Goal: Task Accomplishment & Management: Manage account settings

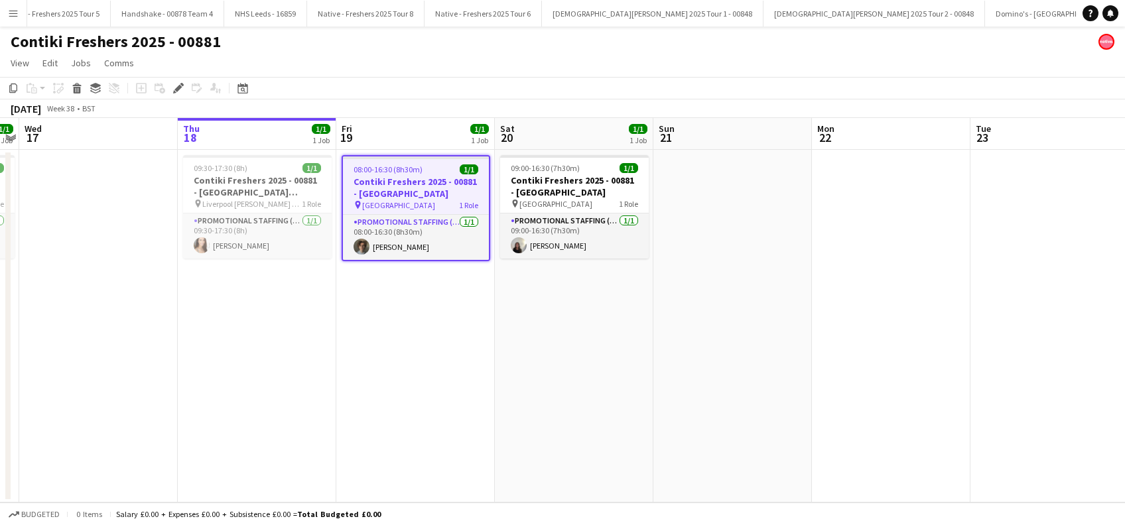
click at [394, 194] on h3 "Contiki Freshers 2025 - 00881 - University of Liverpool" at bounding box center [416, 188] width 146 height 24
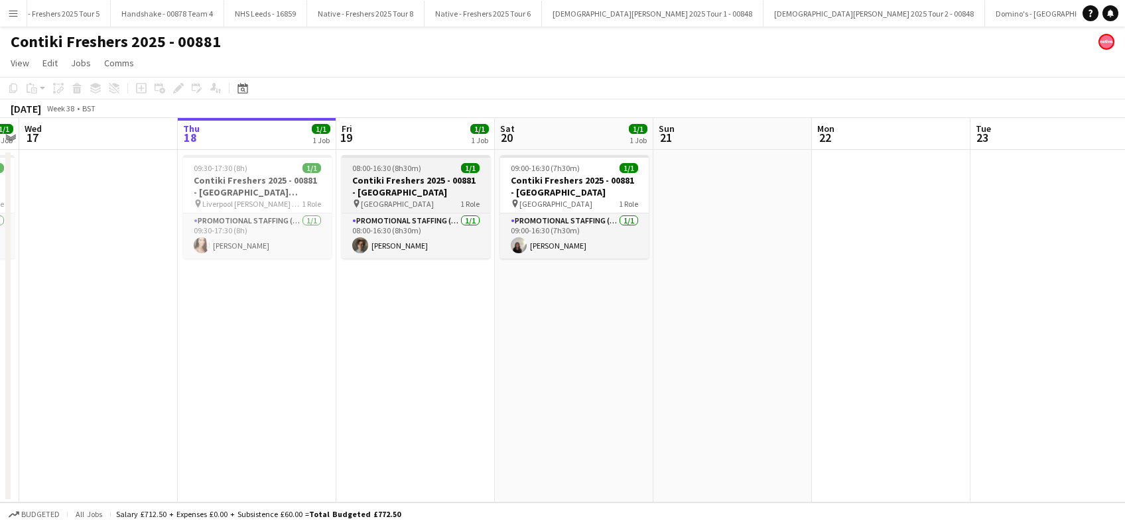
click at [395, 193] on h3 "Contiki Freshers 2025 - 00881 - University of Liverpool" at bounding box center [416, 186] width 149 height 24
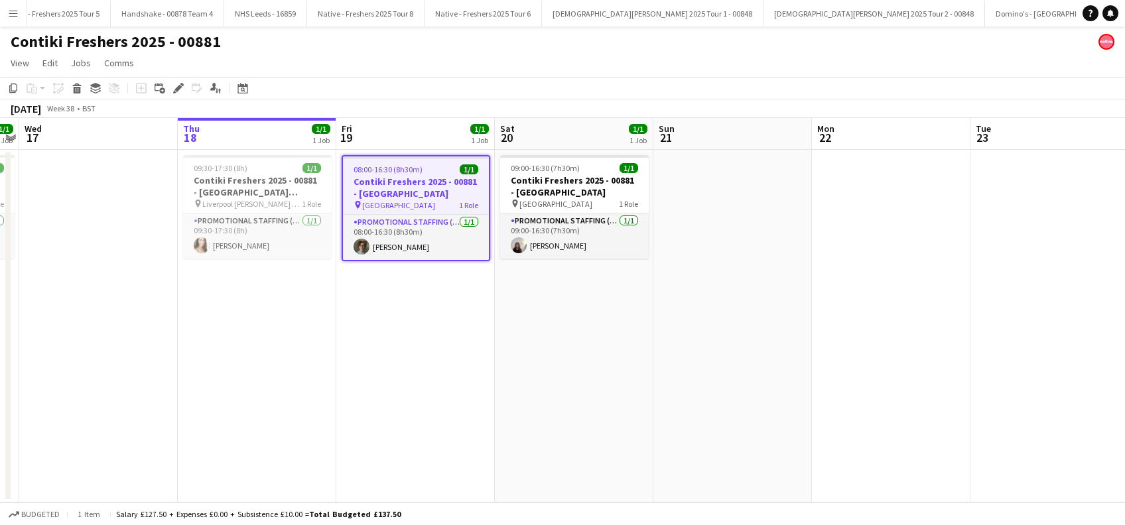
scroll to position [0, 456]
click at [177, 88] on icon at bounding box center [177, 88] width 7 height 7
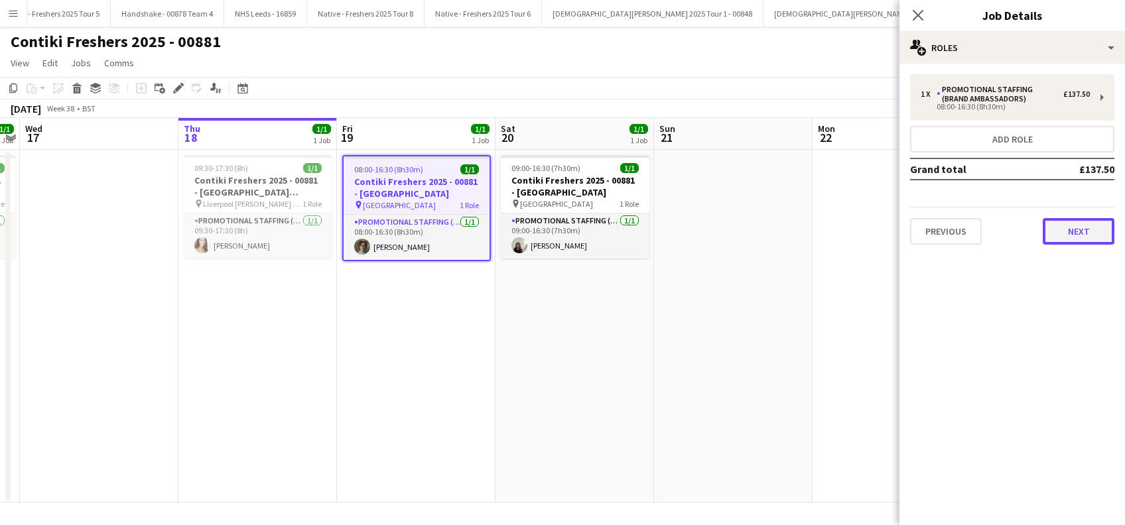
click at [1064, 228] on button "Next" at bounding box center [1079, 231] width 72 height 27
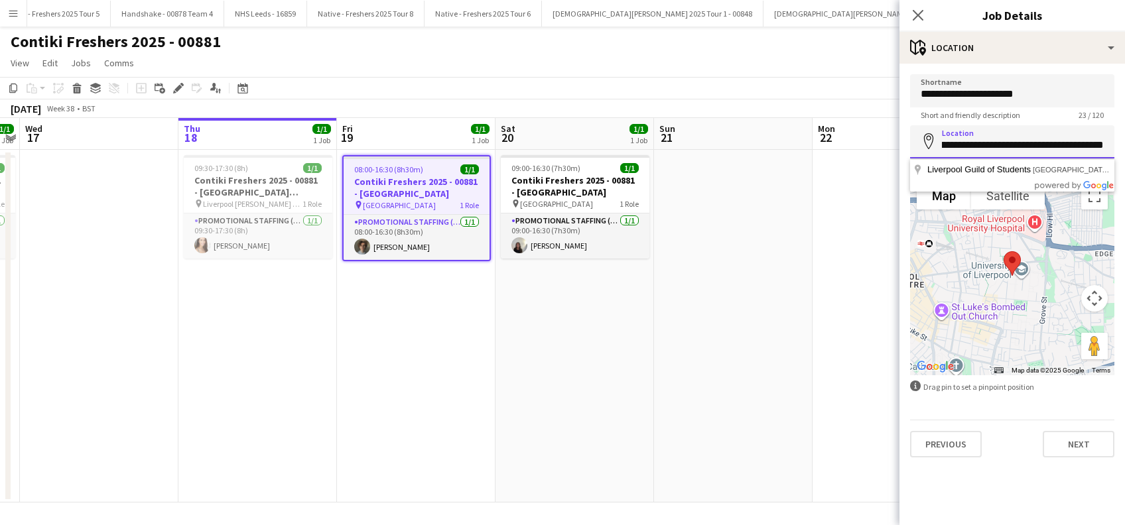
scroll to position [0, 279]
drag, startPoint x: 941, startPoint y: 145, endPoint x: 1118, endPoint y: 149, distance: 176.5
click at [1118, 149] on form "**********" at bounding box center [1013, 265] width 226 height 383
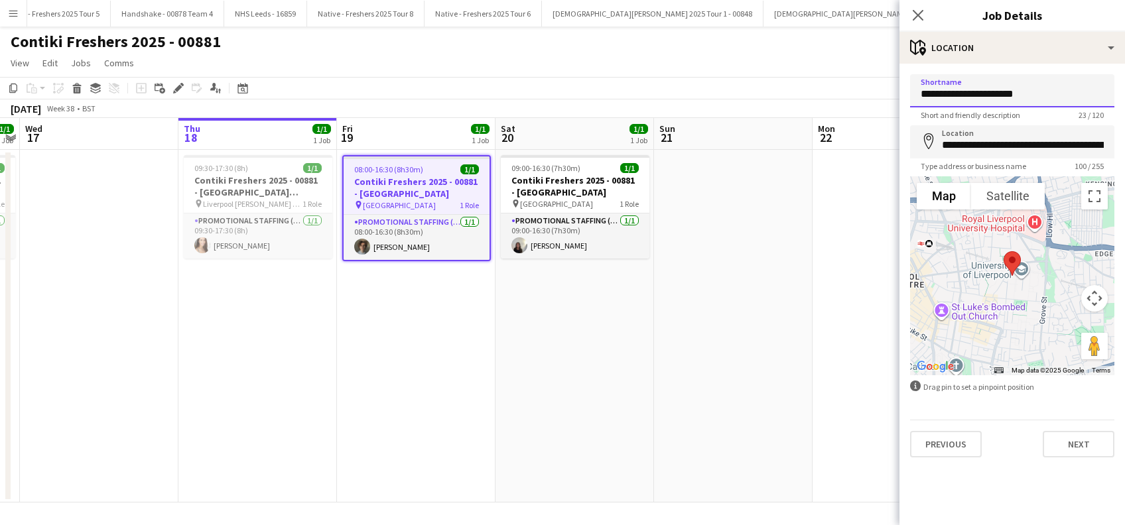
click at [1050, 86] on input "**********" at bounding box center [1012, 90] width 204 height 33
click at [919, 19] on icon "Close pop-in" at bounding box center [918, 15] width 13 height 13
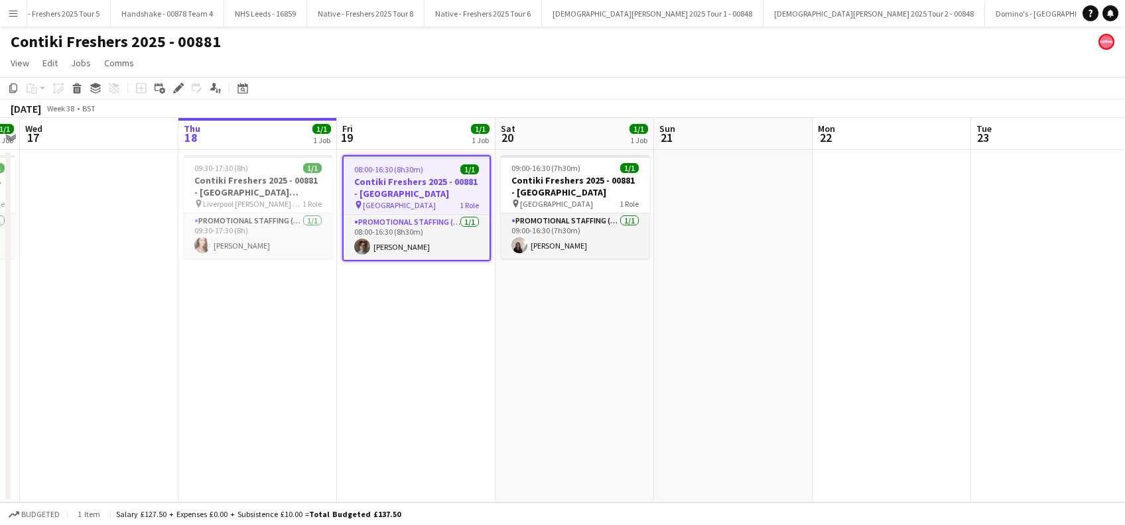
click at [409, 366] on app-date-cell "08:00-16:30 (8h30m) 1/1 Contiki Freshers 2025 - 00881 - University of Liverpool…" at bounding box center [416, 326] width 159 height 353
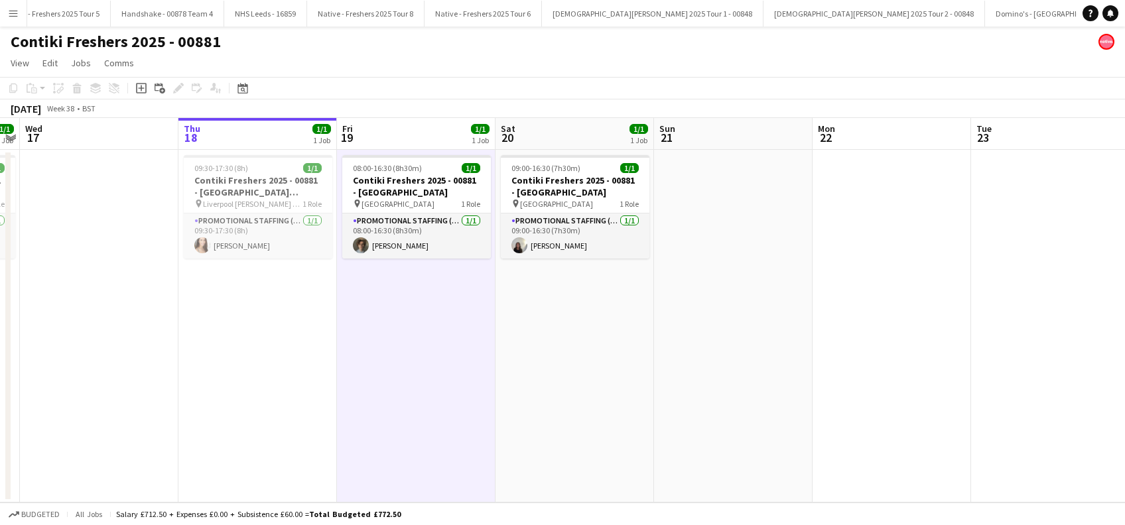
click at [617, 369] on app-date-cell "09:00-16:30 (7h30m) 1/1 Contiki Freshers 2025 - 00881 - University of York pin …" at bounding box center [575, 326] width 159 height 353
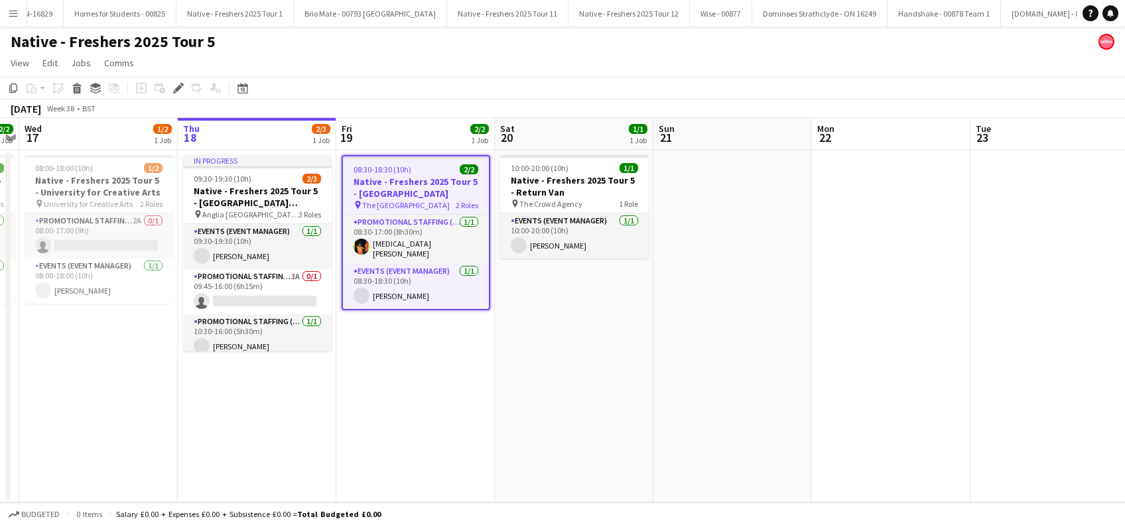
scroll to position [0, 2638]
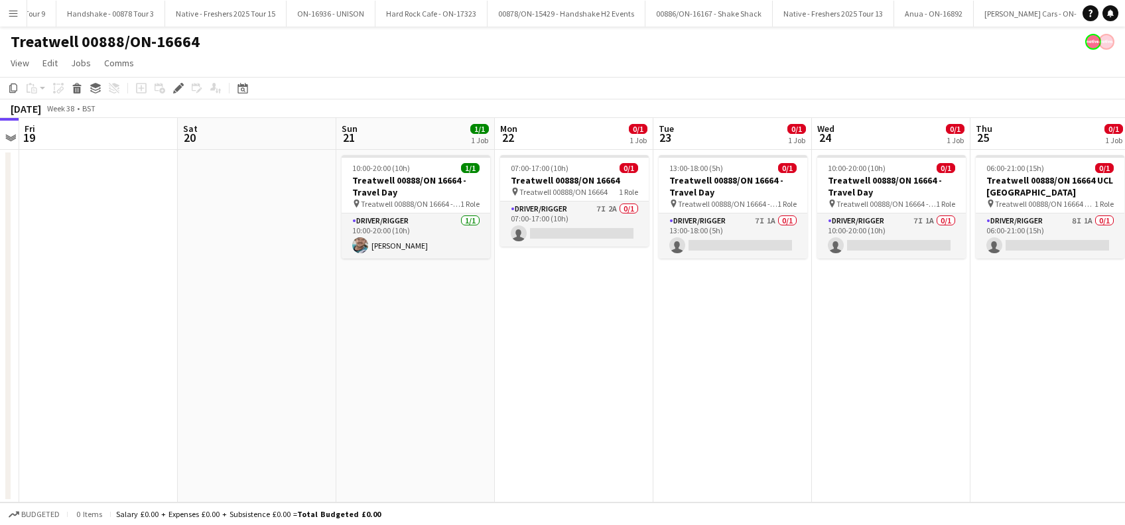
scroll to position [0, 433]
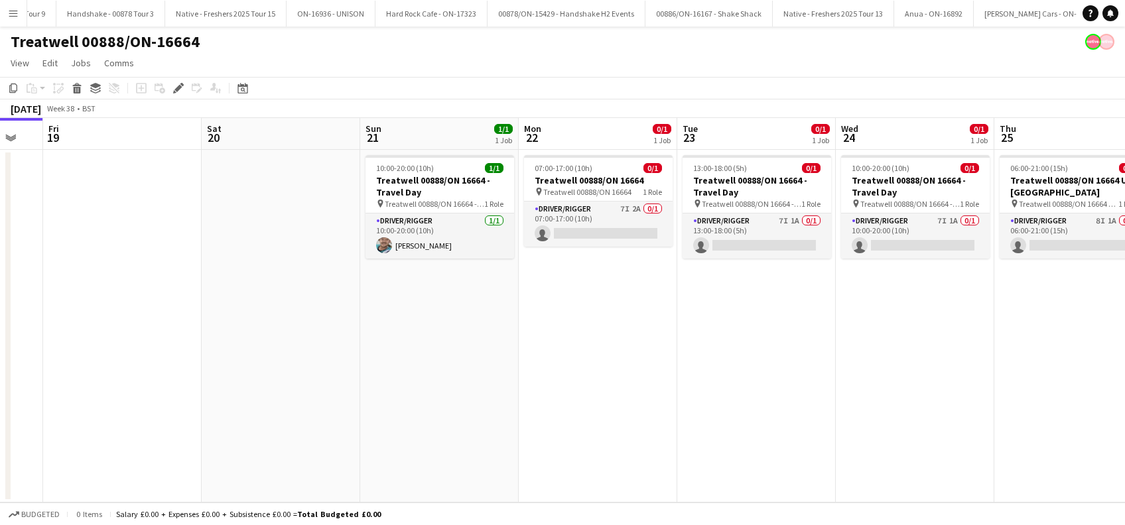
drag, startPoint x: 817, startPoint y: 377, endPoint x: 524, endPoint y: 413, distance: 295.5
click at [524, 413] on app-calendar-viewport "Tue 16 Wed 17 Thu 18 Fri 19 Sat 20 Sun 21 1/1 1 Job Mon 22 0/1 1 Job Tue 23 0/1…" at bounding box center [562, 310] width 1125 height 385
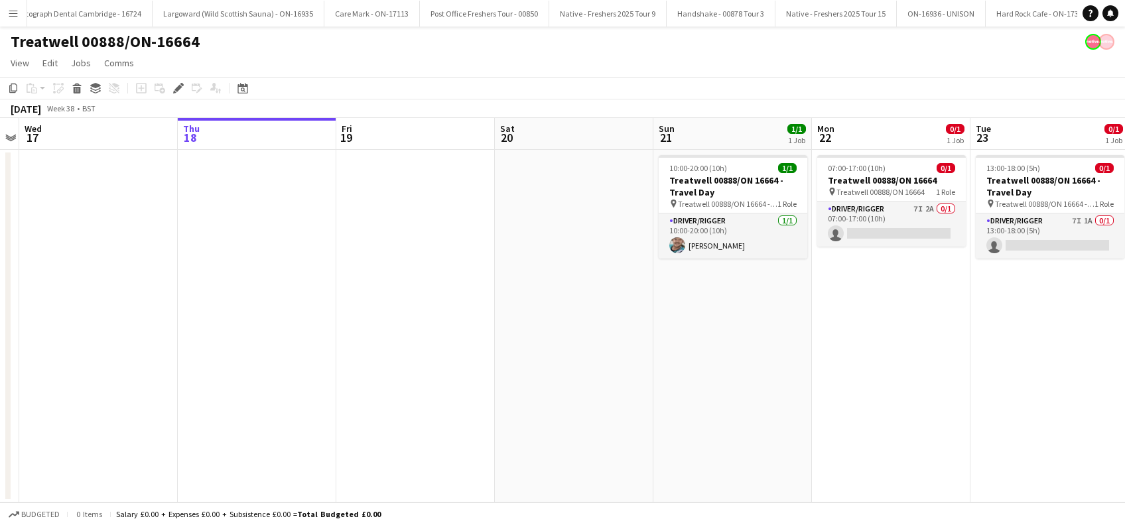
scroll to position [0, 6477]
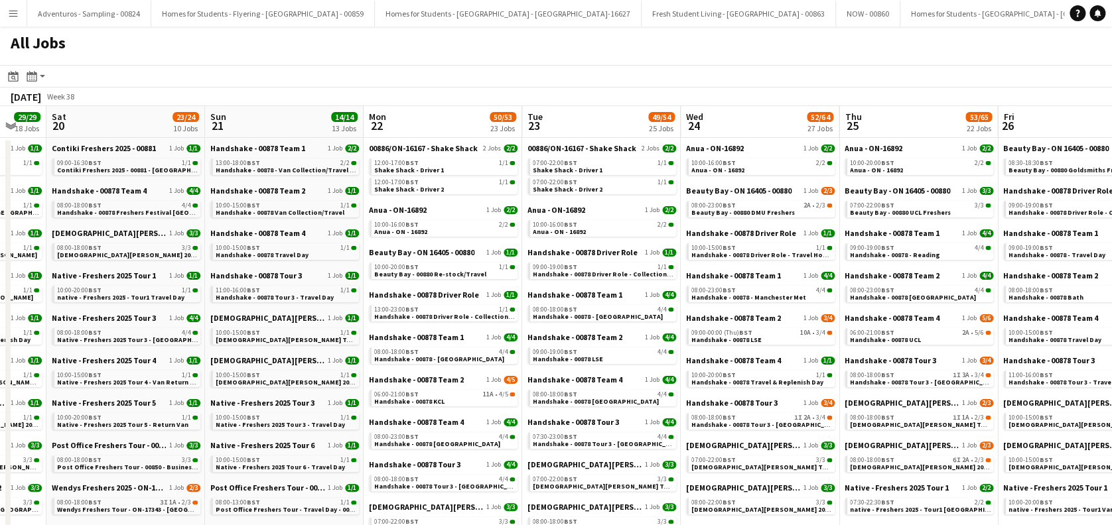
drag, startPoint x: 833, startPoint y: 356, endPoint x: 610, endPoint y: 370, distance: 223.3
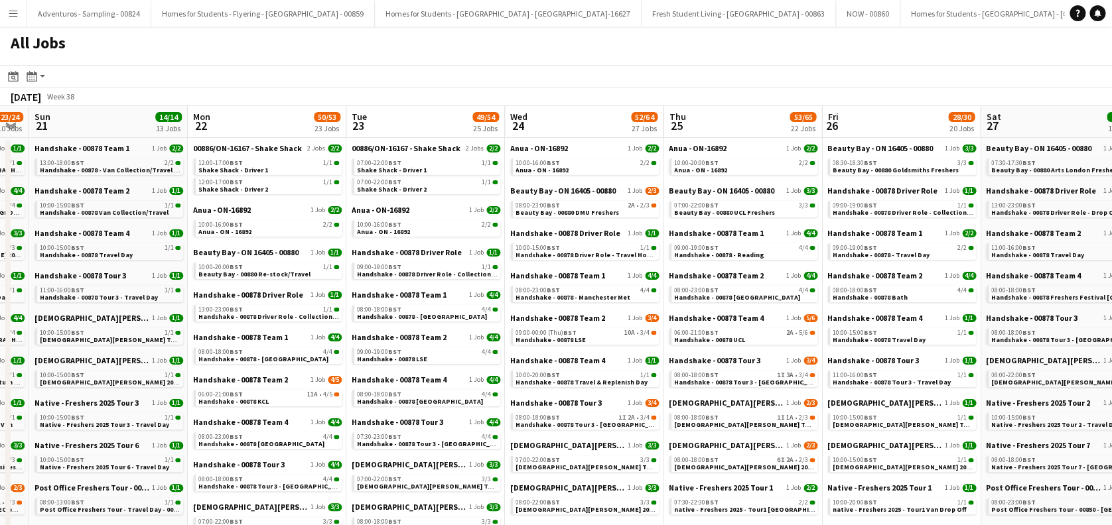
scroll to position [0, 381]
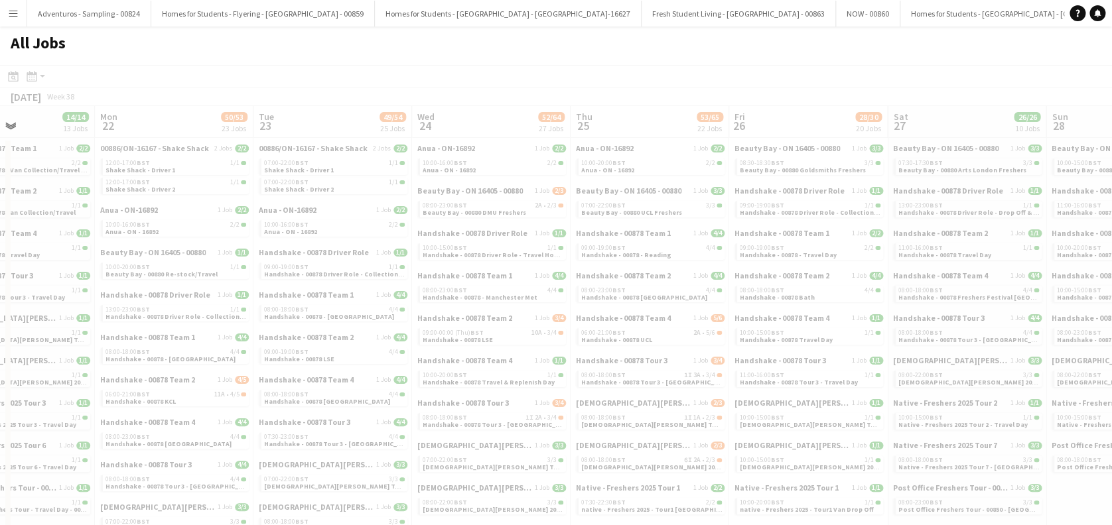
drag, startPoint x: 833, startPoint y: 343, endPoint x: 589, endPoint y: 369, distance: 245.5
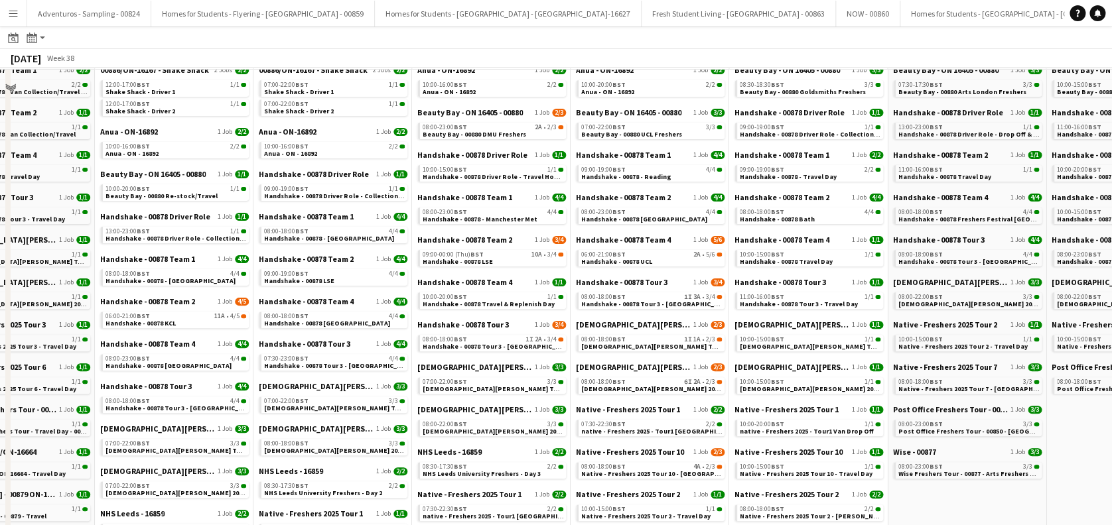
scroll to position [0, 0]
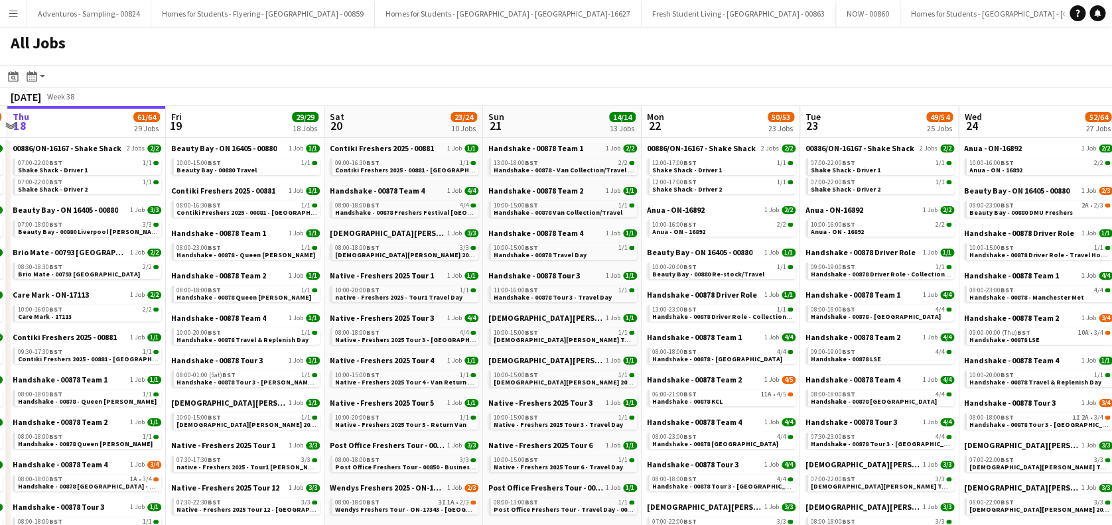
drag, startPoint x: 280, startPoint y: 402, endPoint x: 830, endPoint y: 417, distance: 550.2
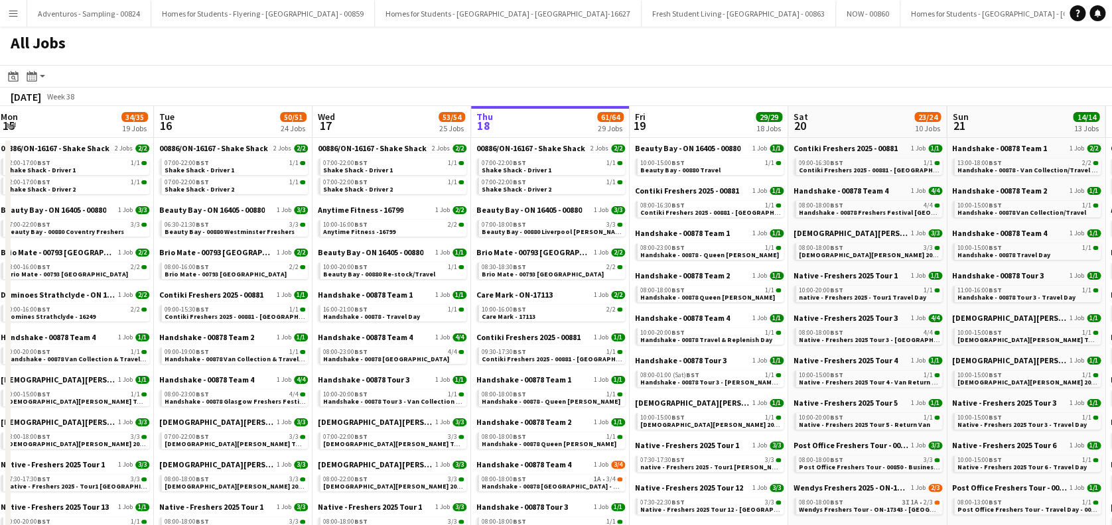
drag, startPoint x: 328, startPoint y: 380, endPoint x: 787, endPoint y: 395, distance: 460.0
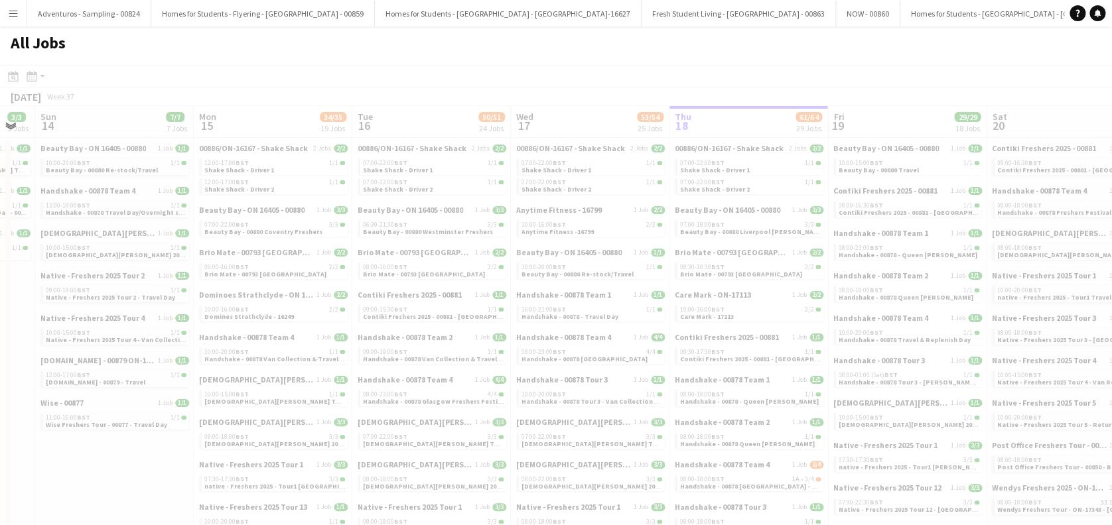
drag, startPoint x: 517, startPoint y: 403, endPoint x: 848, endPoint y: 422, distance: 330.9
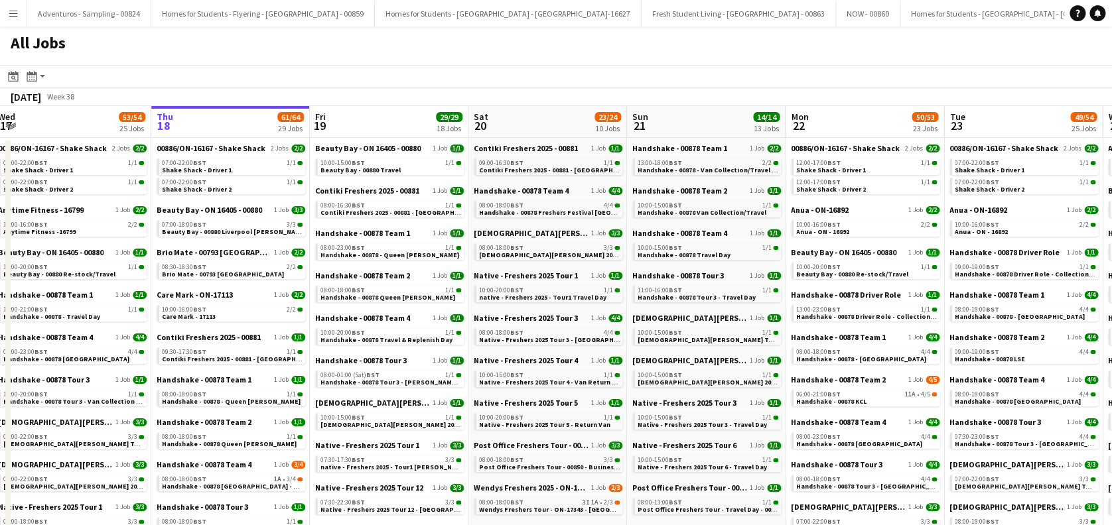
scroll to position [0, 488]
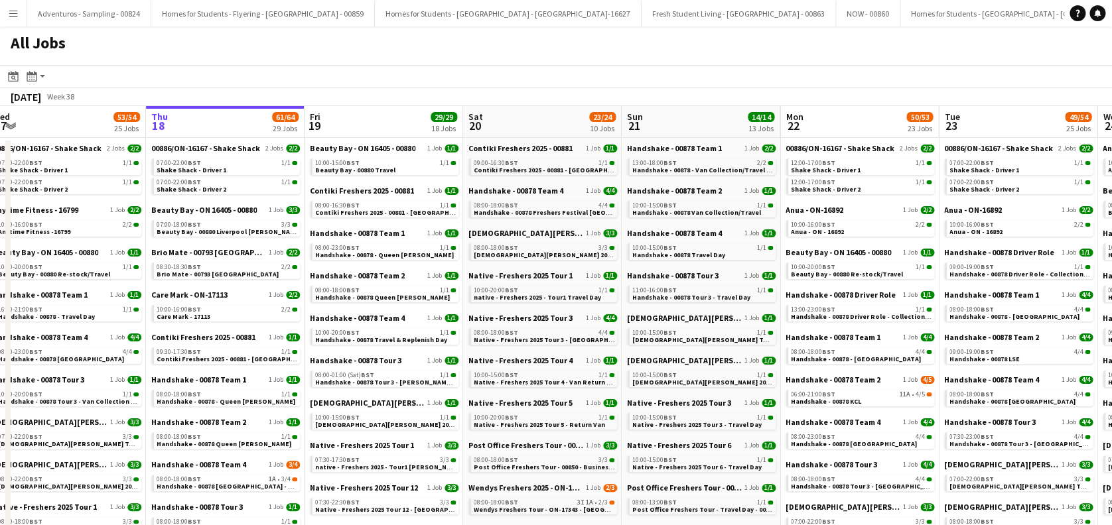
drag, startPoint x: 770, startPoint y: 362, endPoint x: 247, endPoint y: 387, distance: 524.0
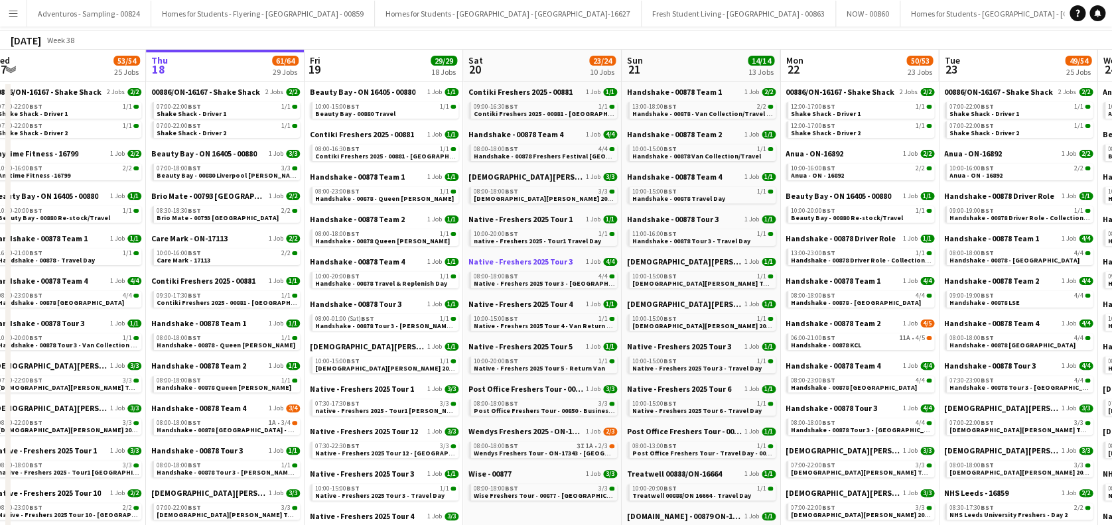
scroll to position [176, 0]
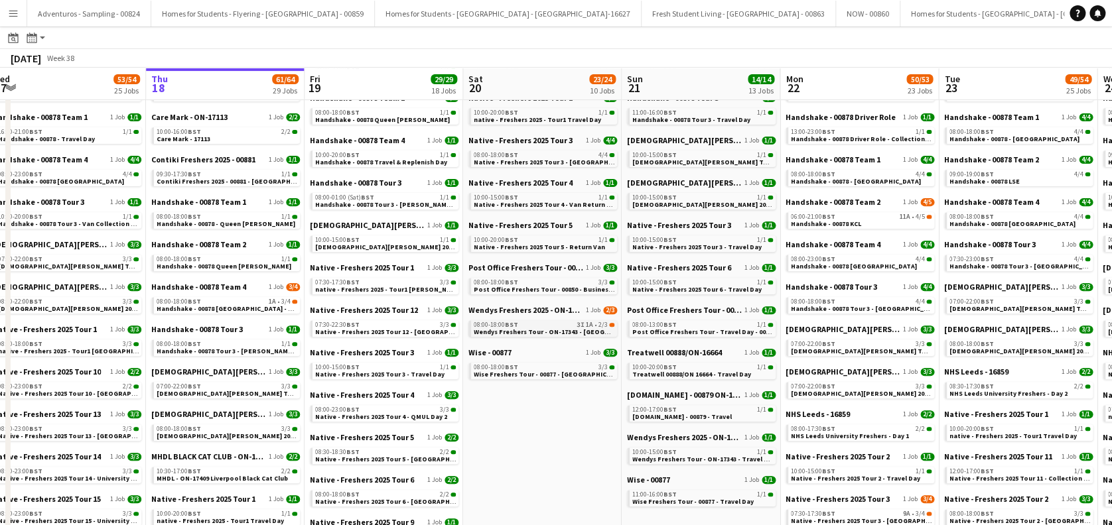
click at [576, 332] on span "Wendys Freshers Tour - ON-17343 - [GEOGRAPHIC_DATA]" at bounding box center [562, 332] width 176 height 9
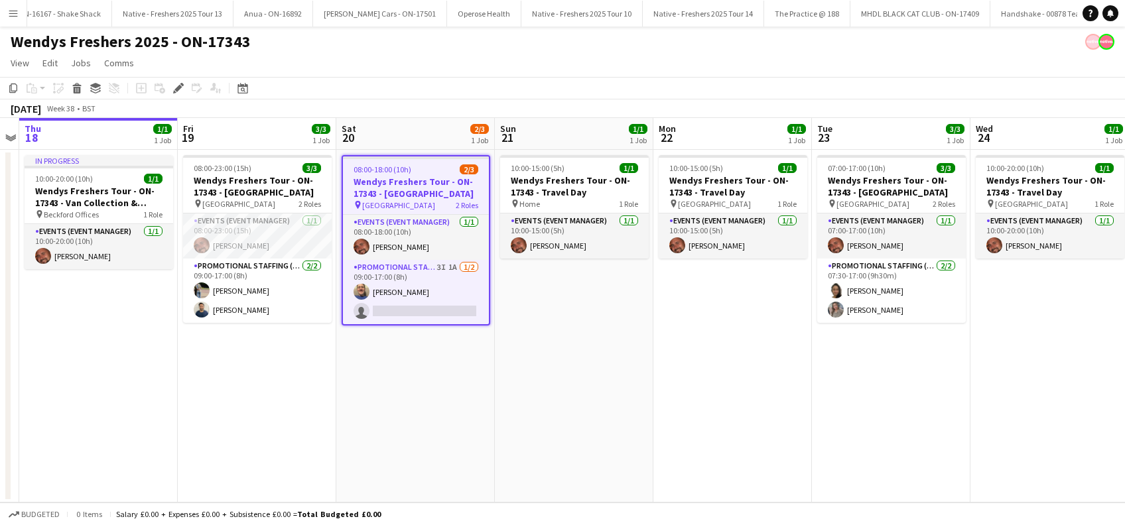
scroll to position [0, 7145]
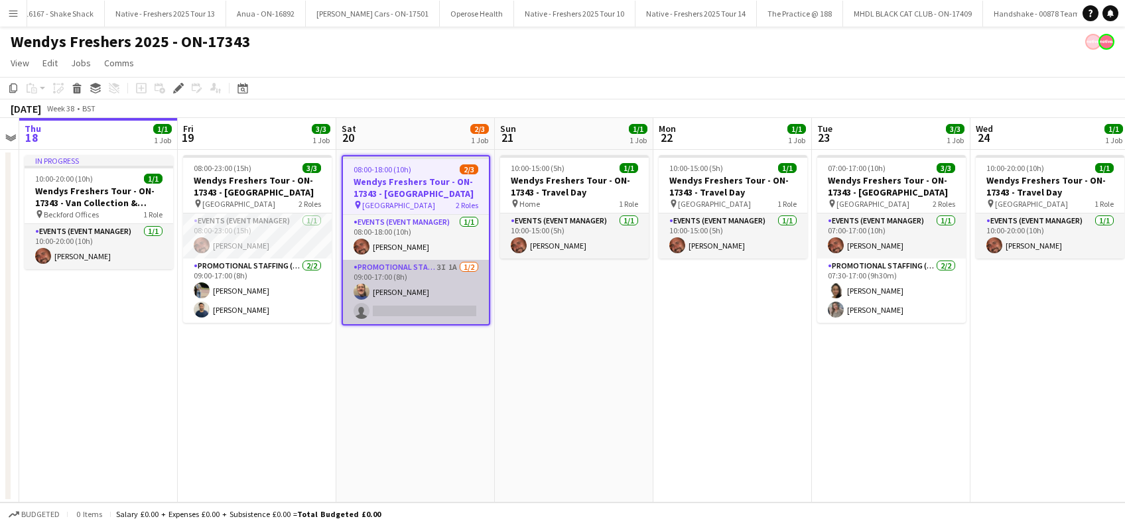
click at [435, 308] on app-card-role "Promotional Staffing (Brand Ambassadors) 3I 1A 1/2 09:00-17:00 (8h) Andrew Chal…" at bounding box center [416, 292] width 146 height 64
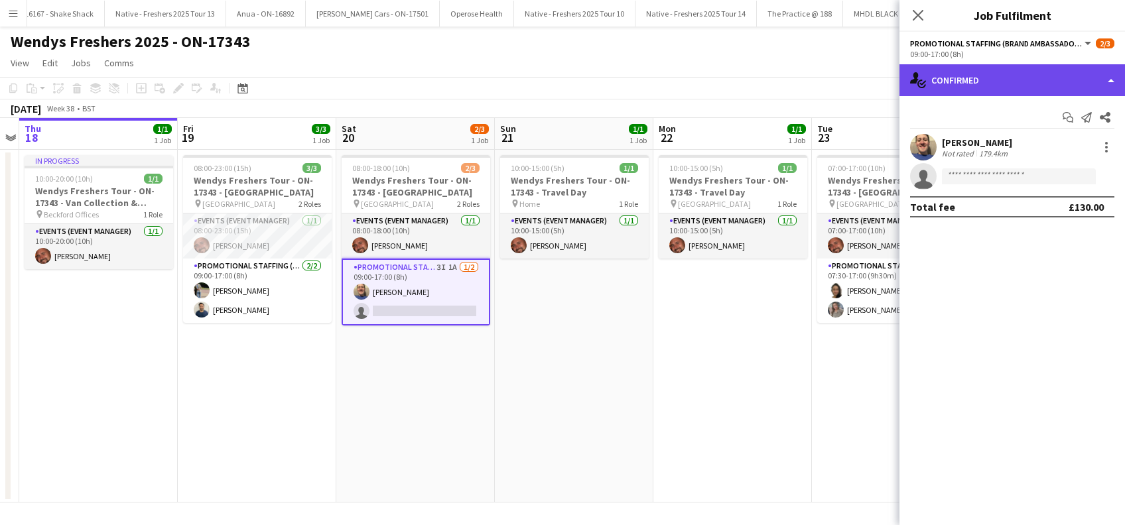
click at [984, 78] on div "single-neutral-actions-check-2 Confirmed" at bounding box center [1013, 80] width 226 height 32
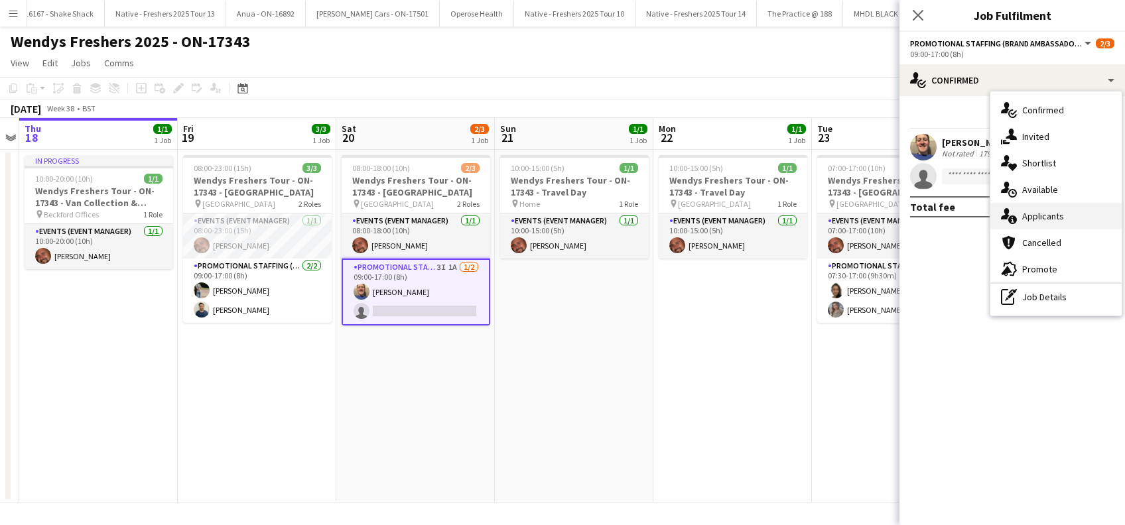
click at [1048, 218] on span "Applicants" at bounding box center [1043, 216] width 42 height 12
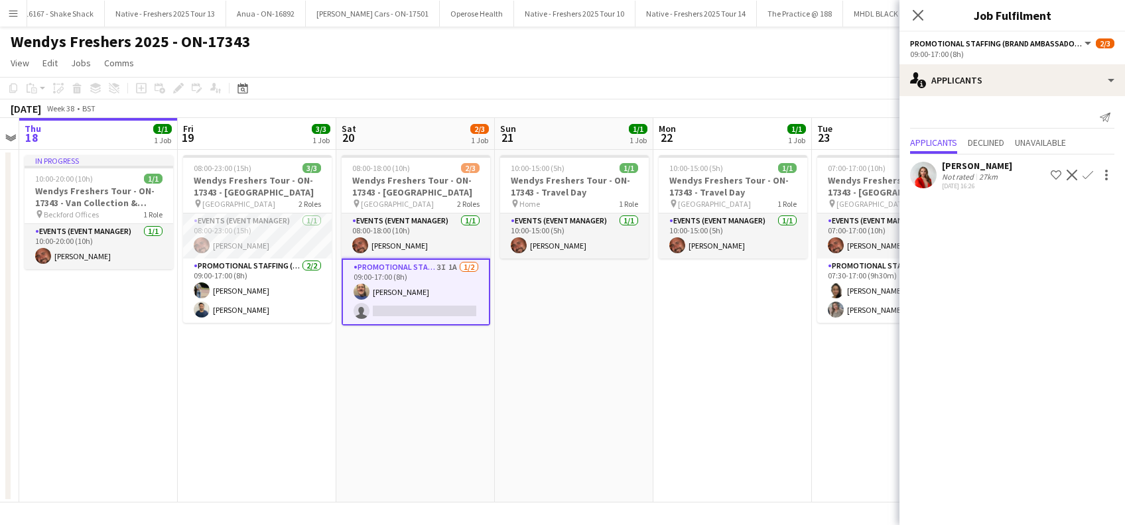
click at [1083, 175] on app-icon "Confirm" at bounding box center [1088, 175] width 11 height 11
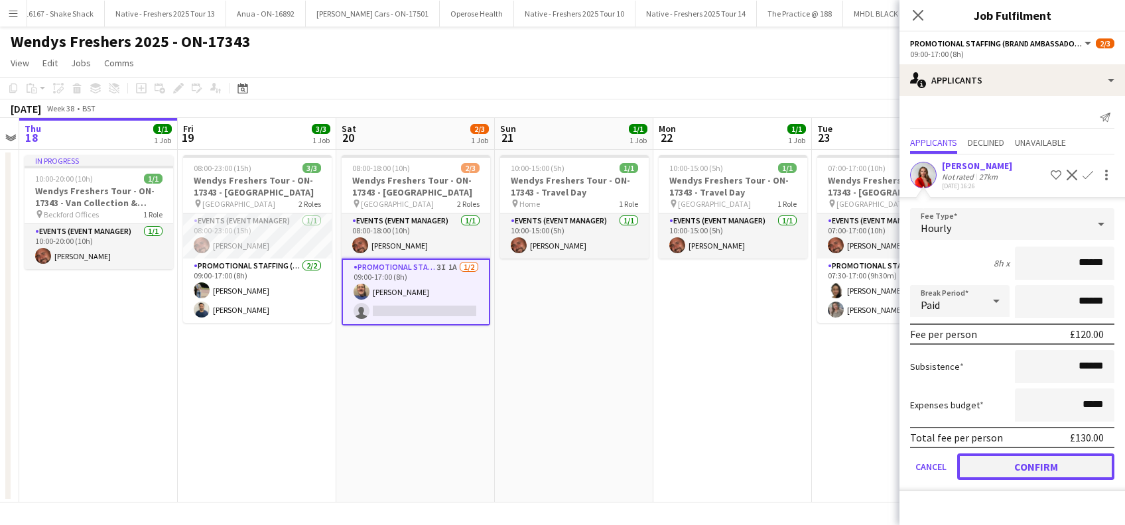
click at [1010, 463] on button "Confirm" at bounding box center [1035, 467] width 157 height 27
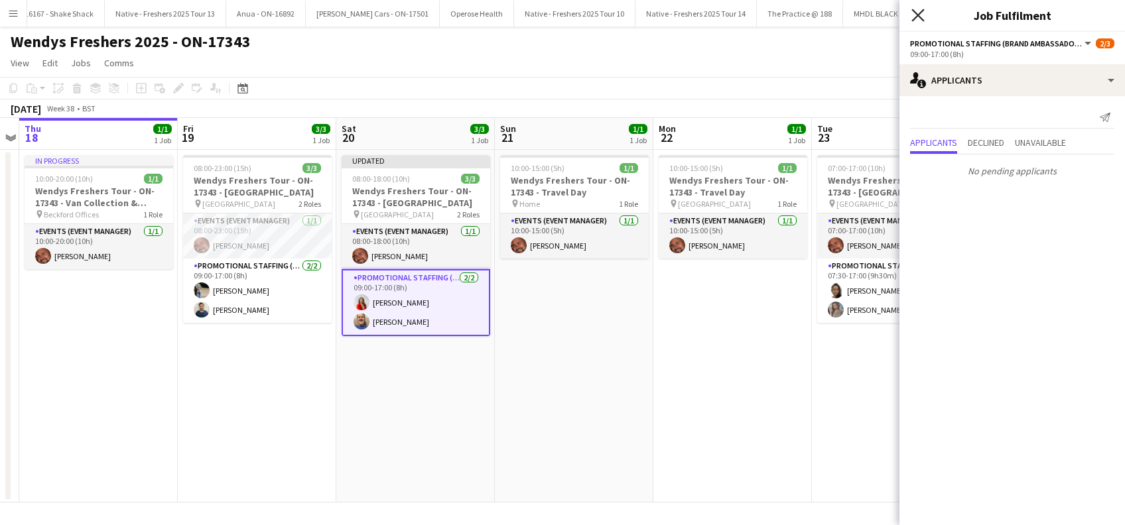
click at [916, 13] on icon at bounding box center [918, 15] width 13 height 13
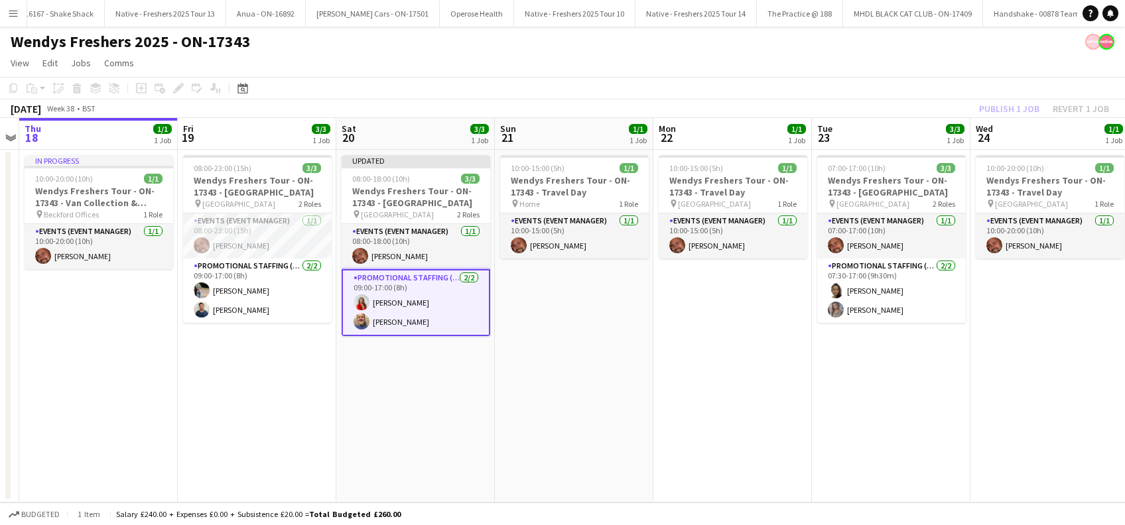
click at [588, 374] on app-date-cell "10:00-15:00 (5h) 1/1 Wendys Freshers Tour - ON-17343 - Travel Day pin Home 1 Ro…" at bounding box center [574, 326] width 159 height 353
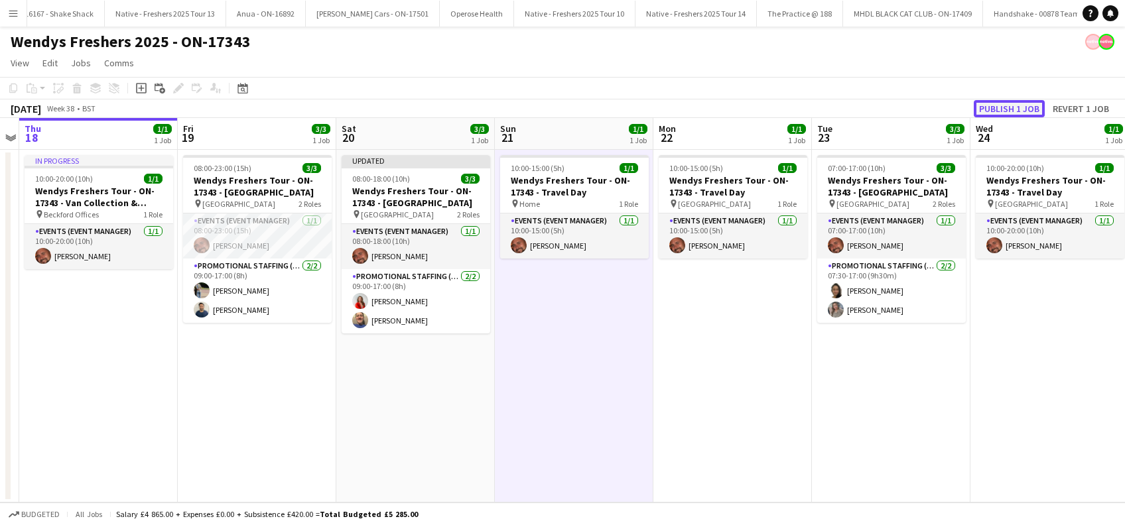
click at [1003, 111] on button "Publish 1 job" at bounding box center [1009, 108] width 71 height 17
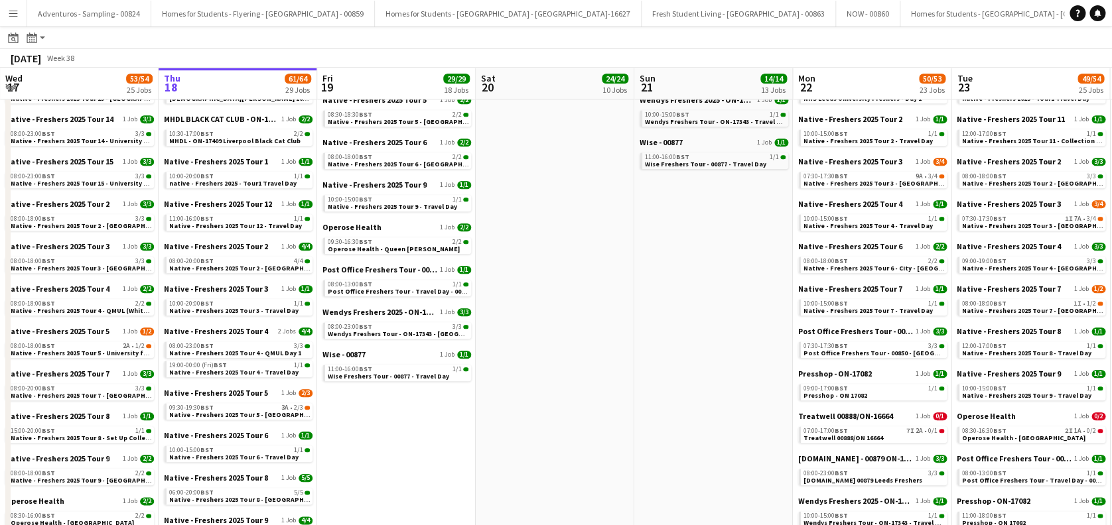
scroll to position [531, 0]
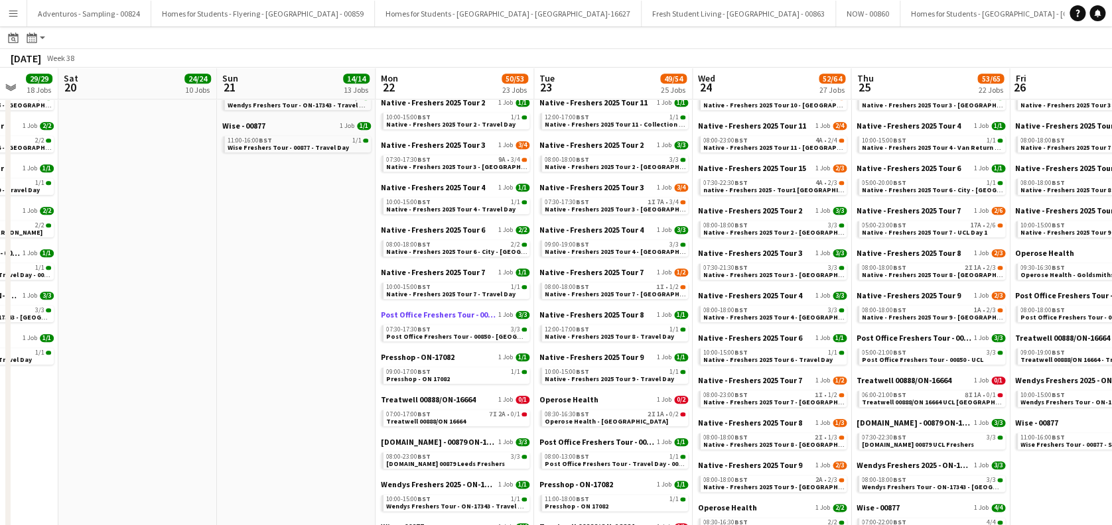
drag, startPoint x: 707, startPoint y: 288, endPoint x: 391, endPoint y: 313, distance: 317.4
click at [291, 371] on app-calendar-viewport "Wed 17 53/54 25 Jobs Thu 18 61/64 29 Jobs Fri 19 29/29 18 Jobs Sat 20 24/24 10 …" at bounding box center [556, 200] width 1112 height 1333
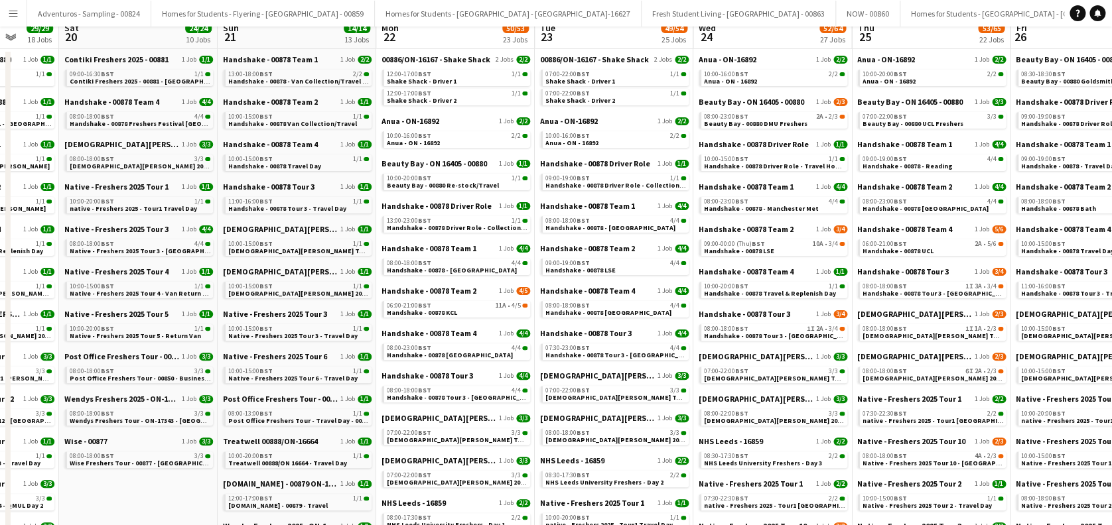
scroll to position [0, 0]
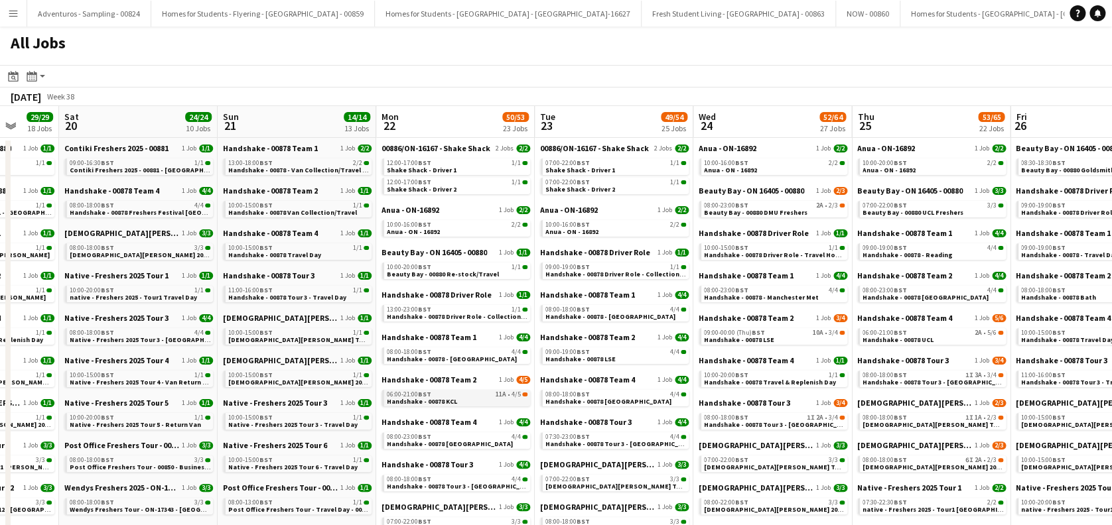
click at [464, 401] on link "06:00-21:00 BST 11A • 4/5 Handshake - 00878 KCL" at bounding box center [457, 397] width 141 height 15
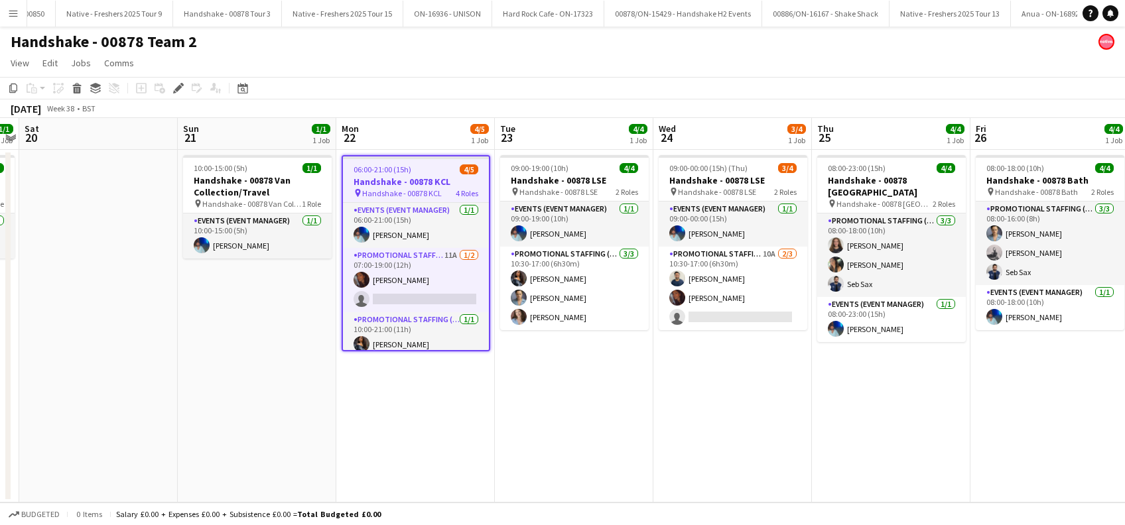
scroll to position [0, 6368]
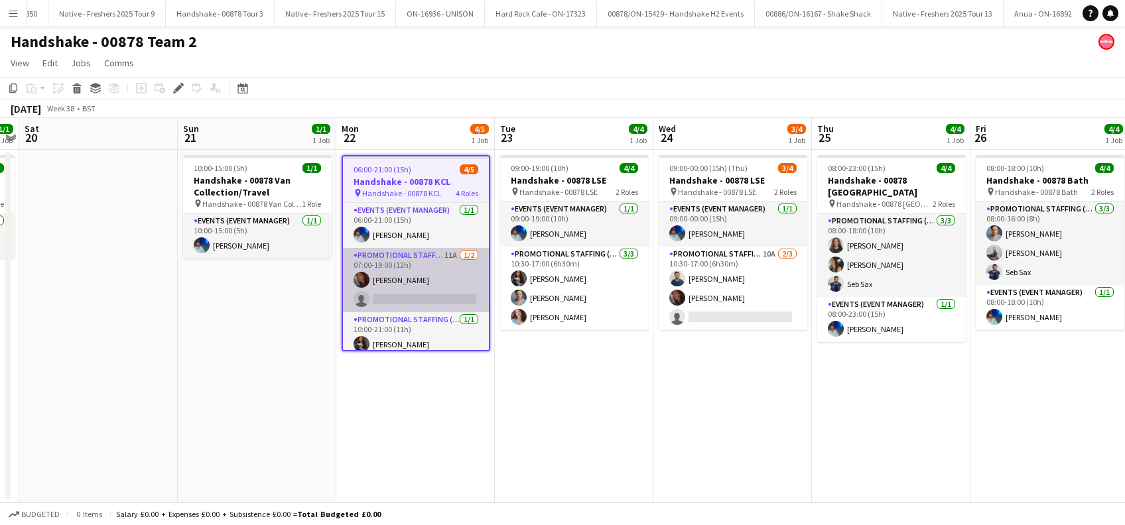
click at [411, 297] on app-card-role "Promotional Staffing (Brand Ambassadors) 11A 1/2 07:00-19:00 (12h) Sanjana Raml…" at bounding box center [416, 280] width 146 height 64
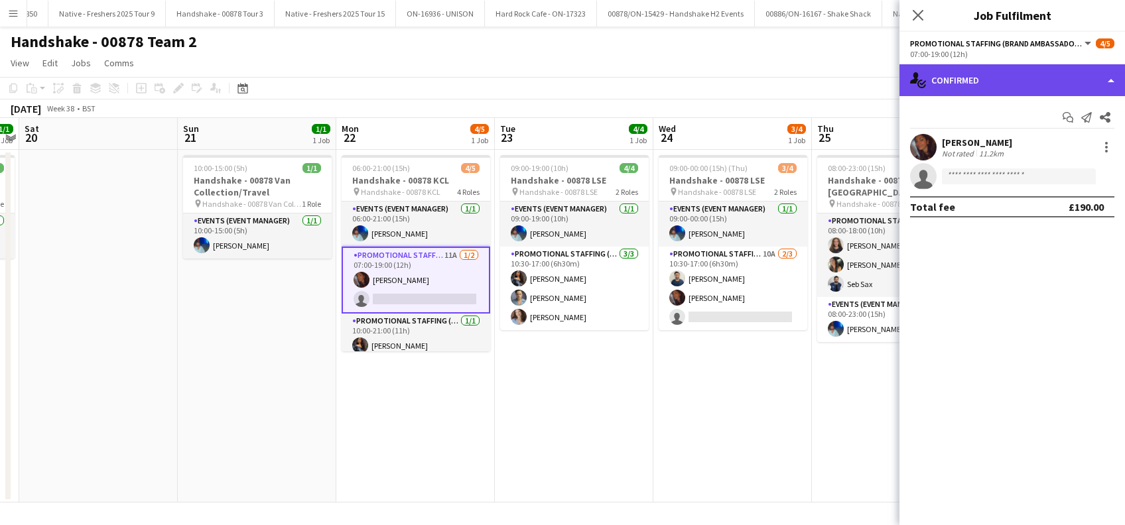
click at [981, 73] on div "single-neutral-actions-check-2 Confirmed" at bounding box center [1013, 80] width 226 height 32
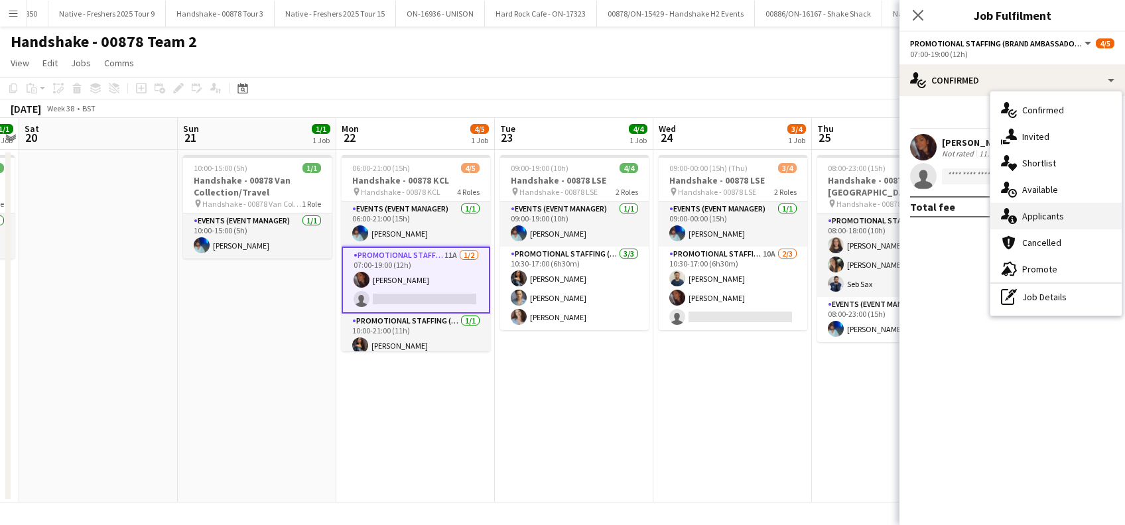
click at [1051, 215] on span "Applicants" at bounding box center [1043, 216] width 42 height 12
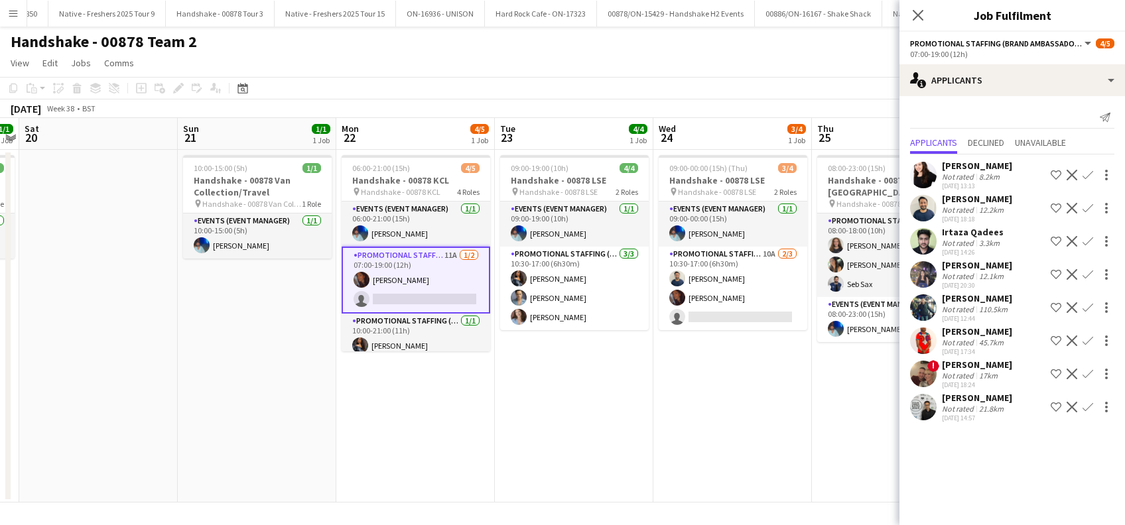
click at [1085, 403] on app-icon "Confirm" at bounding box center [1088, 407] width 11 height 11
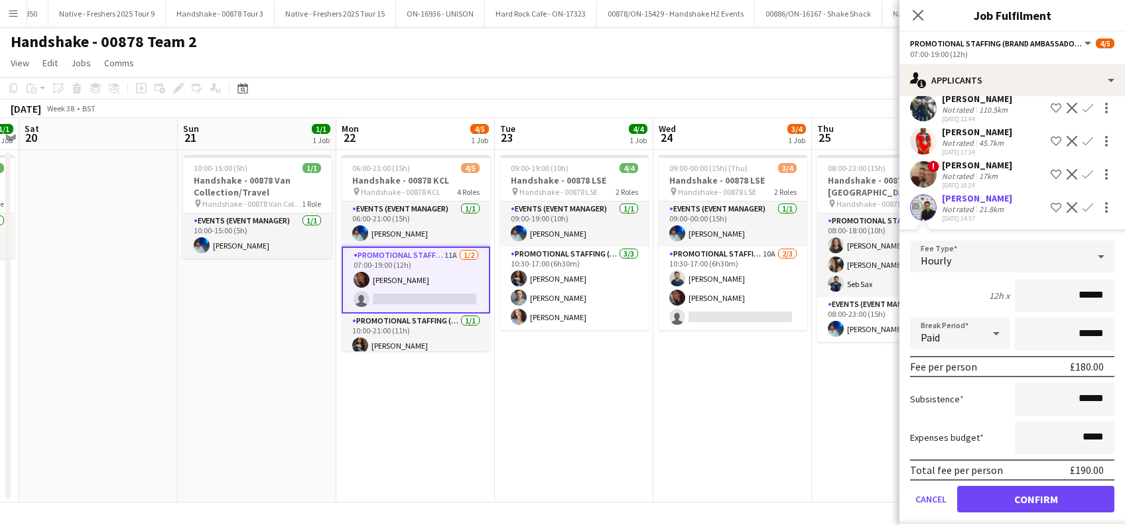
scroll to position [210, 0]
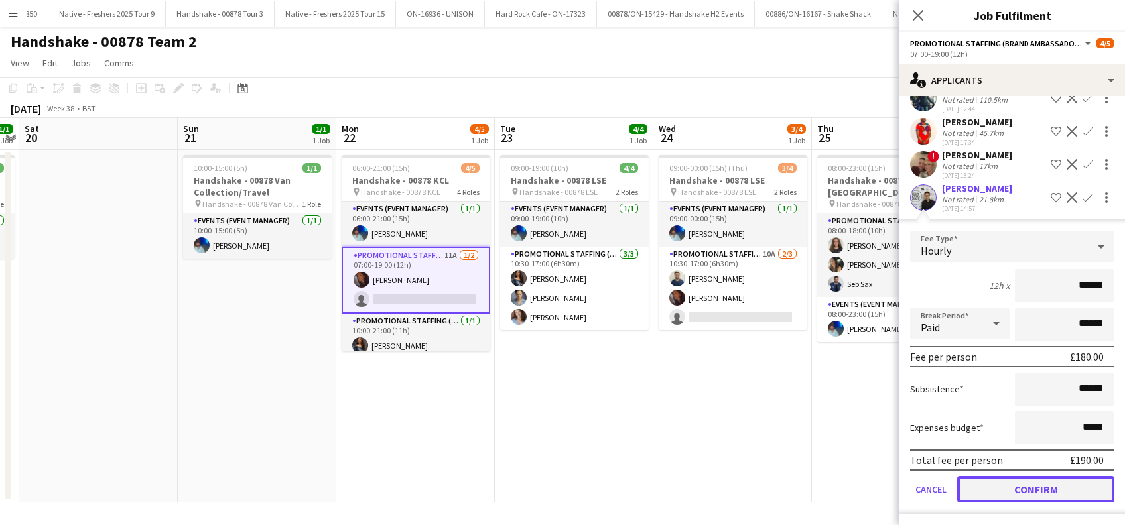
click at [1024, 486] on button "Confirm" at bounding box center [1035, 489] width 157 height 27
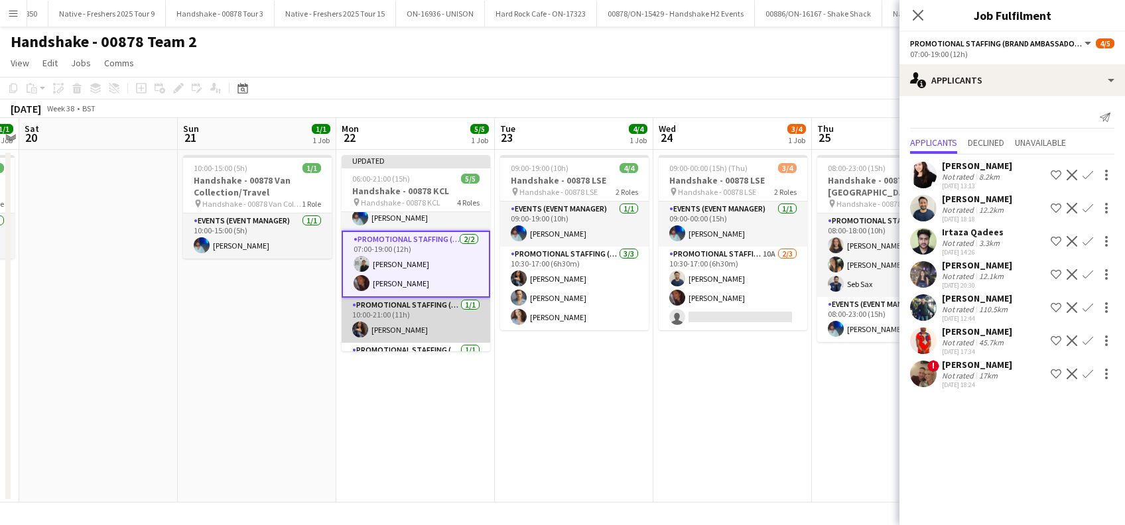
scroll to position [0, 0]
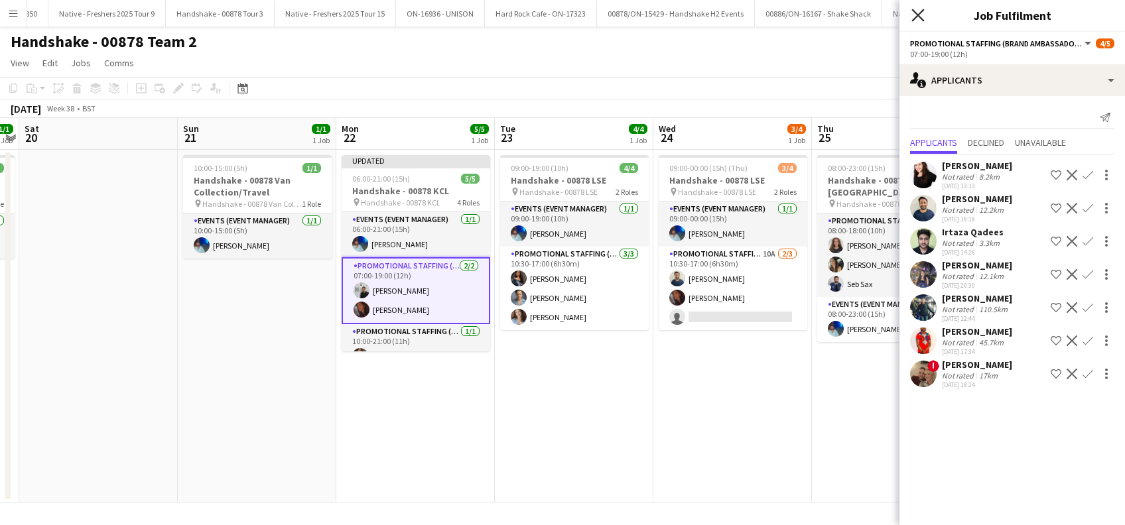
drag, startPoint x: 917, startPoint y: 18, endPoint x: 890, endPoint y: 52, distance: 43.5
click at [917, 17] on icon at bounding box center [918, 15] width 11 height 11
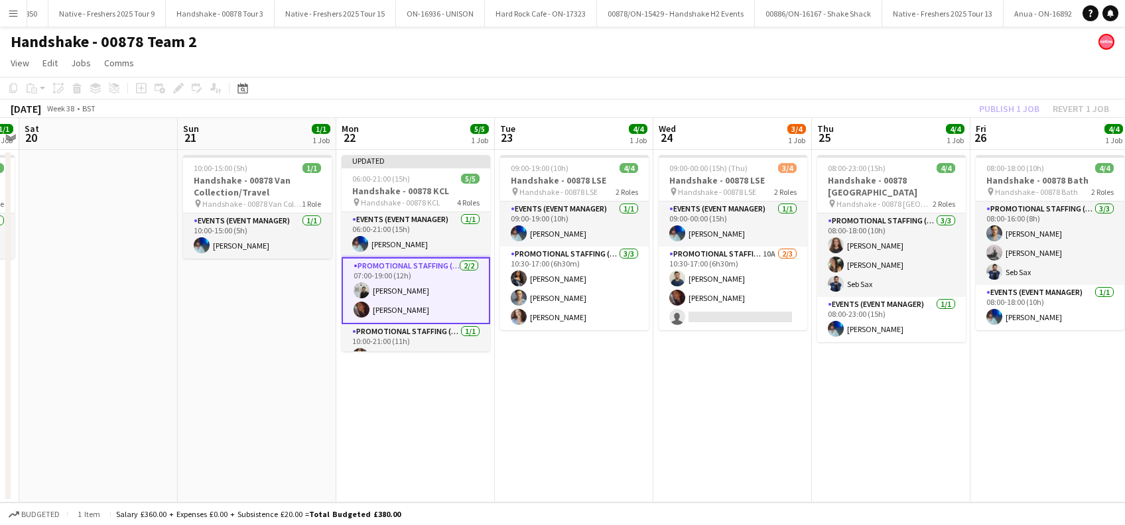
click at [994, 103] on div "Publish 1 job Revert 1 job" at bounding box center [1044, 108] width 162 height 17
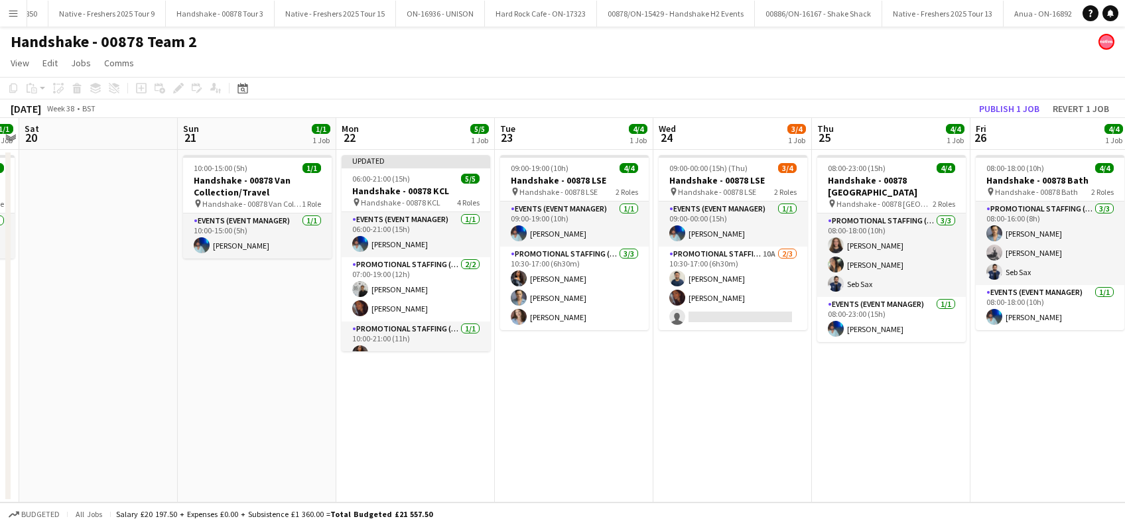
click at [897, 412] on app-date-cell "08:00-23:00 (15h) 4/4 Handshake - 00878 Southampton pin Handshake - 00878 South…" at bounding box center [891, 326] width 159 height 353
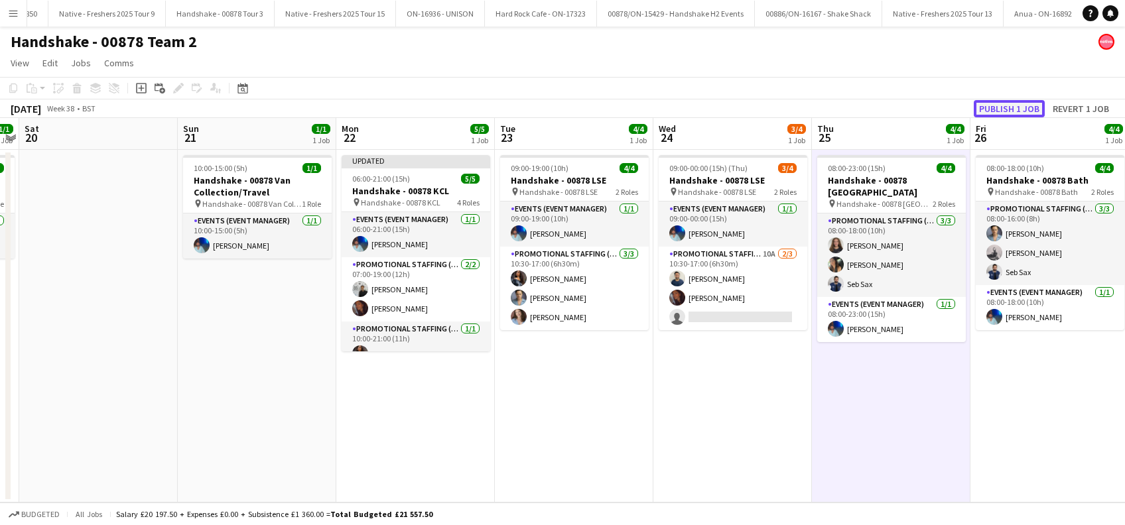
click at [996, 105] on button "Publish 1 job" at bounding box center [1009, 108] width 71 height 17
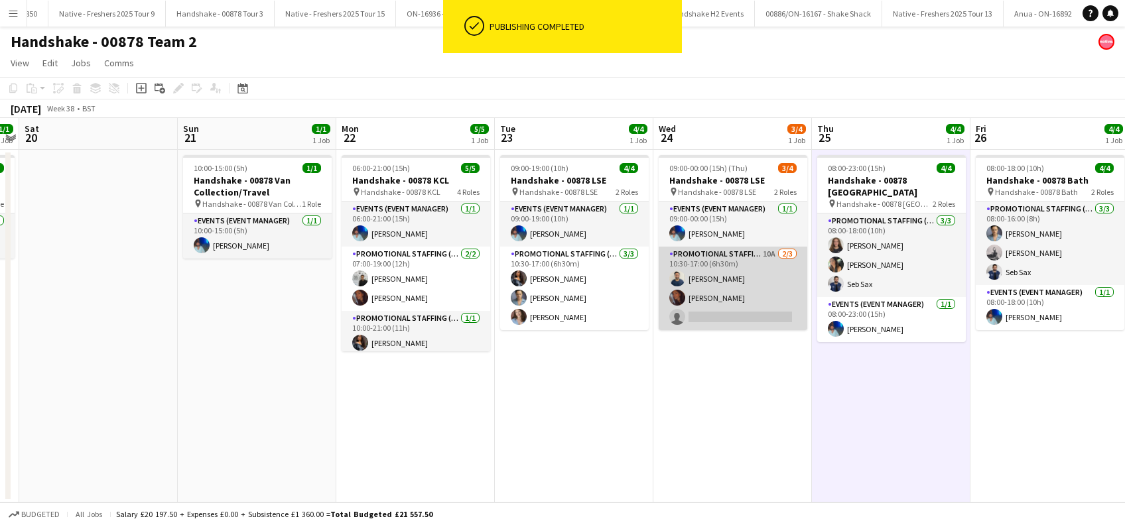
click at [740, 308] on app-card-role "Promotional Staffing (Brand Ambassadors) 10A 2/3 10:30-17:00 (6h30m) Ghulam Mur…" at bounding box center [733, 289] width 149 height 84
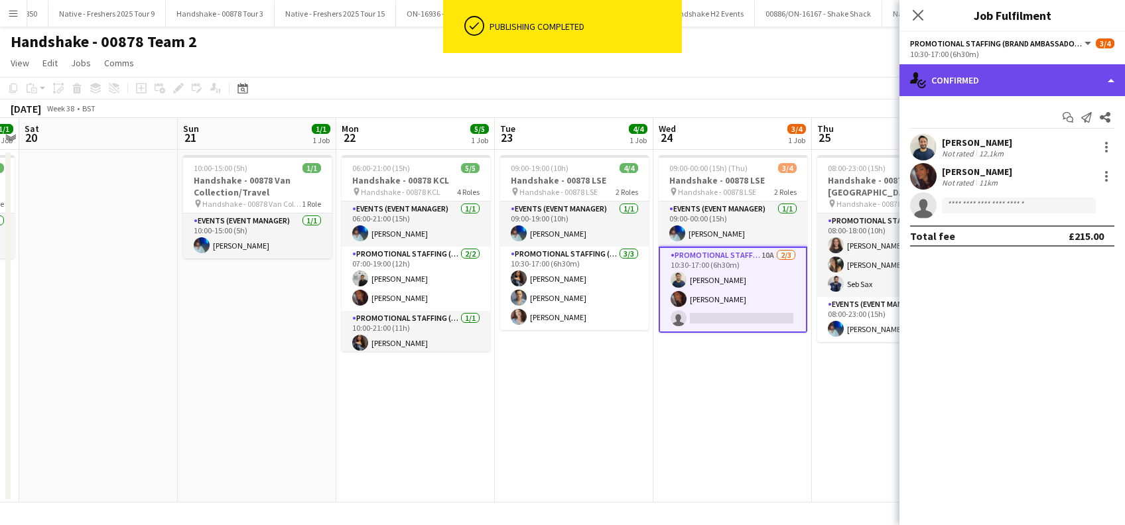
click at [1004, 90] on div "single-neutral-actions-check-2 Confirmed" at bounding box center [1013, 80] width 226 height 32
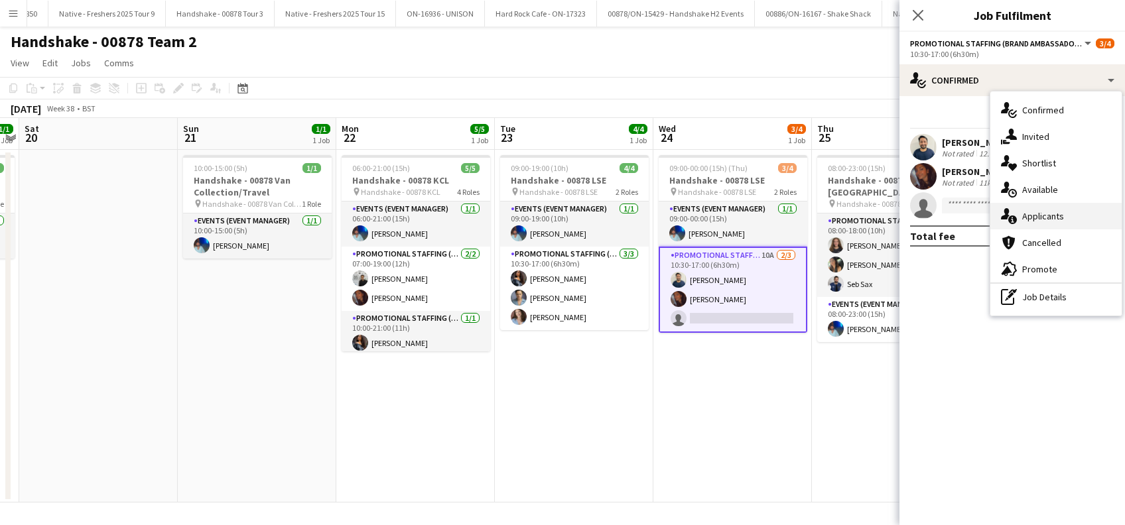
click at [1042, 214] on span "Applicants" at bounding box center [1043, 216] width 42 height 12
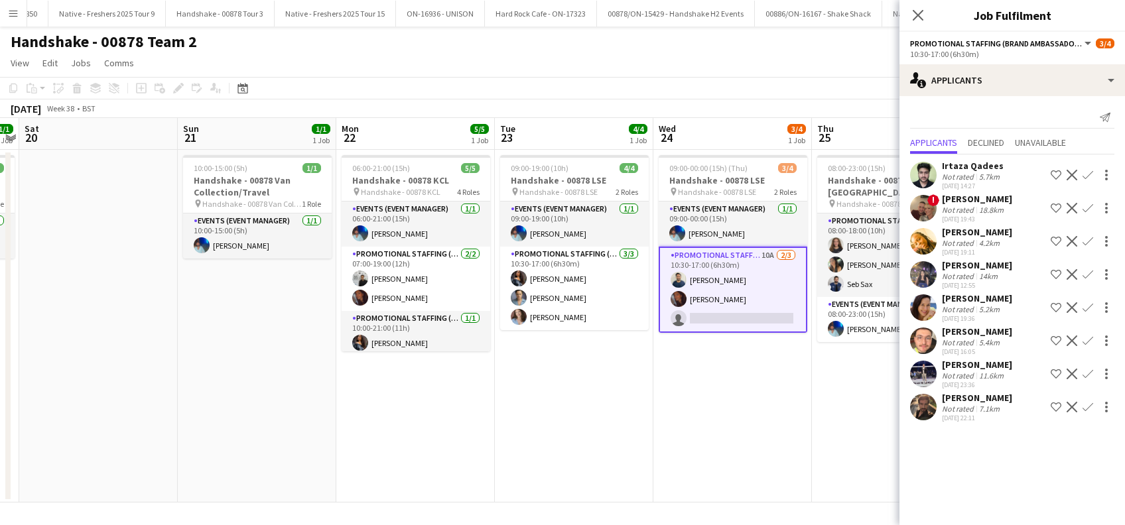
click at [1088, 372] on app-icon "Confirm" at bounding box center [1088, 374] width 11 height 11
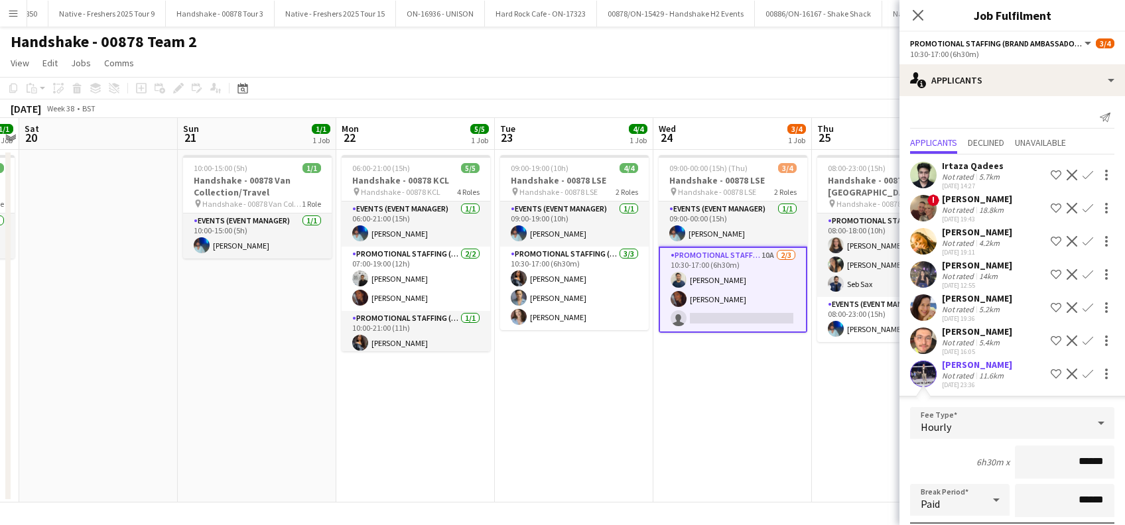
scroll to position [210, 0]
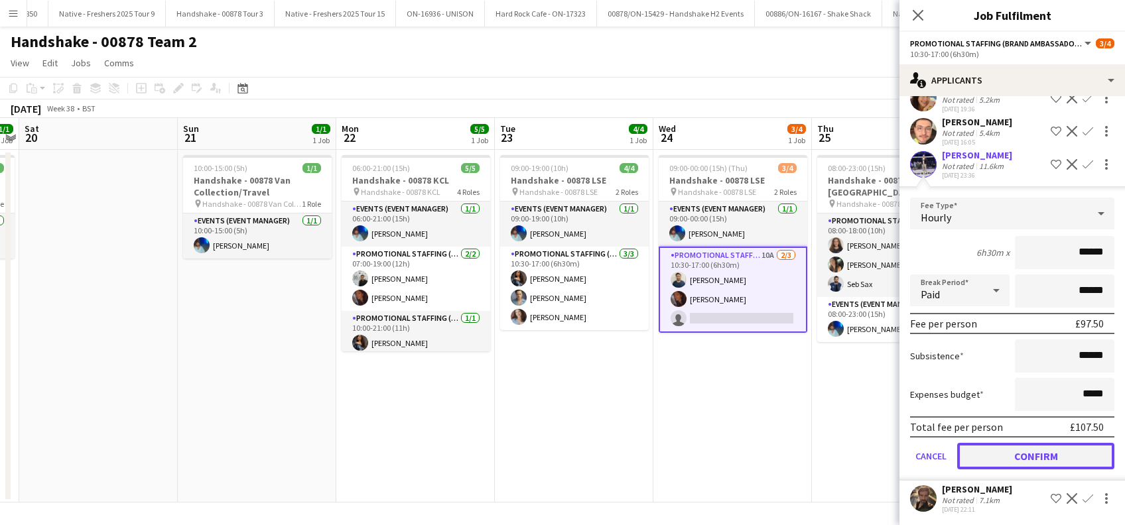
click at [1038, 458] on button "Confirm" at bounding box center [1035, 456] width 157 height 27
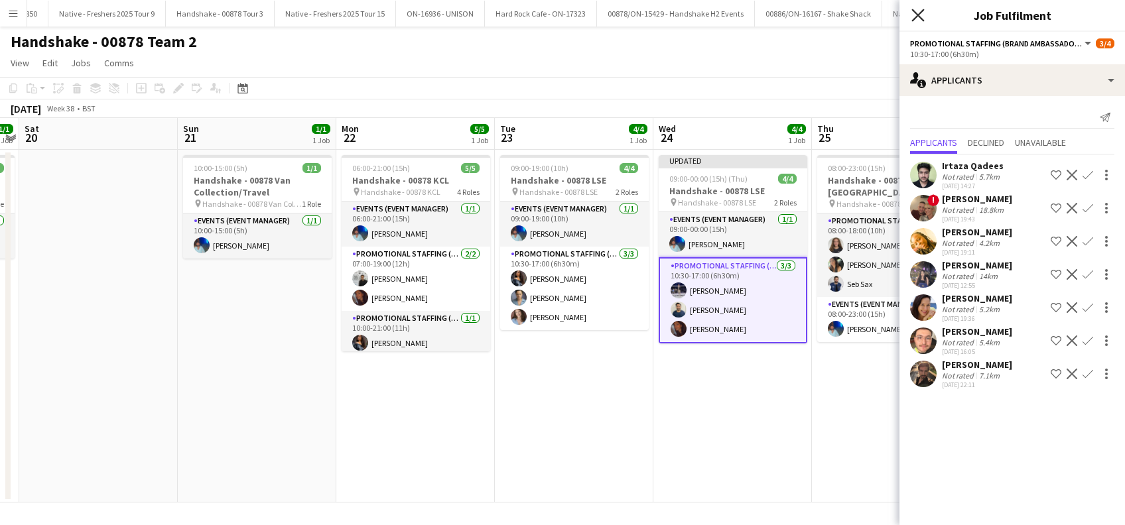
click at [923, 15] on icon "Close pop-in" at bounding box center [918, 15] width 13 height 13
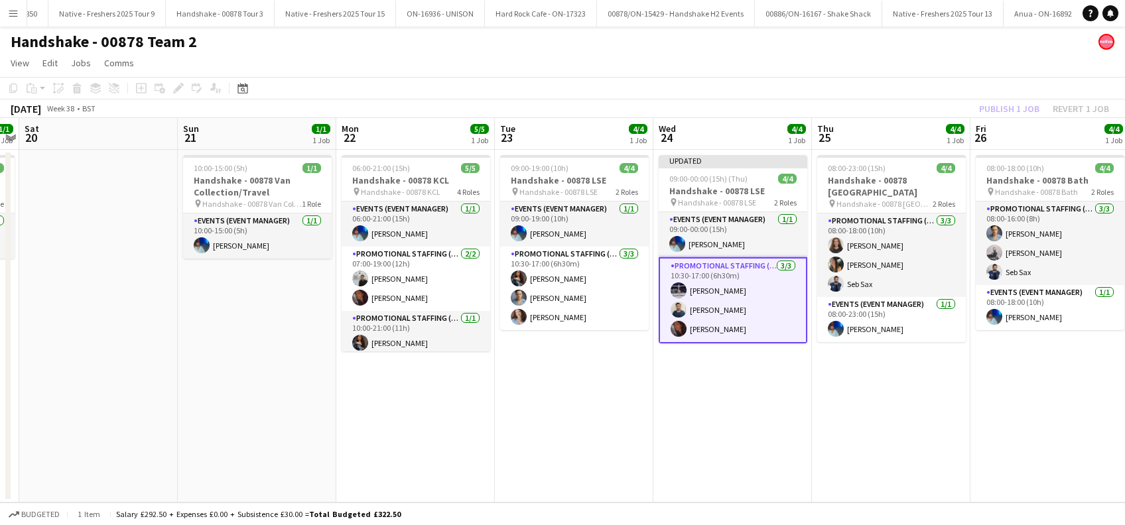
click at [856, 402] on app-date-cell "08:00-23:00 (15h) 4/4 Handshake - 00878 Southampton pin Handshake - 00878 South…" at bounding box center [891, 326] width 159 height 353
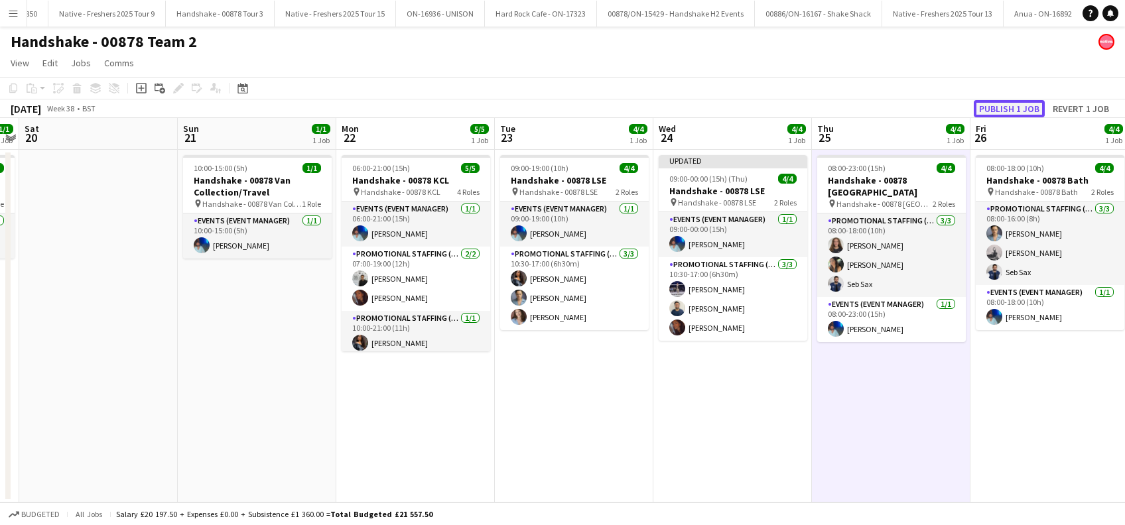
click at [1010, 102] on button "Publish 1 job" at bounding box center [1009, 108] width 71 height 17
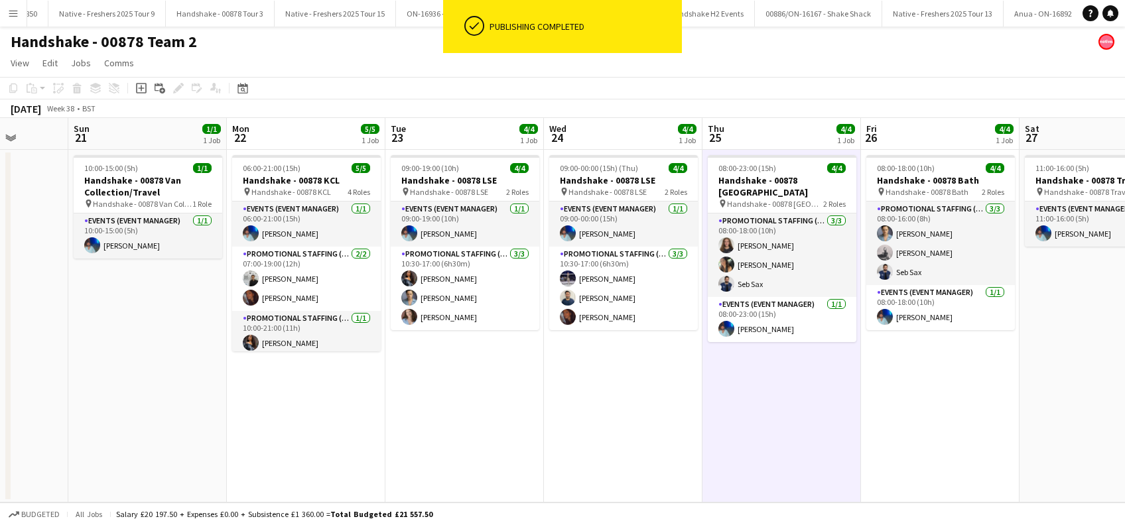
scroll to position [0, 661]
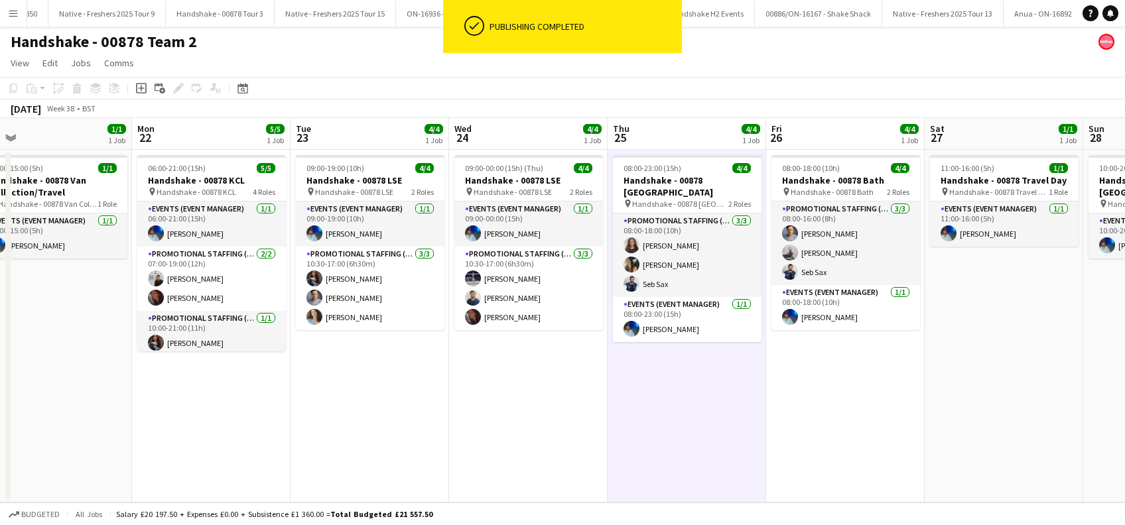
drag, startPoint x: 911, startPoint y: 412, endPoint x: 705, endPoint y: 450, distance: 209.2
click at [706, 450] on app-calendar-viewport "Wed 17 Thu 18 1/1 1 Job Fri 19 1/1 1 Job Sat 20 Sun 21 1/1 1 Job Mon 22 5/5 1 J…" at bounding box center [562, 310] width 1125 height 385
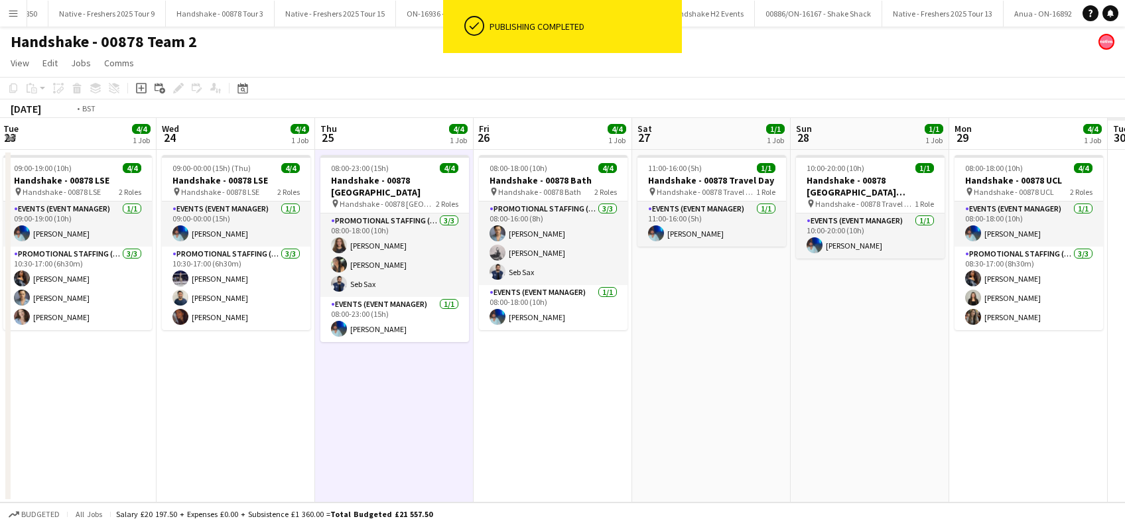
drag, startPoint x: 699, startPoint y: 437, endPoint x: 517, endPoint y: 468, distance: 185.1
click at [517, 468] on app-calendar-viewport "Fri 19 1/1 1 Job Sat 20 Sun 21 1/1 1 Job Mon 22 5/5 1 Job Tue 23 4/4 1 Job Wed …" at bounding box center [562, 310] width 1125 height 385
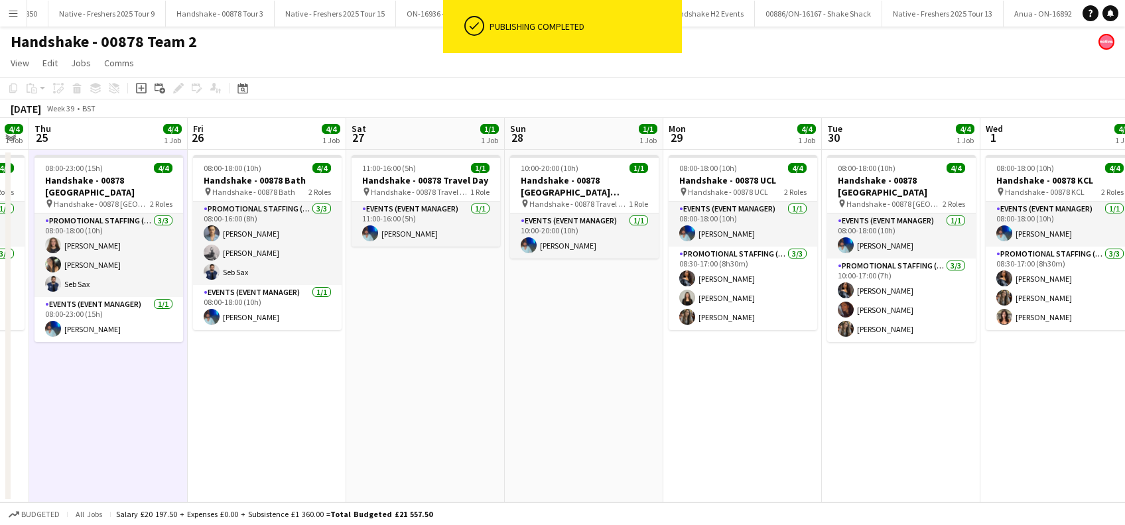
drag, startPoint x: 831, startPoint y: 377, endPoint x: 529, endPoint y: 430, distance: 306.5
click at [529, 430] on app-calendar-viewport "Sun 21 1/1 1 Job Mon 22 5/5 1 Job Tue 23 4/4 1 Job Wed 24 4/4 1 Job Thu 25 4/4 …" at bounding box center [562, 310] width 1125 height 385
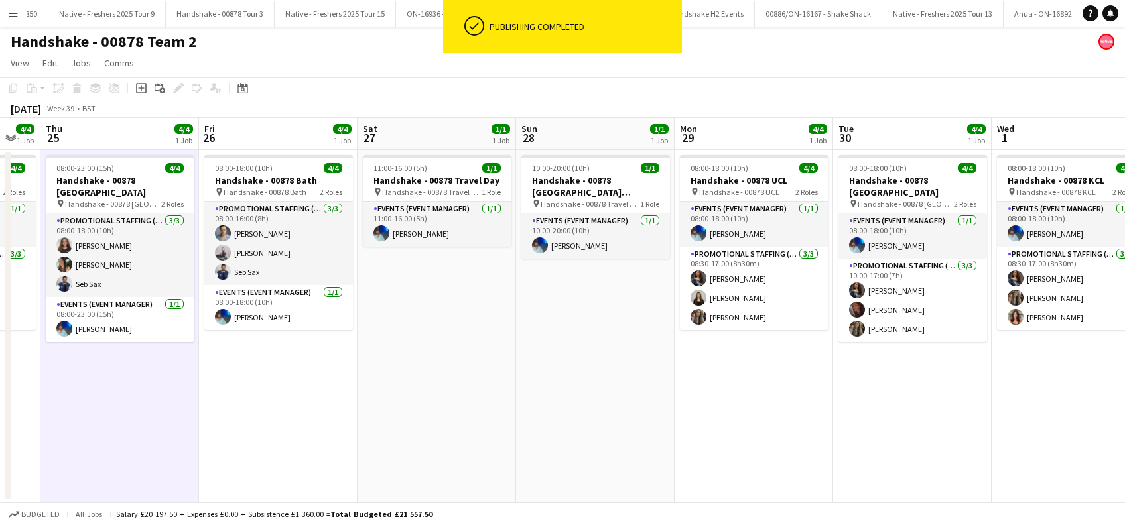
drag, startPoint x: 858, startPoint y: 413, endPoint x: 607, endPoint y: 435, distance: 252.4
click at [607, 435] on app-calendar-viewport "Sun 21 1/1 1 Job Mon 22 5/5 1 Job Tue 23 4/4 1 Job Wed 24 4/4 1 Job Thu 25 4/4 …" at bounding box center [562, 310] width 1125 height 385
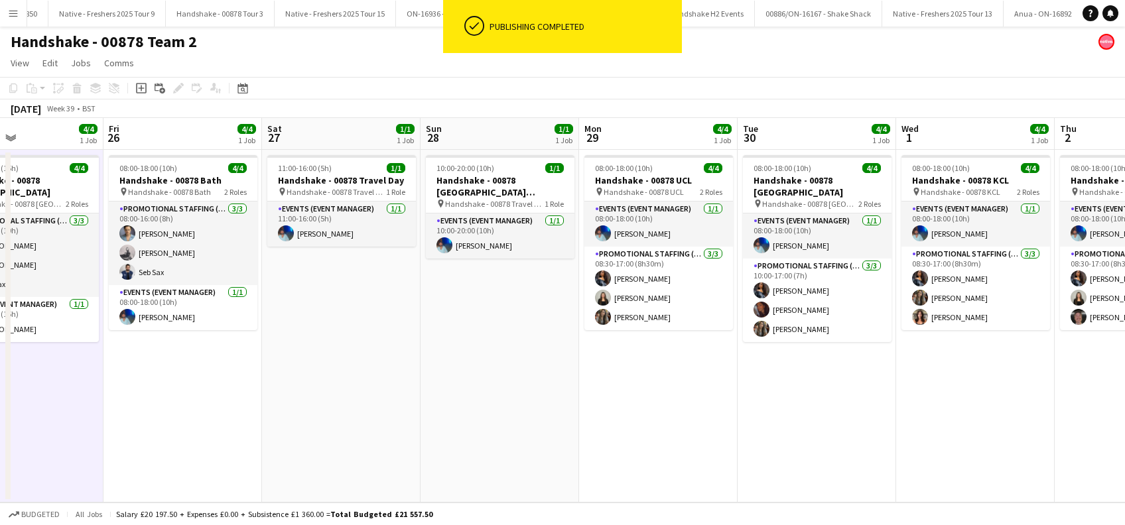
click at [674, 446] on app-calendar-viewport "Tue 23 4/4 1 Job Wed 24 4/4 1 Job Thu 25 4/4 1 Job Fri 26 4/4 1 Job Sat 27 1/1 …" at bounding box center [562, 310] width 1125 height 385
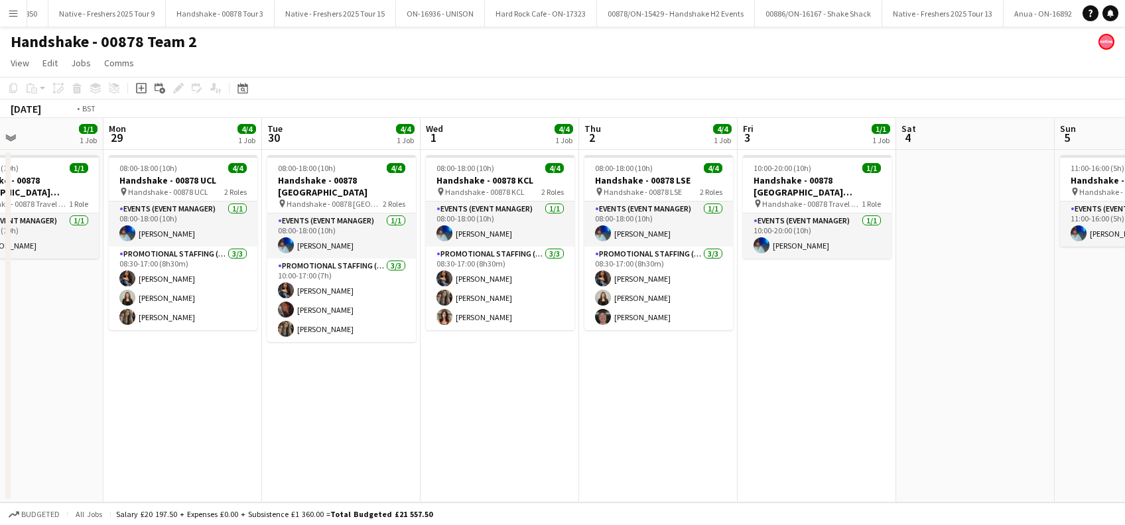
drag, startPoint x: 856, startPoint y: 431, endPoint x: 679, endPoint y: 435, distance: 176.5
click at [636, 450] on app-calendar-viewport "Fri 26 4/4 1 Job Sat 27 1/1 1 Job Sun 28 1/1 1 Job Mon 29 4/4 1 Job Tue 30 4/4 …" at bounding box center [562, 310] width 1125 height 385
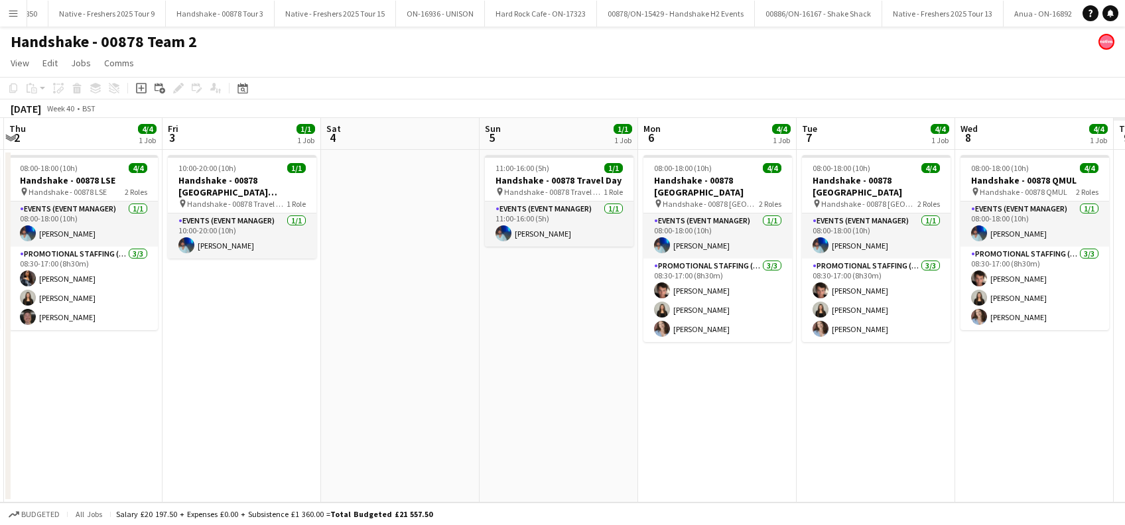
drag, startPoint x: 758, startPoint y: 450, endPoint x: 658, endPoint y: 455, distance: 99.7
click at [658, 455] on app-calendar-viewport "Sun 28 1/1 1 Job Mon 29 4/4 1 Job Tue 30 4/4 1 Job Wed 1 4/4 1 Job Thu 2 4/4 1 …" at bounding box center [562, 310] width 1125 height 385
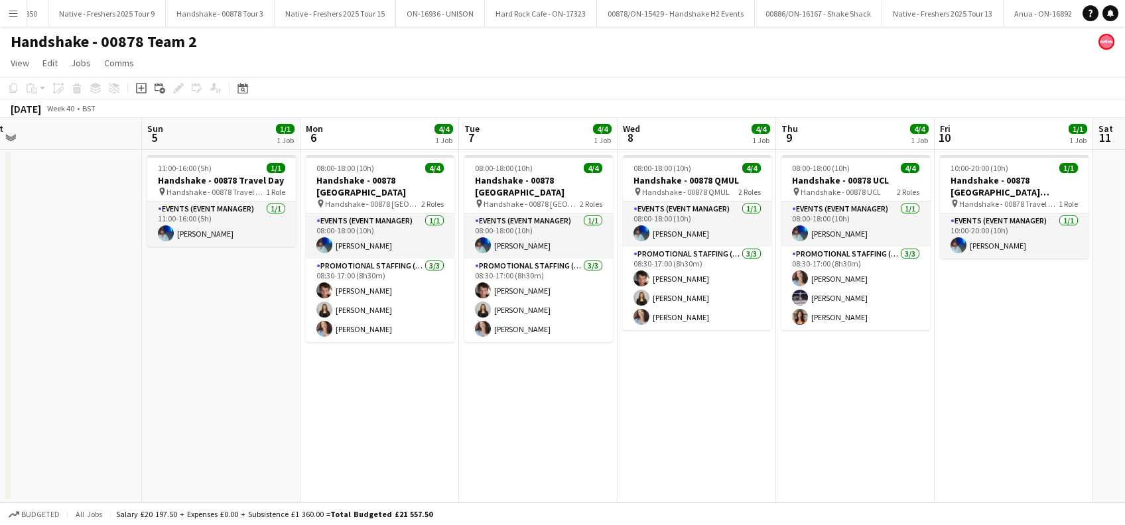
drag, startPoint x: 591, startPoint y: 456, endPoint x: 627, endPoint y: 442, distance: 38.4
click at [575, 456] on app-calendar-viewport "Wed 1 4/4 1 Job Thu 2 4/4 1 Job Fri 3 1/1 1 Job Sat 4 Sun 5 1/1 1 Job Mon 6 4/4…" at bounding box center [562, 310] width 1125 height 385
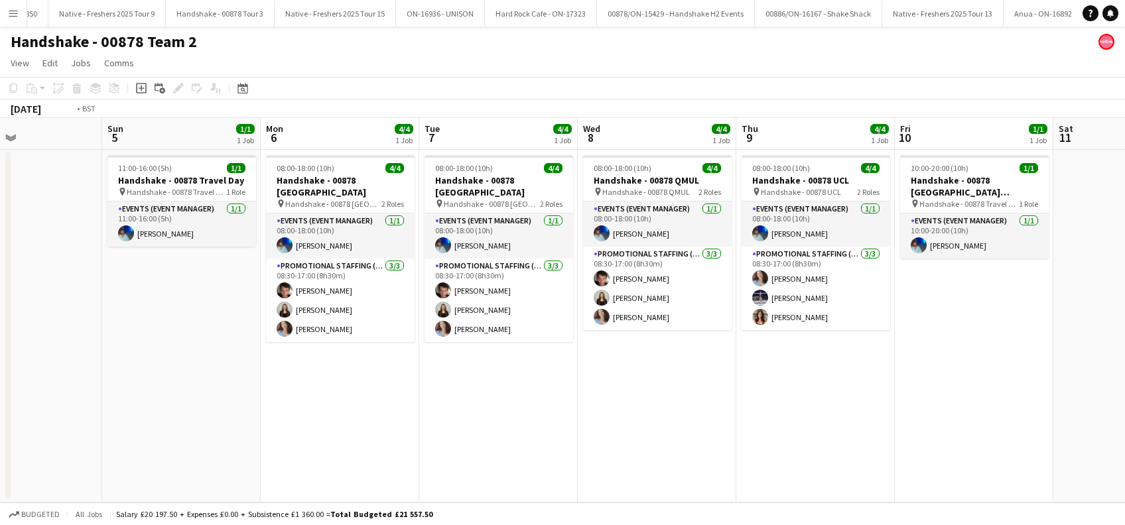
drag, startPoint x: 578, startPoint y: 440, endPoint x: 589, endPoint y: 439, distance: 11.3
click at [567, 442] on app-calendar-viewport "Wed 1 4/4 1 Job Thu 2 4/4 1 Job Fri 3 1/1 1 Job Sat 4 Sun 5 1/1 1 Job Mon 6 4/4…" at bounding box center [562, 310] width 1125 height 385
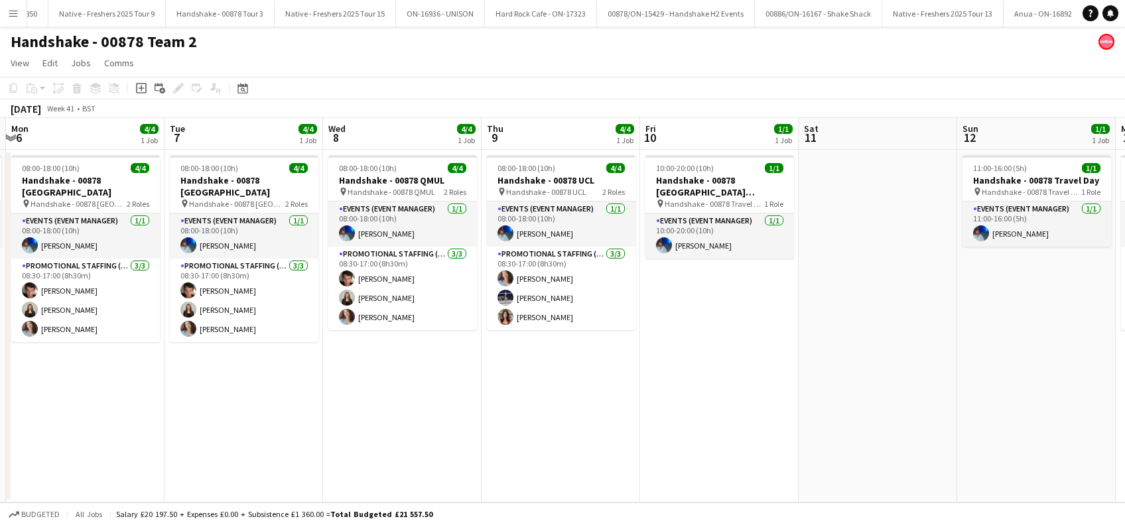
drag, startPoint x: 925, startPoint y: 437, endPoint x: 691, endPoint y: 450, distance: 235.2
click at [691, 450] on app-calendar-viewport "Fri 3 1/1 1 Job Sat 4 Sun 5 1/1 1 Job Mon 6 4/4 1 Job Tue 7 4/4 1 Job Wed 8 4/4…" at bounding box center [562, 310] width 1125 height 385
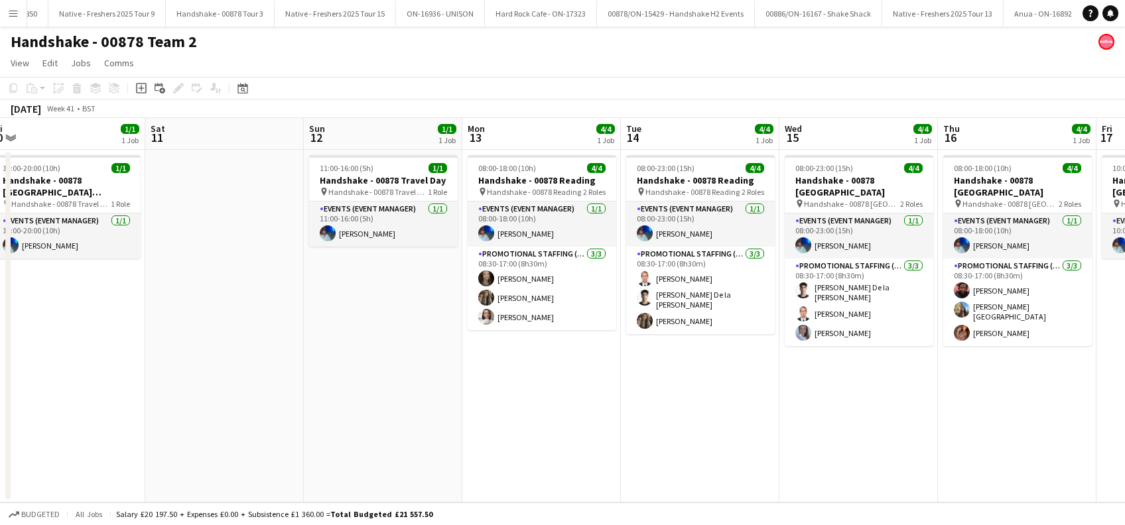
drag, startPoint x: 705, startPoint y: 461, endPoint x: 987, endPoint y: 458, distance: 282.6
click at [700, 462] on app-calendar-viewport "Tue 7 4/4 1 Job Wed 8 4/4 1 Job Thu 9 4/4 1 Job Fri 10 1/1 1 Job Sat 11 Sun 12 …" at bounding box center [562, 310] width 1125 height 385
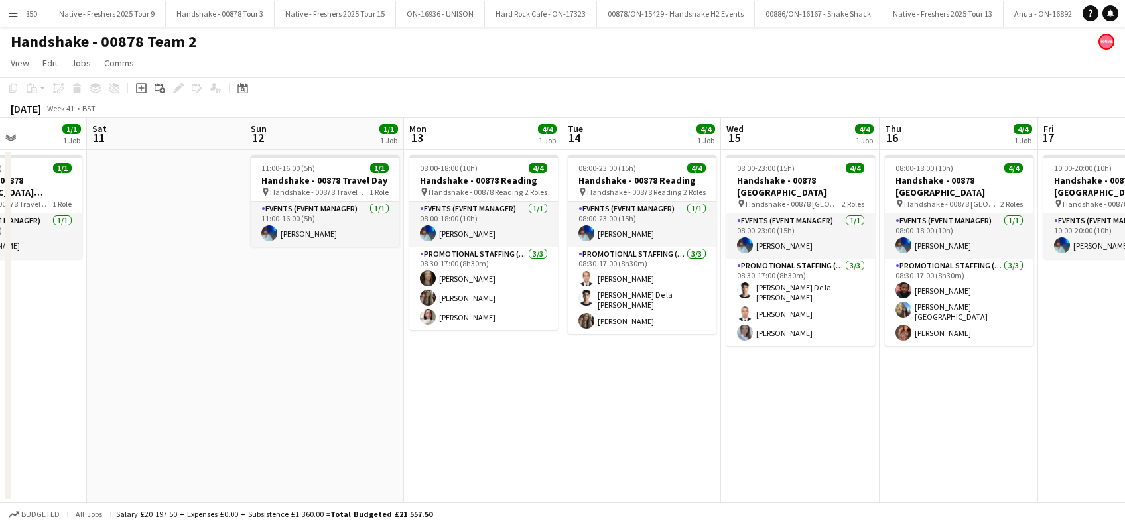
drag, startPoint x: 1028, startPoint y: 462, endPoint x: 879, endPoint y: 455, distance: 148.8
click at [661, 490] on app-calendar-viewport "Tue 7 4/4 1 Job Wed 8 4/4 1 Job Thu 9 4/4 1 Job Fri 10 1/1 1 Job Sat 11 Sun 12 …" at bounding box center [562, 310] width 1125 height 385
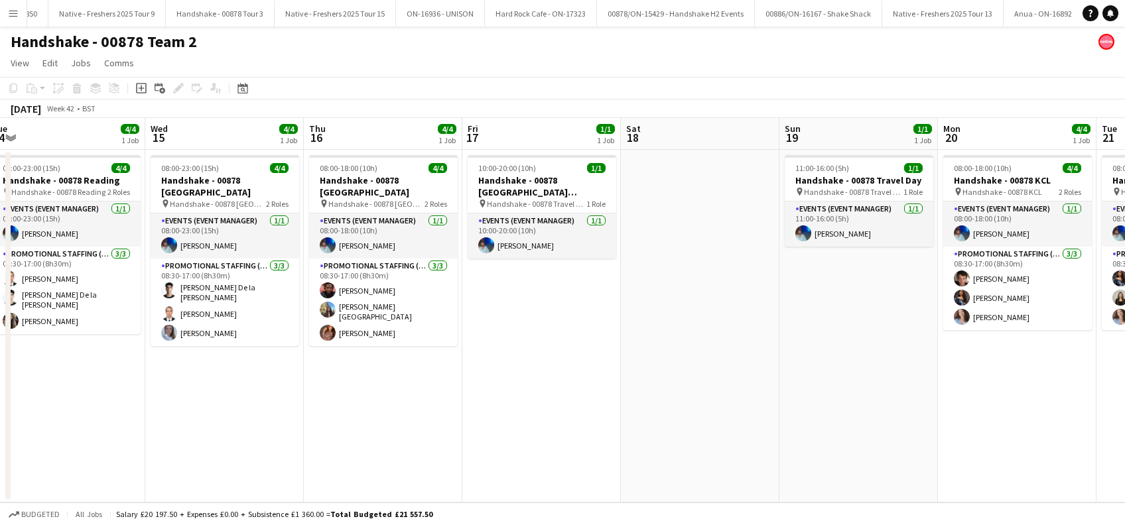
drag, startPoint x: 760, startPoint y: 473, endPoint x: 722, endPoint y: 477, distance: 38.0
click at [722, 477] on app-calendar-viewport "Sat 11 Sun 12 1/1 1 Job Mon 13 4/4 1 Job Tue 14 4/4 1 Job Wed 15 4/4 1 Job Thu …" at bounding box center [562, 310] width 1125 height 385
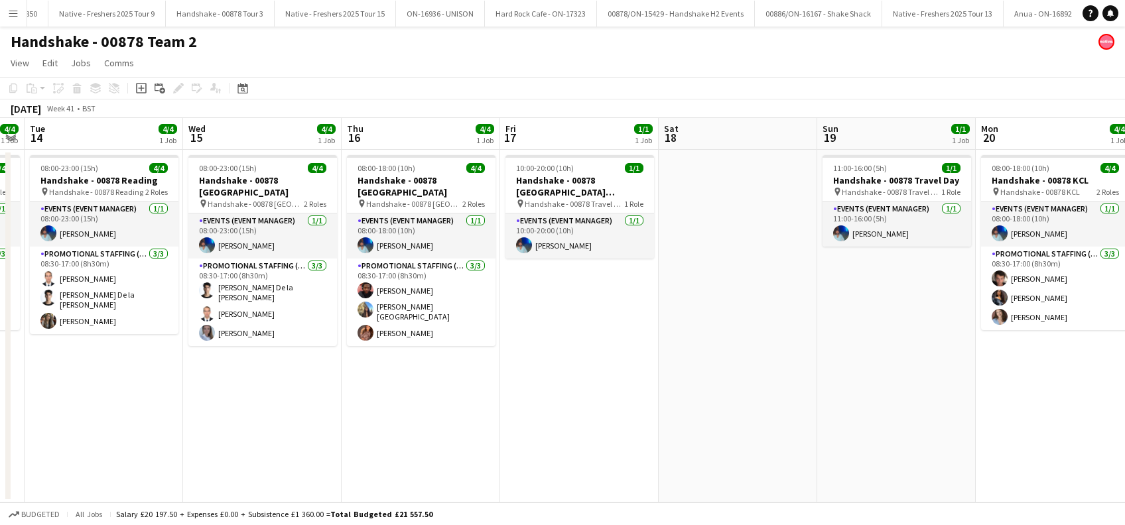
drag, startPoint x: 689, startPoint y: 485, endPoint x: 701, endPoint y: 476, distance: 15.1
click at [690, 483] on app-calendar-viewport "Sat 11 Sun 12 1/1 1 Job Mon 13 4/4 1 Job Tue 14 4/4 1 Job Wed 15 4/4 1 Job Thu …" at bounding box center [562, 310] width 1125 height 385
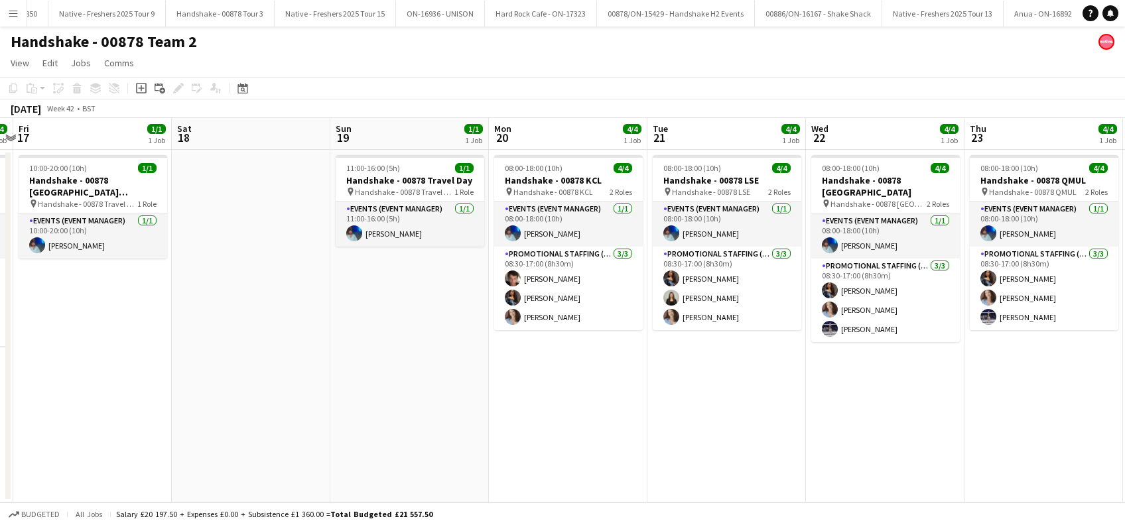
drag, startPoint x: 887, startPoint y: 471, endPoint x: 768, endPoint y: 471, distance: 119.4
click at [768, 474] on app-calendar-viewport "Mon 13 4/4 1 Job Tue 14 4/4 1 Job Wed 15 4/4 1 Job Thu 16 4/4 1 Job Fri 17 1/1 …" at bounding box center [562, 310] width 1125 height 385
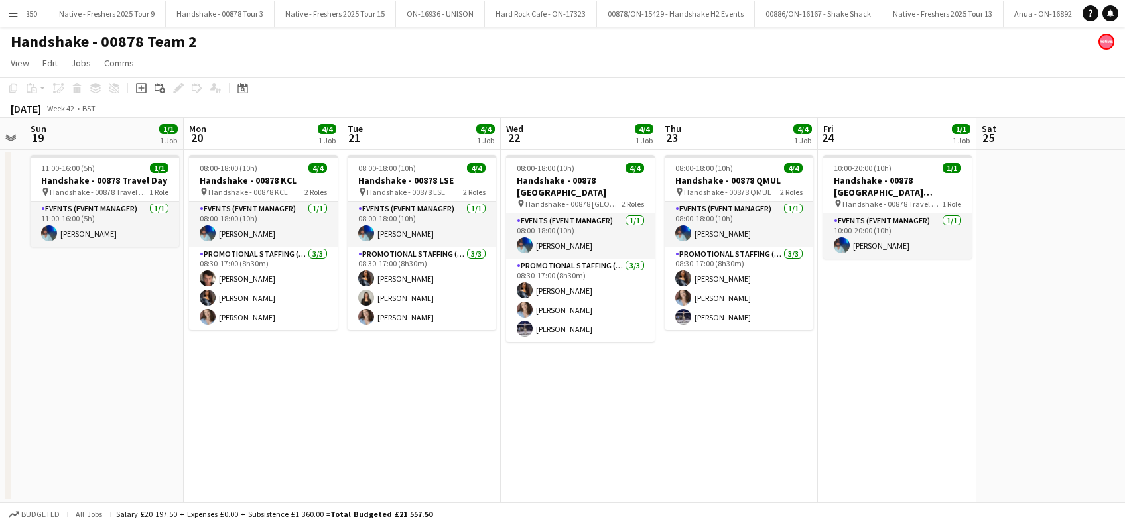
drag, startPoint x: 752, startPoint y: 440, endPoint x: 1055, endPoint y: 411, distance: 305.3
click at [756, 440] on app-calendar-viewport "Thu 16 4/4 1 Job Fri 17 1/1 1 Job Sat 18 Sun 19 1/1 1 Job Mon 20 4/4 1 Job Tue …" at bounding box center [562, 310] width 1125 height 385
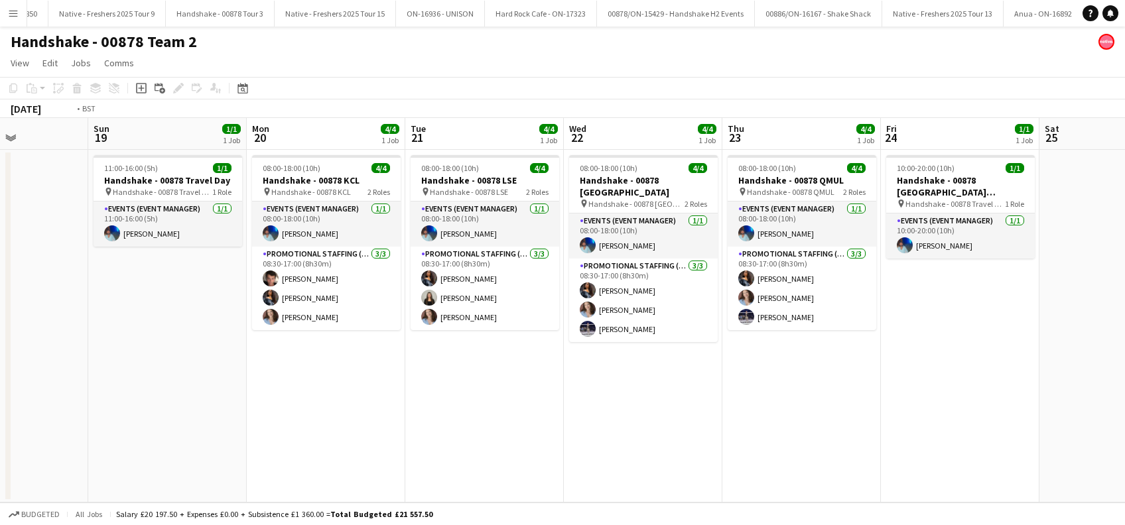
drag, startPoint x: 1046, startPoint y: 419, endPoint x: 787, endPoint y: 450, distance: 261.2
click at [787, 450] on app-calendar-viewport "Thu 16 4/4 1 Job Fri 17 1/1 1 Job Sat 18 Sun 19 1/1 1 Job Mon 20 4/4 1 Job Tue …" at bounding box center [562, 310] width 1125 height 385
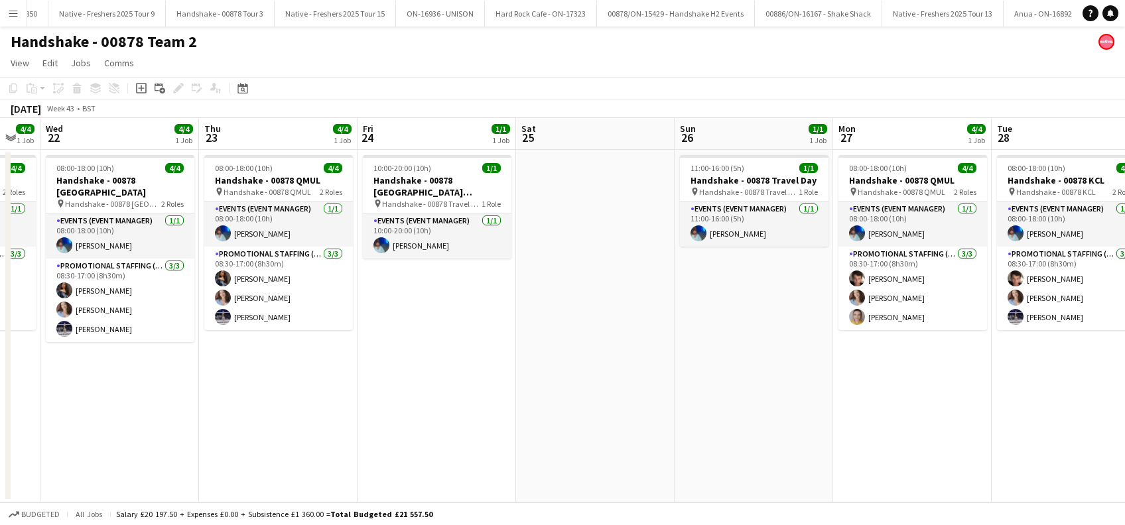
drag, startPoint x: 984, startPoint y: 427, endPoint x: 843, endPoint y: 435, distance: 141.6
click at [843, 435] on app-calendar-viewport "Sat 18 Sun 19 1/1 1 Job Mon 20 4/4 1 Job Tue 21 4/4 1 Job Wed 22 4/4 1 Job Thu …" at bounding box center [562, 310] width 1125 height 385
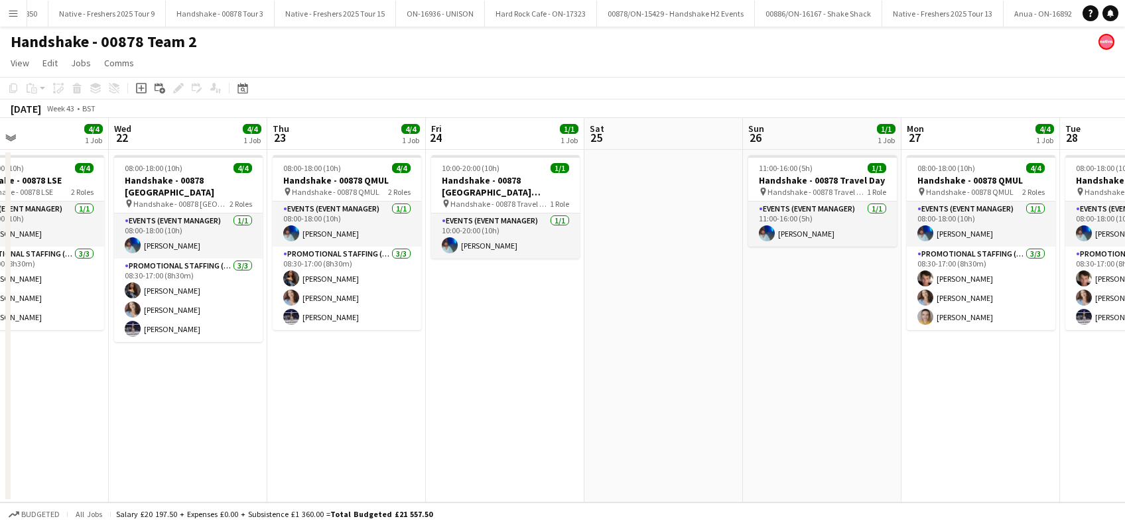
click at [749, 435] on app-calendar-viewport "Sat 18 Sun 19 1/1 1 Job Mon 20 4/4 1 Job Tue 21 4/4 1 Job Wed 22 4/4 1 Job Thu …" at bounding box center [562, 310] width 1125 height 385
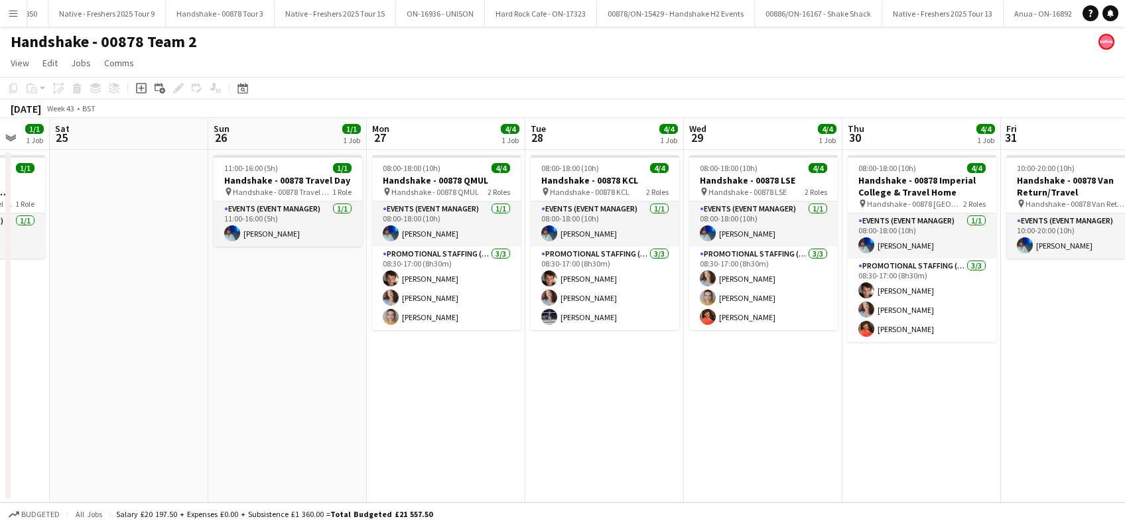
drag, startPoint x: 700, startPoint y: 431, endPoint x: 994, endPoint y: 395, distance: 296.6
click at [701, 432] on app-calendar-viewport "Wed 22 4/4 1 Job Thu 23 4/4 1 Job Fri 24 1/1 1 Job Sat 25 Sun 26 1/1 1 Job Mon …" at bounding box center [562, 310] width 1125 height 385
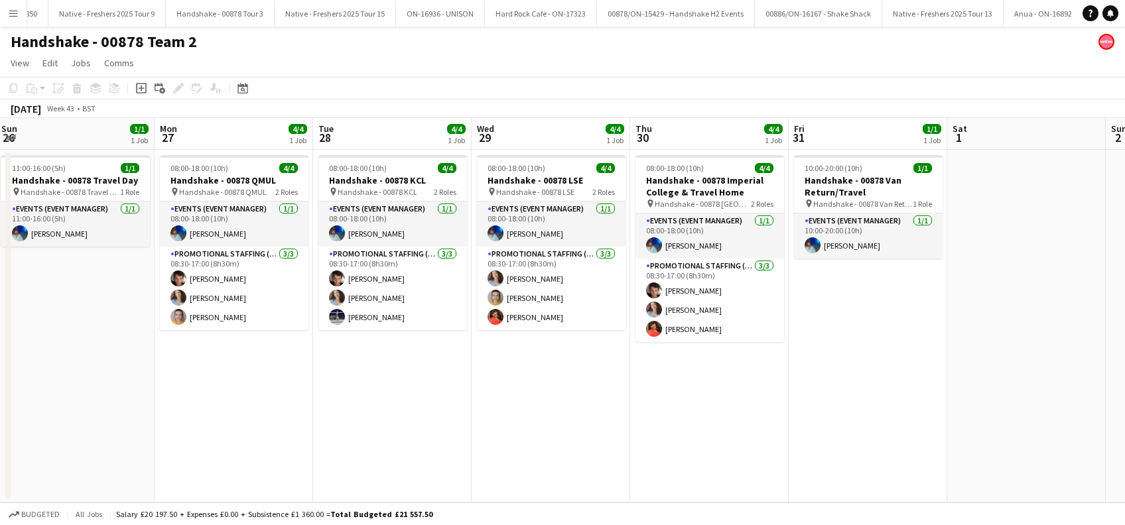
drag, startPoint x: 773, startPoint y: 428, endPoint x: 808, endPoint y: 413, distance: 38.1
click at [748, 430] on app-calendar-viewport "Wed 22 4/4 1 Job Thu 23 4/4 1 Job Fri 24 1/1 1 Job Sat 25 Sun 26 1/1 1 Job Mon …" at bounding box center [562, 310] width 1125 height 385
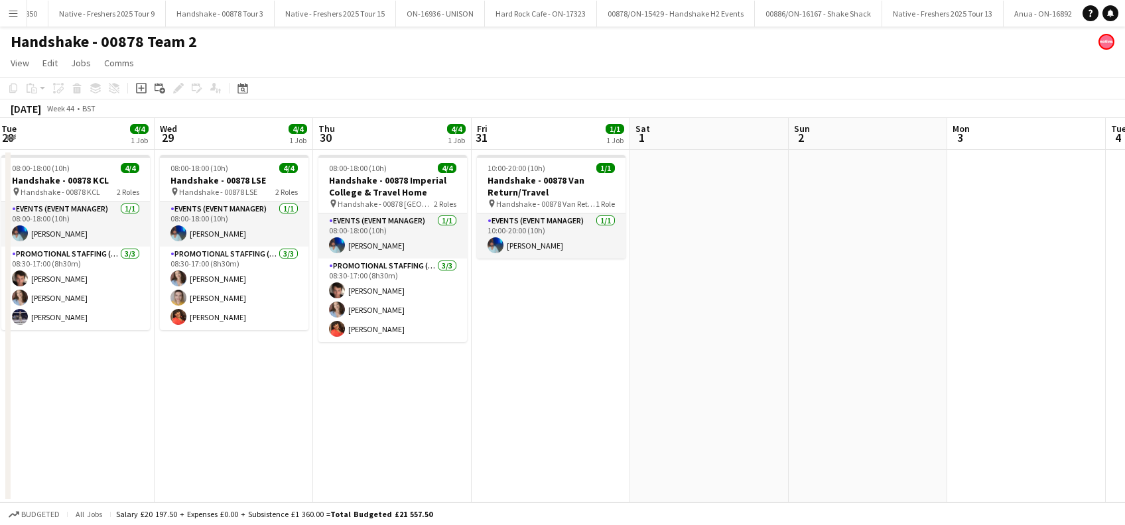
scroll to position [0, 626]
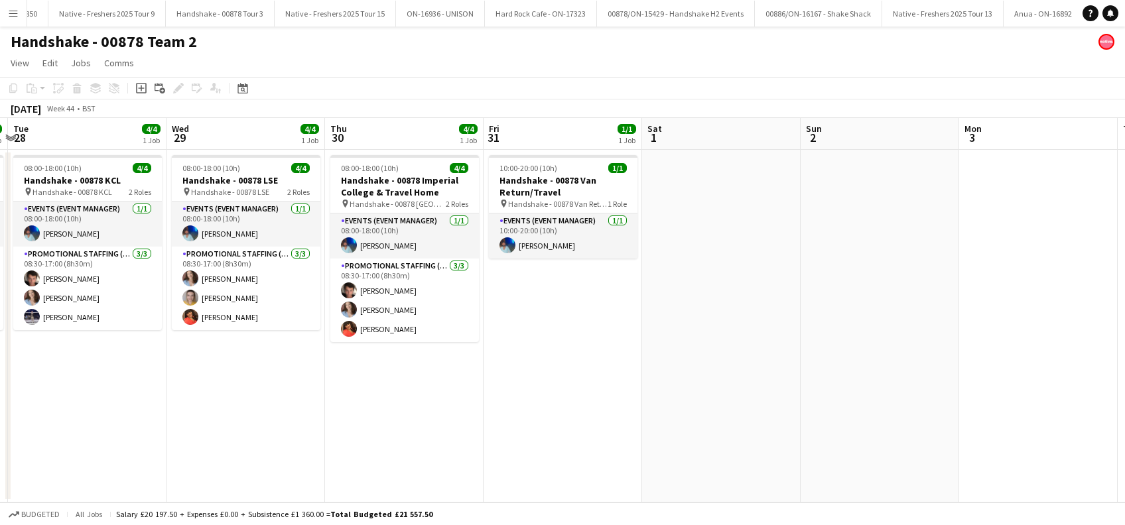
click at [772, 423] on app-calendar-viewport "Fri 24 1/1 1 Job Sat 25 Sun 26 1/1 1 Job Mon 27 4/4 1 Job Tue 28 4/4 1 Job Wed …" at bounding box center [562, 310] width 1125 height 385
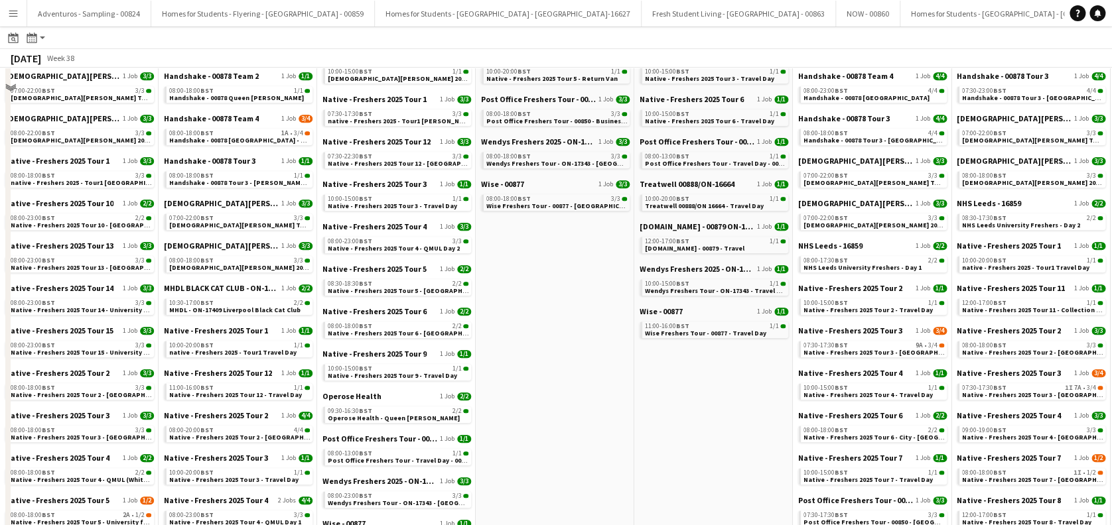
scroll to position [442, 0]
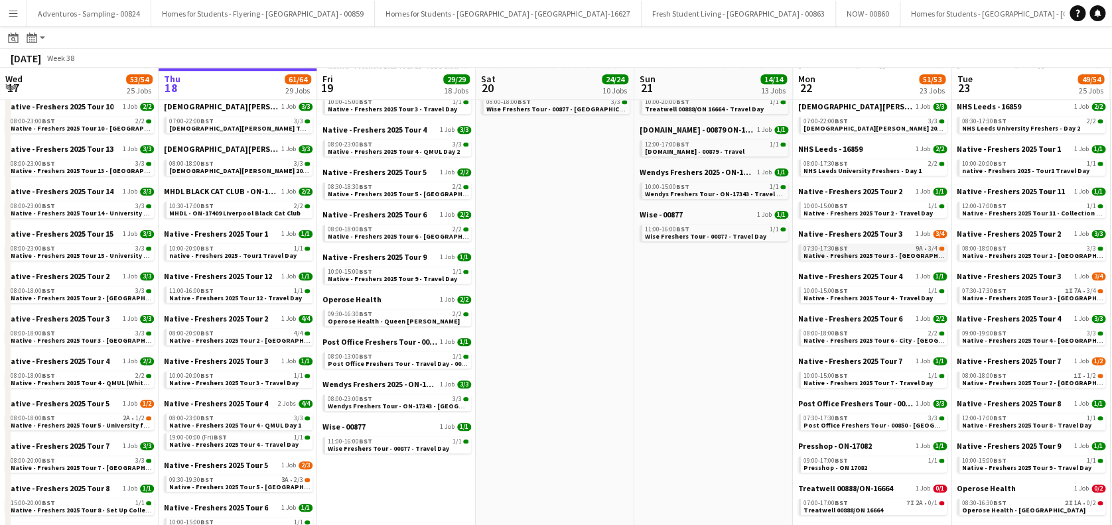
click at [870, 257] on span "Native - Freshers 2025 Tour 3 - [GEOGRAPHIC_DATA] Day 1" at bounding box center [893, 255] width 180 height 9
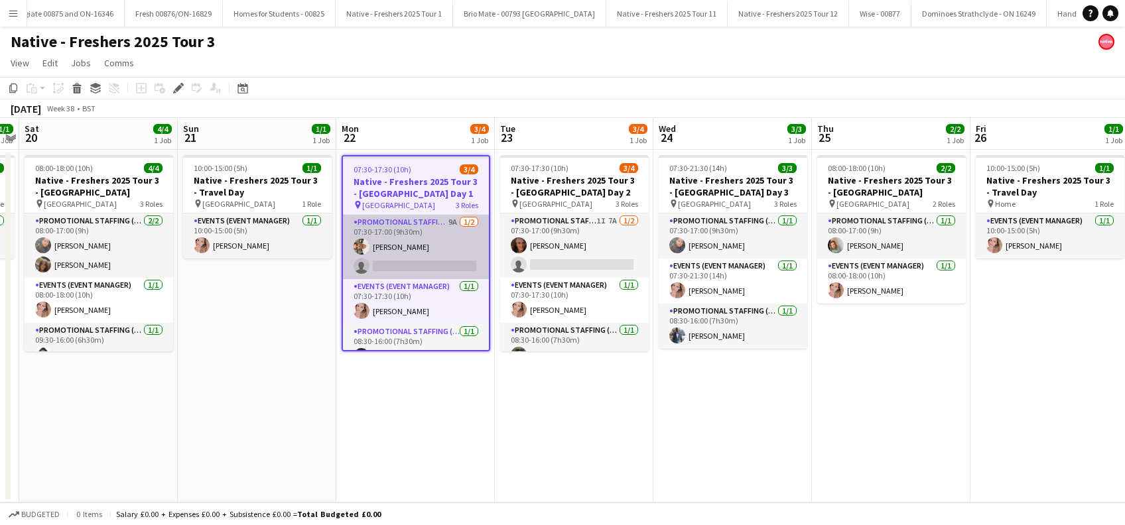
click at [417, 258] on app-card-role "Promotional Staffing (Brand Ambassadors) 9A 1/2 07:30-17:00 (9h30m) Hannah McNi…" at bounding box center [416, 247] width 146 height 64
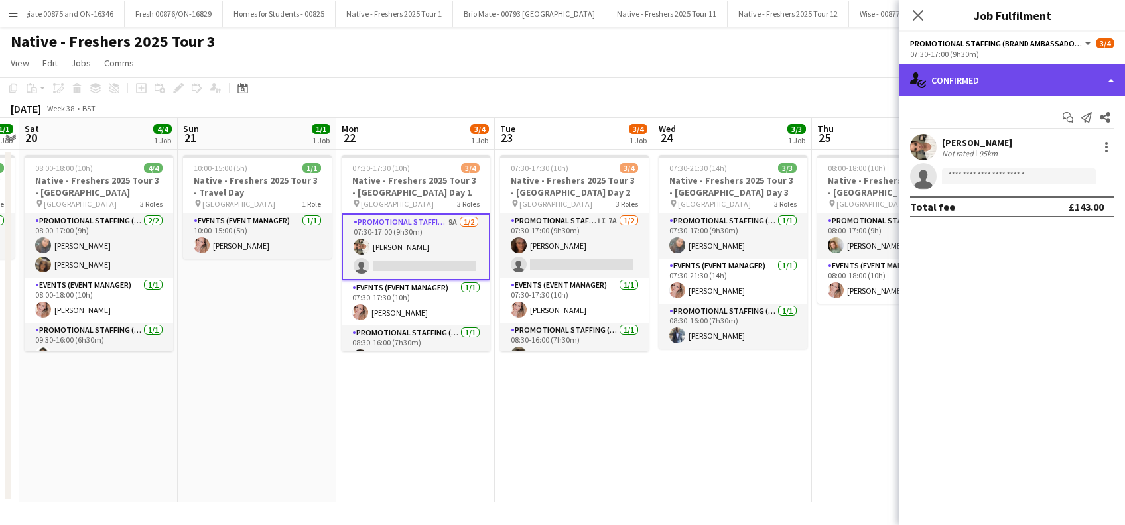
click at [1012, 74] on div "single-neutral-actions-check-2 Confirmed" at bounding box center [1013, 80] width 226 height 32
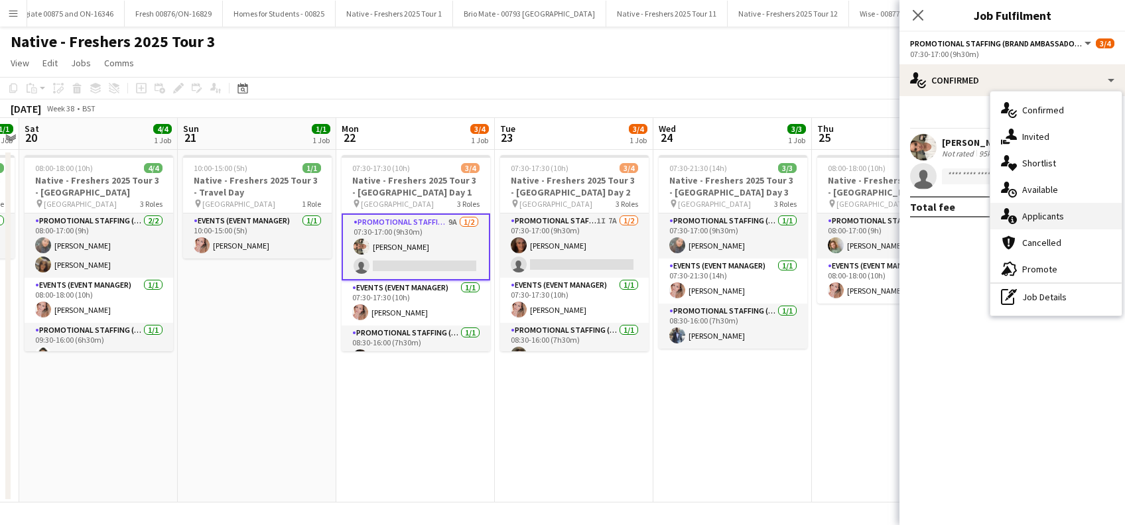
click at [1042, 218] on span "Applicants" at bounding box center [1043, 216] width 42 height 12
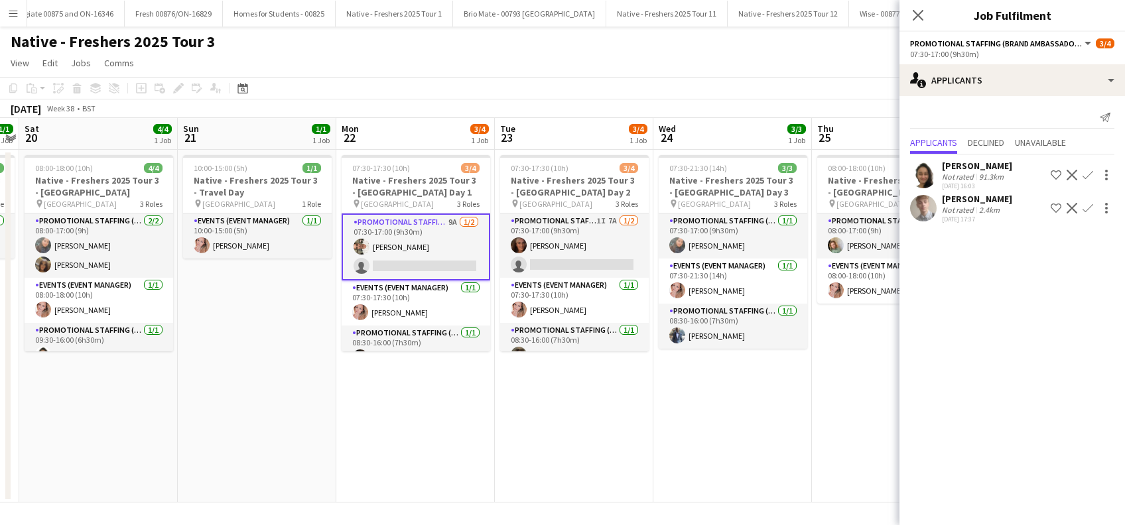
click at [958, 199] on div "Harry Speight" at bounding box center [977, 199] width 70 height 12
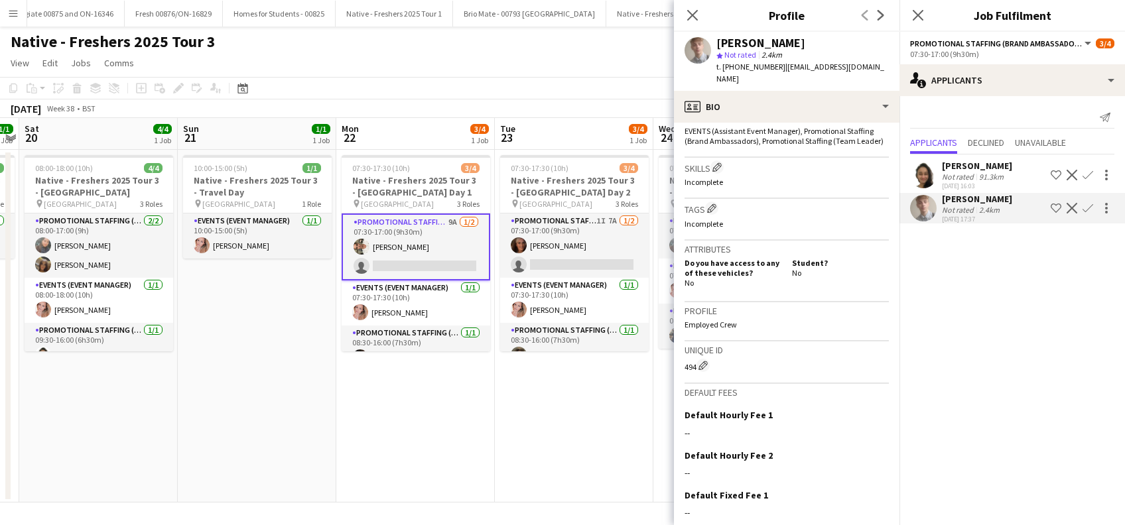
scroll to position [523, 0]
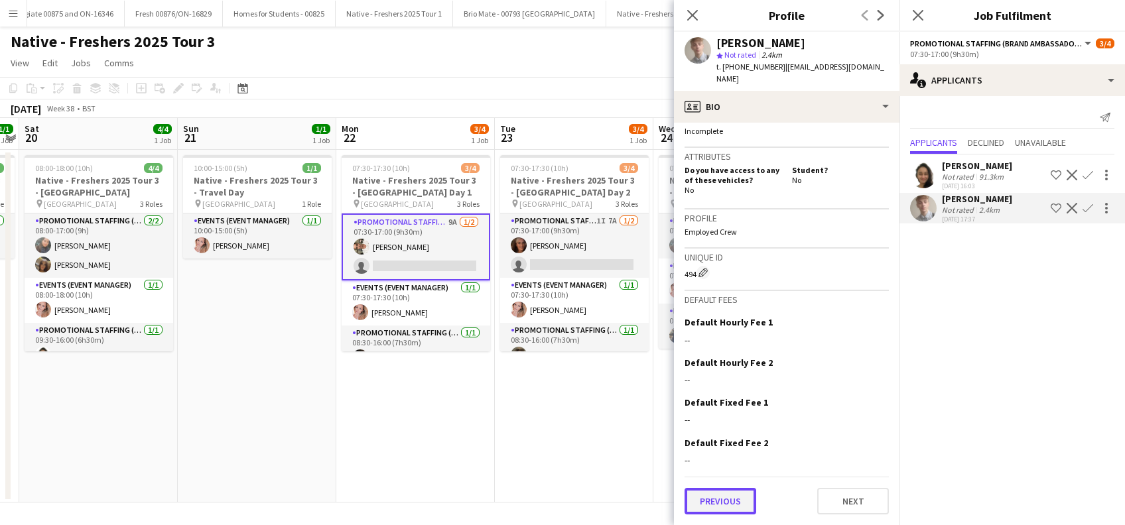
click at [712, 494] on button "Previous" at bounding box center [721, 501] width 72 height 27
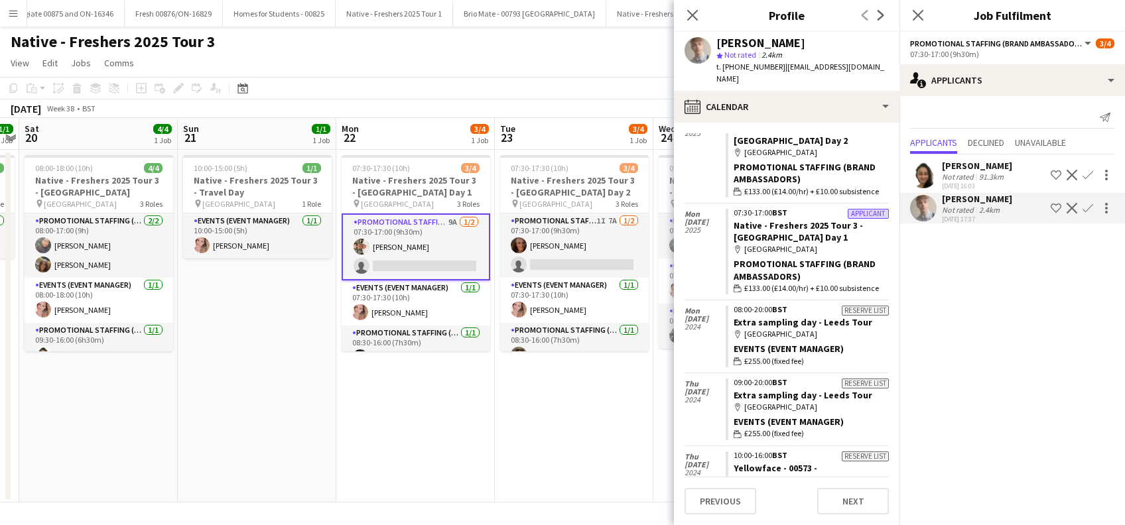
scroll to position [354, 0]
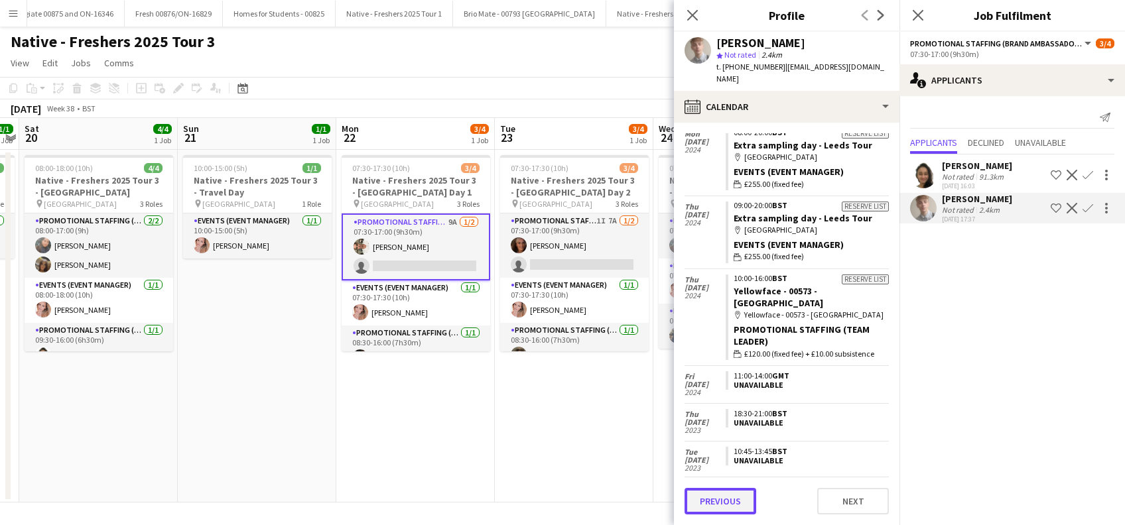
click at [725, 502] on button "Previous" at bounding box center [721, 501] width 72 height 27
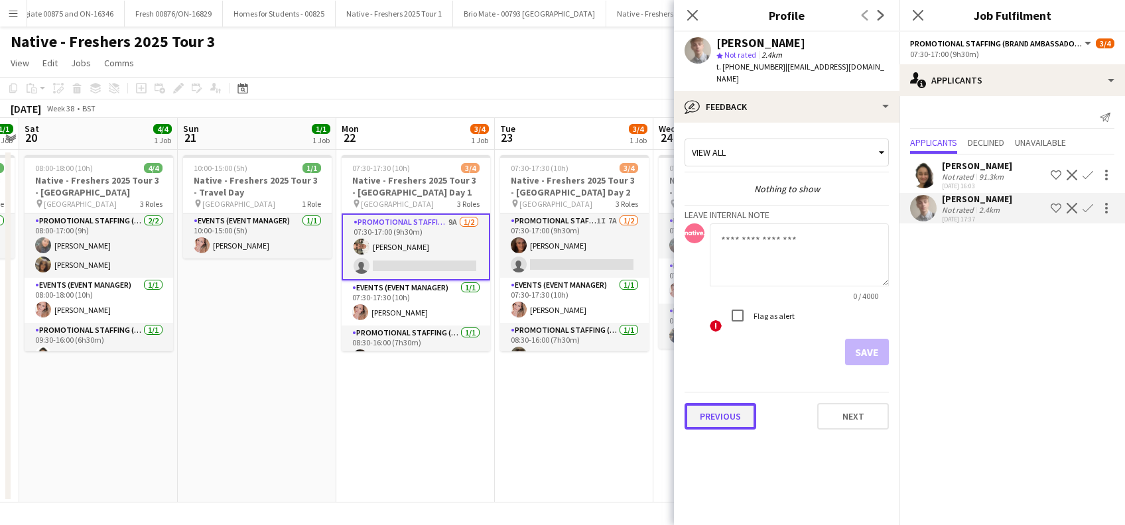
click at [726, 403] on button "Previous" at bounding box center [721, 416] width 72 height 27
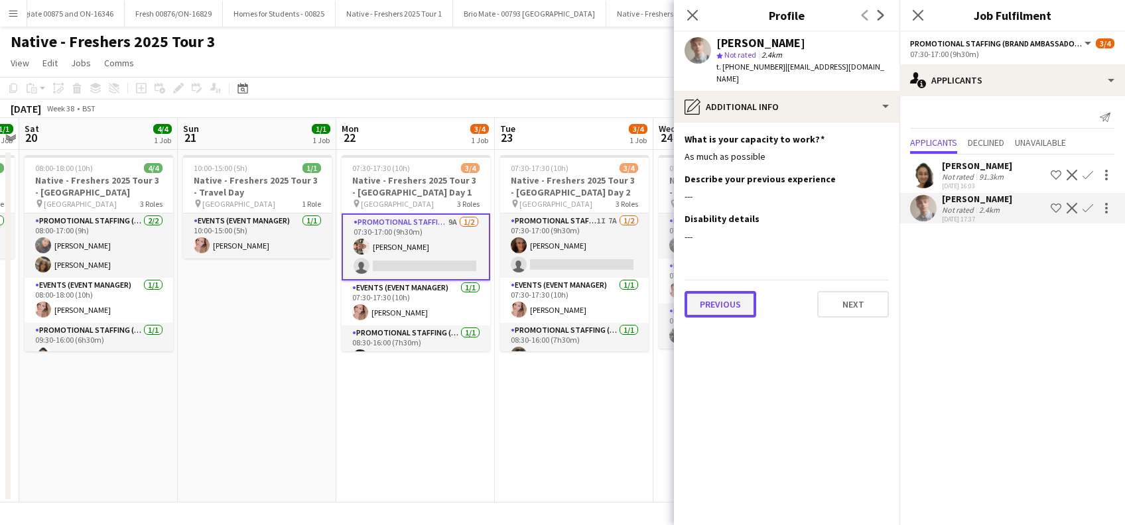
click at [720, 291] on button "Previous" at bounding box center [721, 304] width 72 height 27
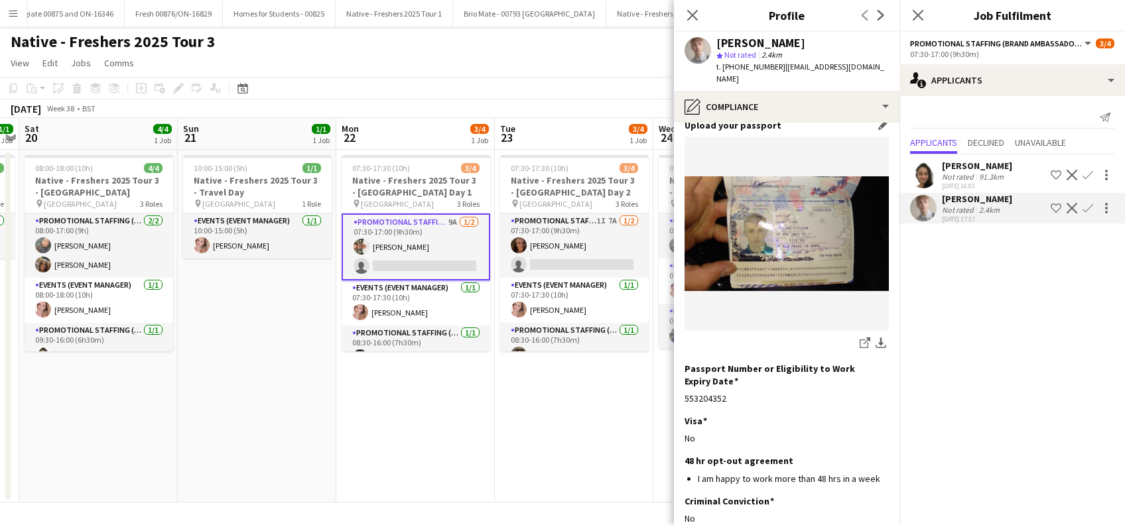
scroll to position [178, 0]
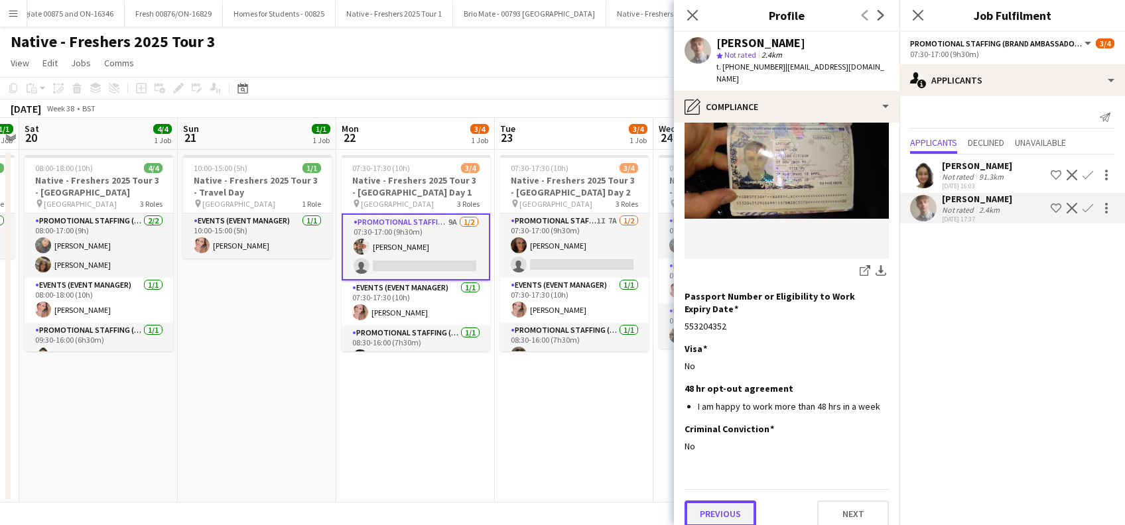
click at [728, 501] on button "Previous" at bounding box center [721, 514] width 72 height 27
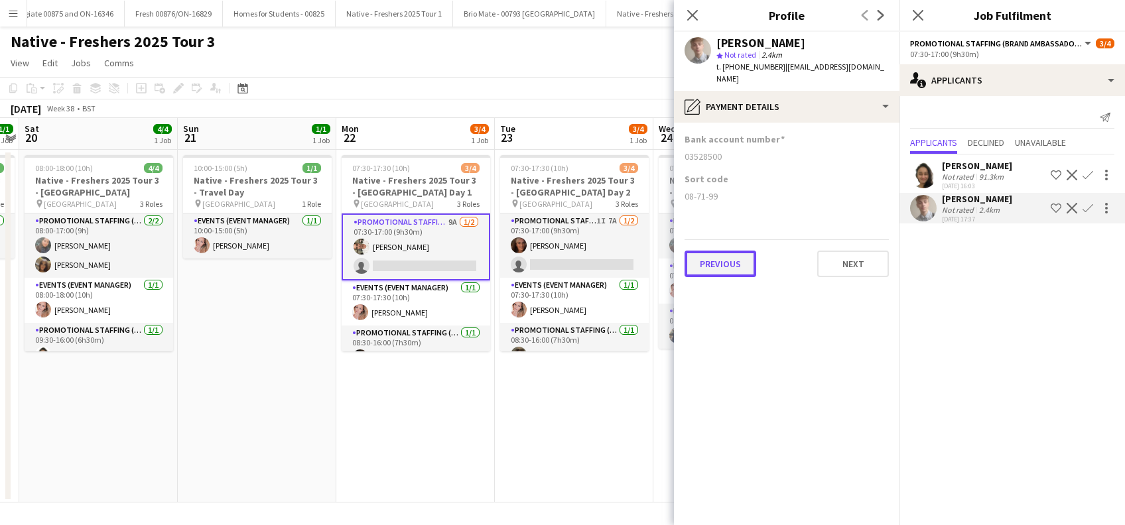
click at [711, 251] on button "Previous" at bounding box center [721, 264] width 72 height 27
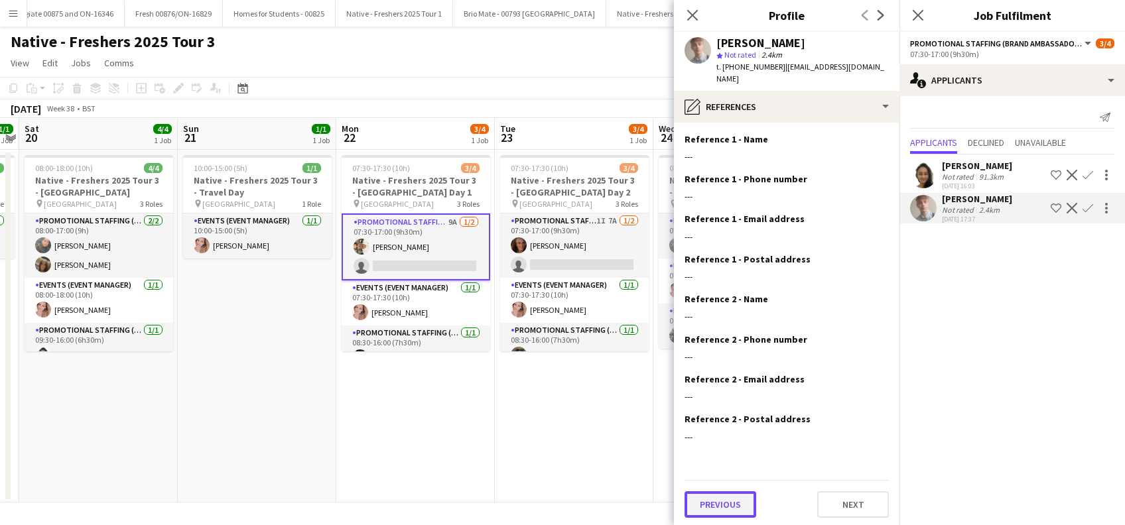
click at [726, 498] on button "Previous" at bounding box center [721, 505] width 72 height 27
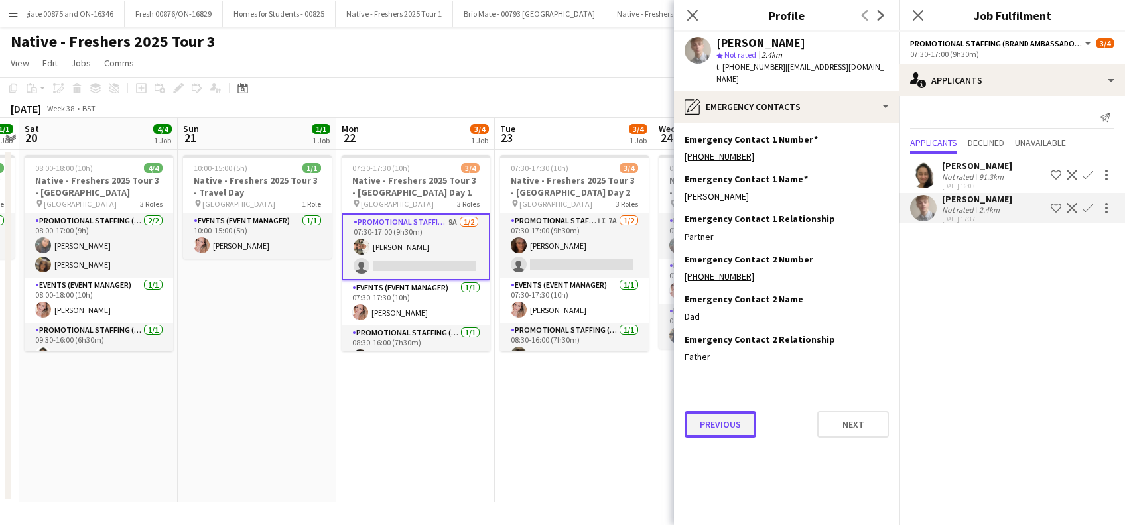
click at [733, 417] on button "Previous" at bounding box center [721, 424] width 72 height 27
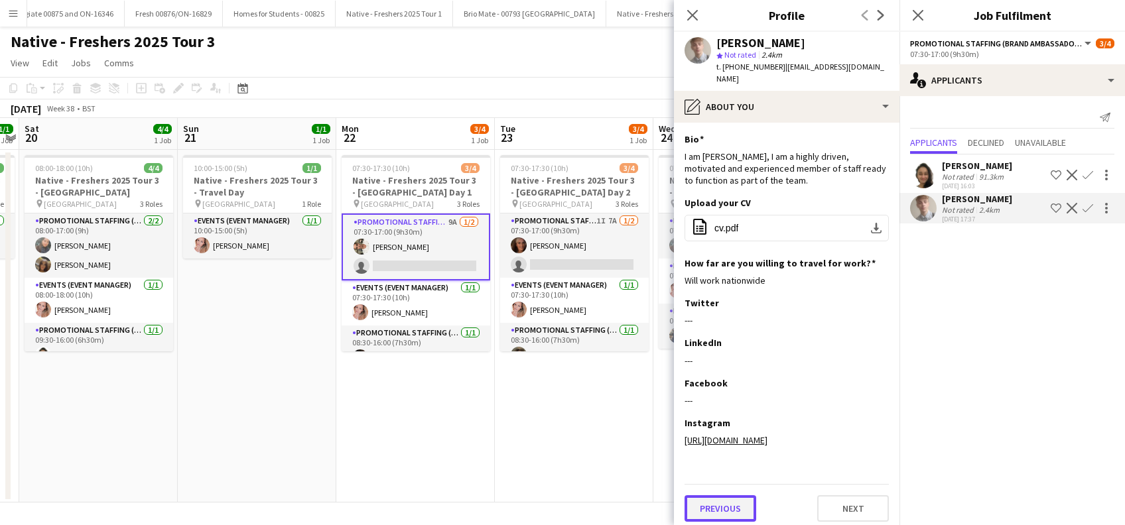
click at [722, 499] on button "Previous" at bounding box center [721, 509] width 72 height 27
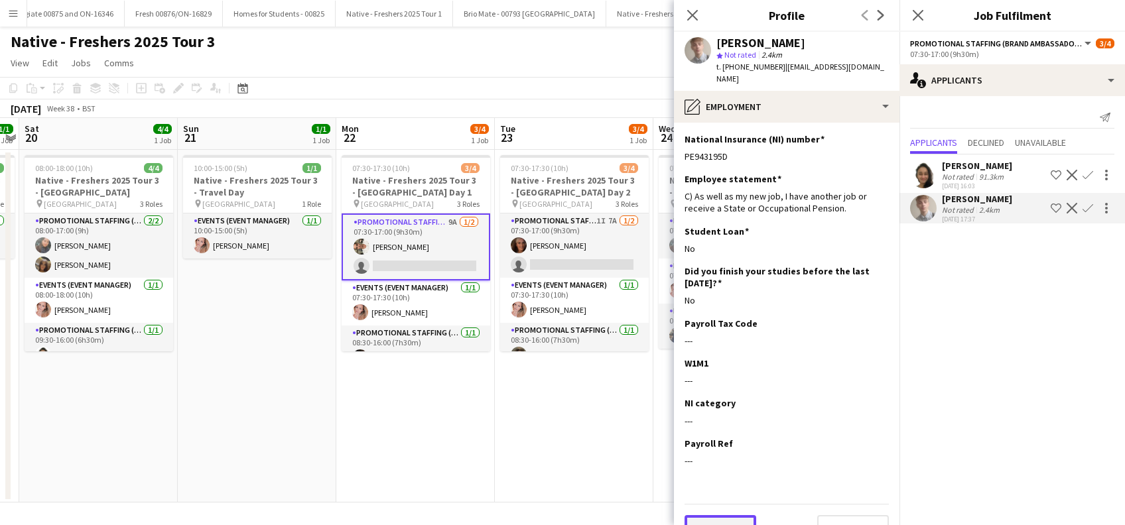
click at [712, 515] on button "Previous" at bounding box center [721, 528] width 72 height 27
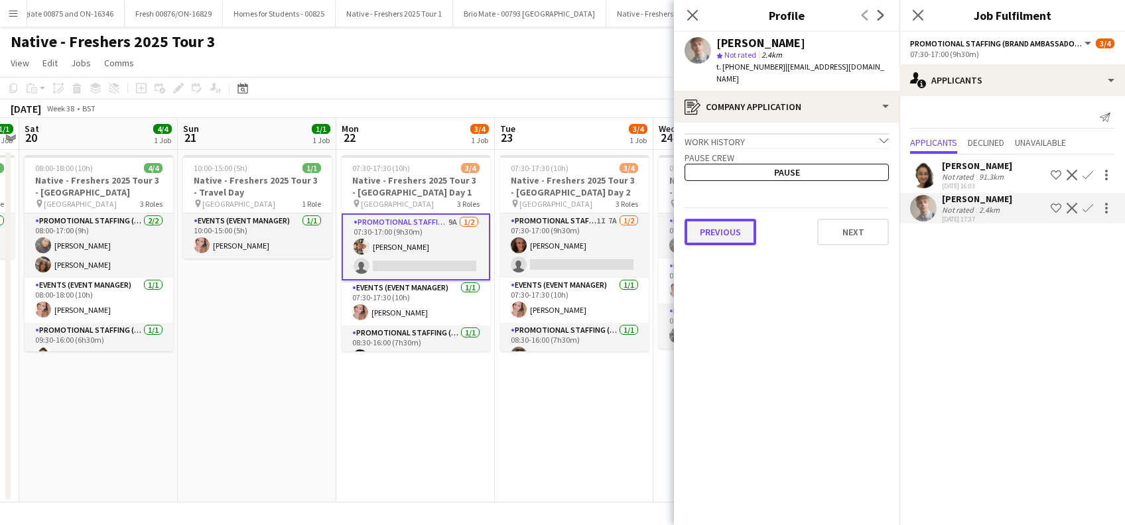
click at [730, 220] on button "Previous" at bounding box center [721, 232] width 72 height 27
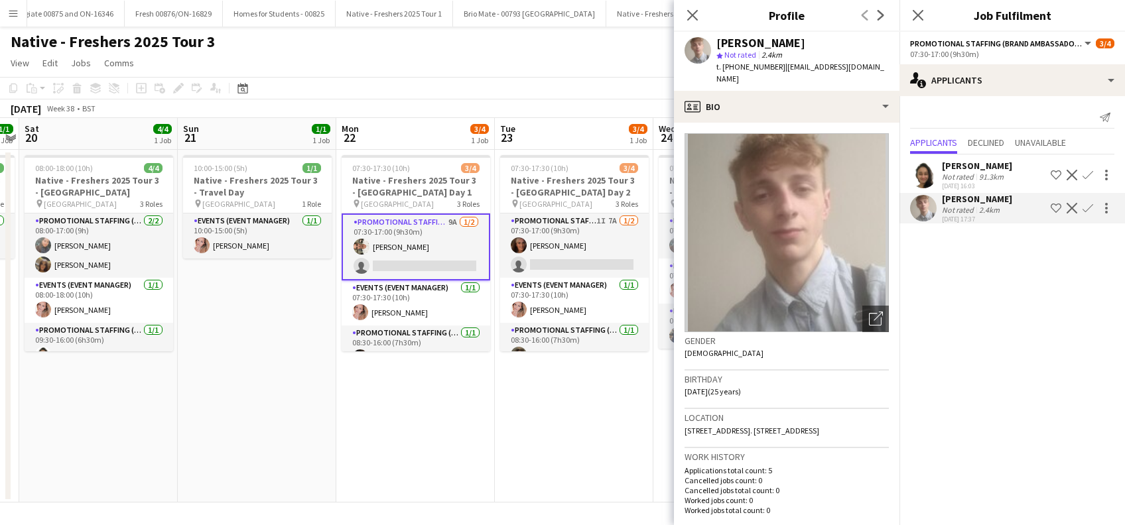
click at [1088, 207] on app-icon "Confirm" at bounding box center [1088, 208] width 11 height 11
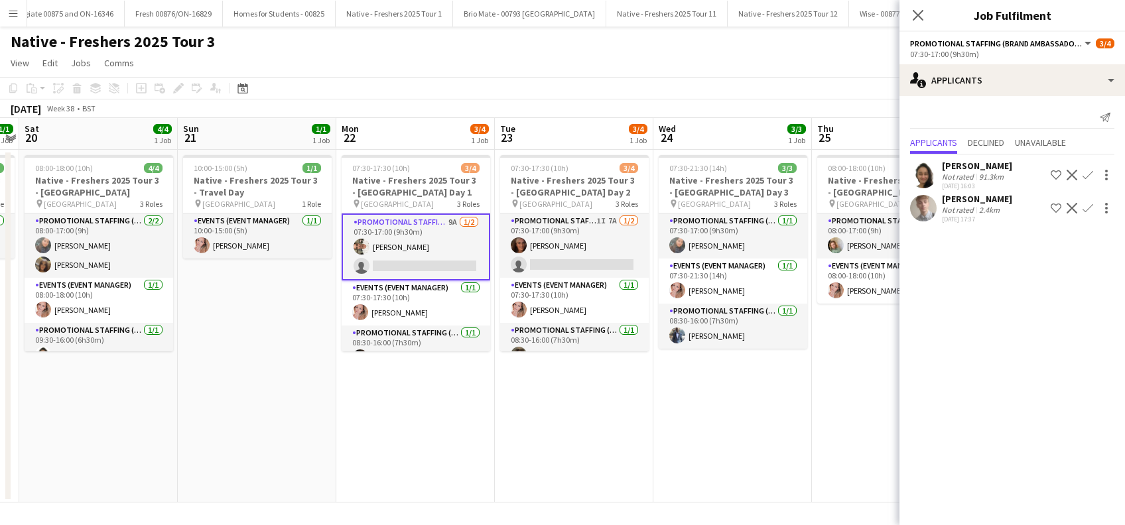
click at [1088, 207] on app-icon "Confirm" at bounding box center [1088, 208] width 11 height 11
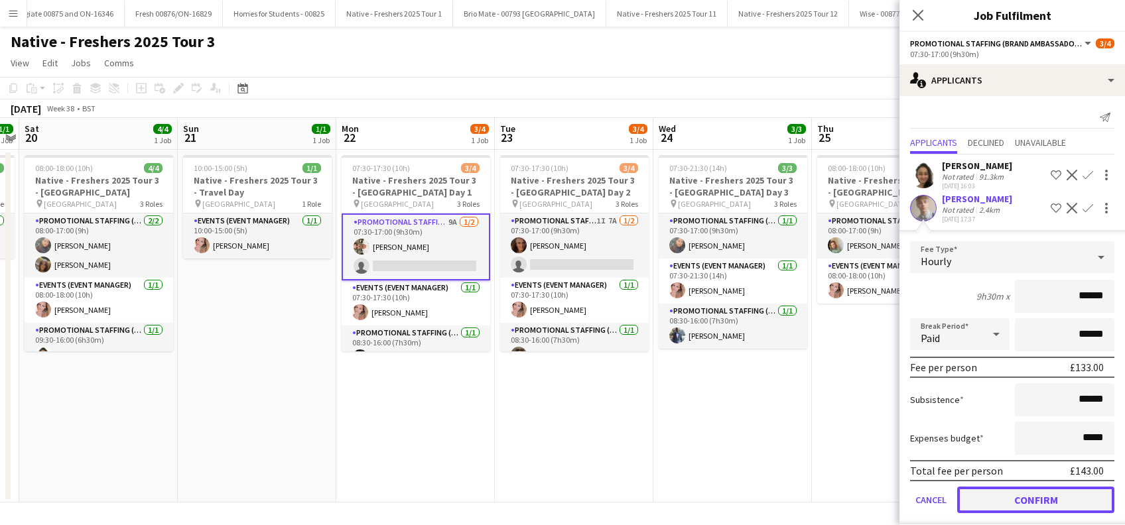
click at [1071, 494] on button "Confirm" at bounding box center [1035, 500] width 157 height 27
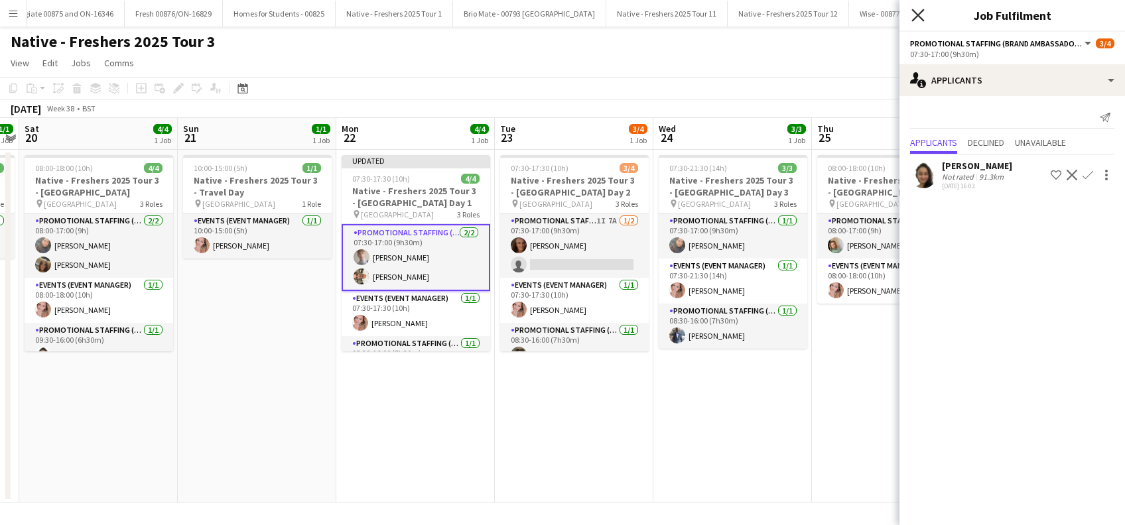
click at [917, 19] on icon "Close pop-in" at bounding box center [918, 15] width 13 height 13
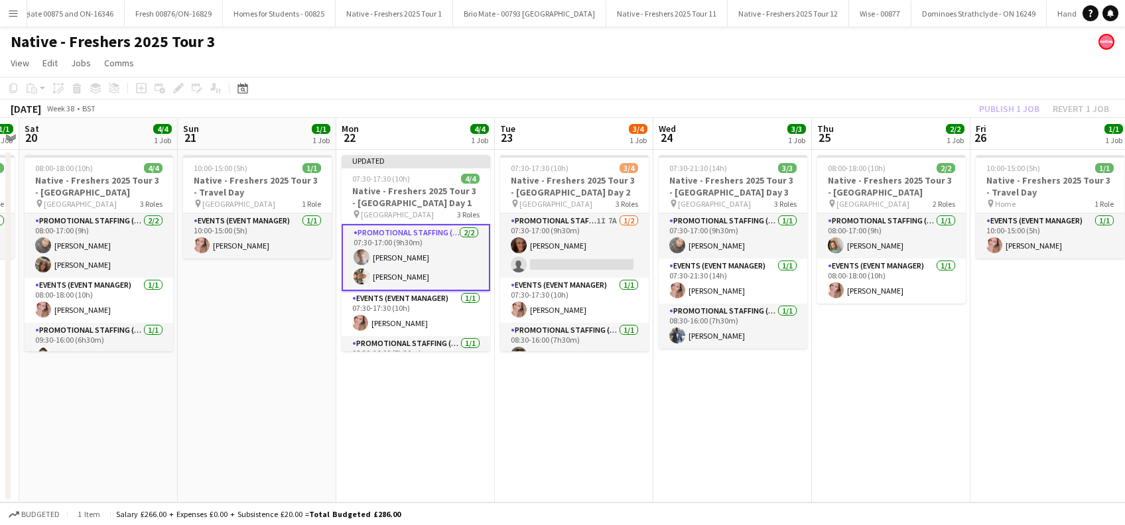
click at [710, 356] on app-date-cell "07:30-21:30 (14h) 3/3 Native - Freshers 2025 Tour 3 - University of Leeds Day 3…" at bounding box center [732, 326] width 159 height 353
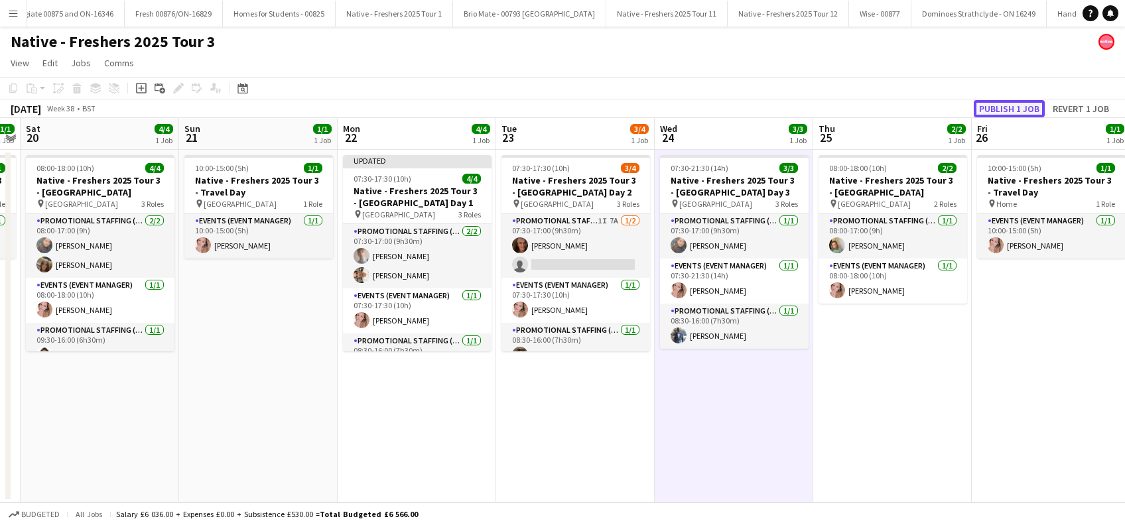
click at [992, 104] on button "Publish 1 job" at bounding box center [1009, 108] width 71 height 17
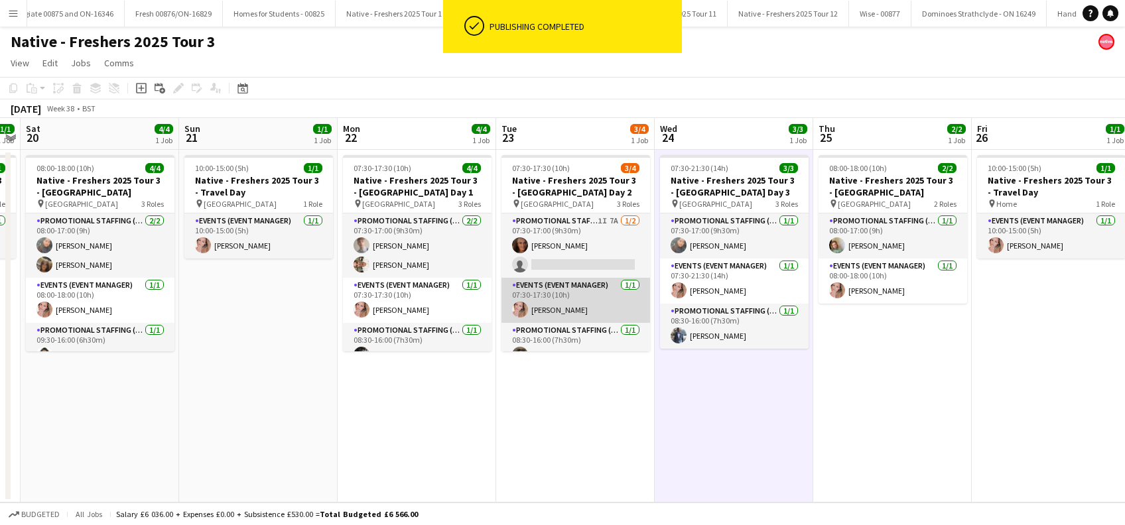
scroll to position [16, 0]
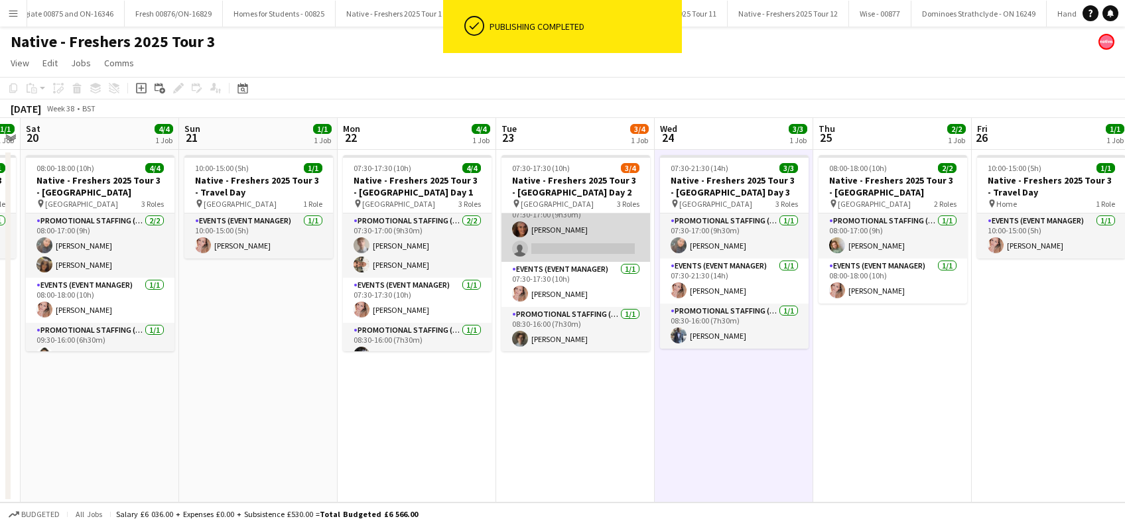
click at [567, 224] on app-card-role "Promotional Staffing (Brand Ambassadors) 1I 7A 1/2 07:30-17:00 (9h30m) Jennifer…" at bounding box center [576, 230] width 149 height 64
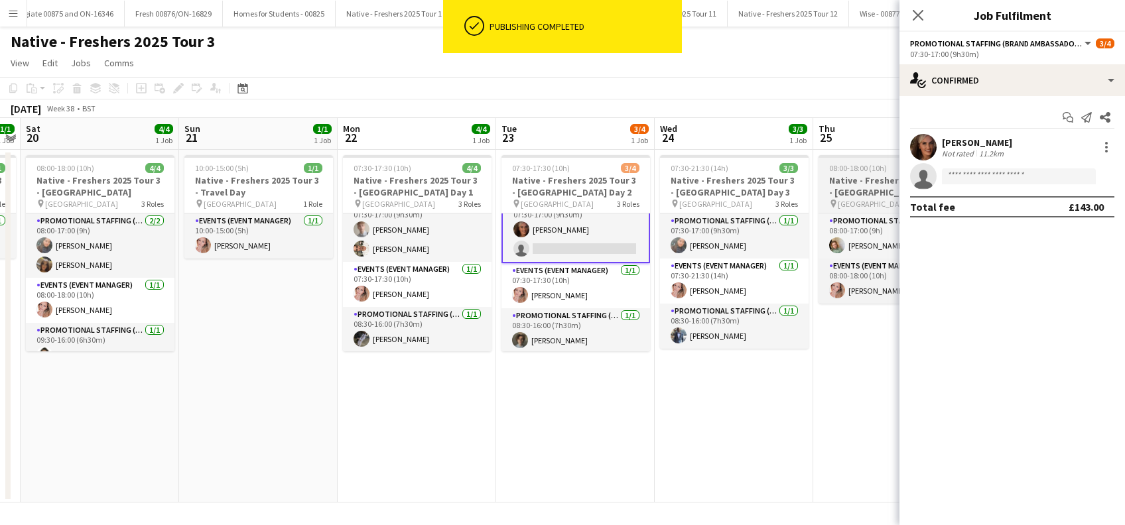
scroll to position [19, 0]
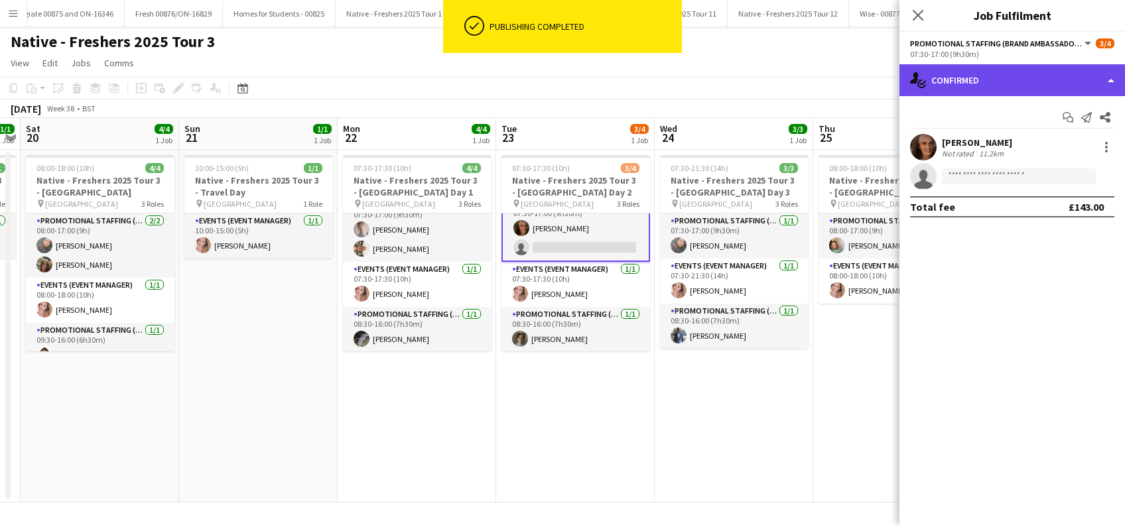
click at [992, 82] on div "single-neutral-actions-check-2 Confirmed" at bounding box center [1013, 80] width 226 height 32
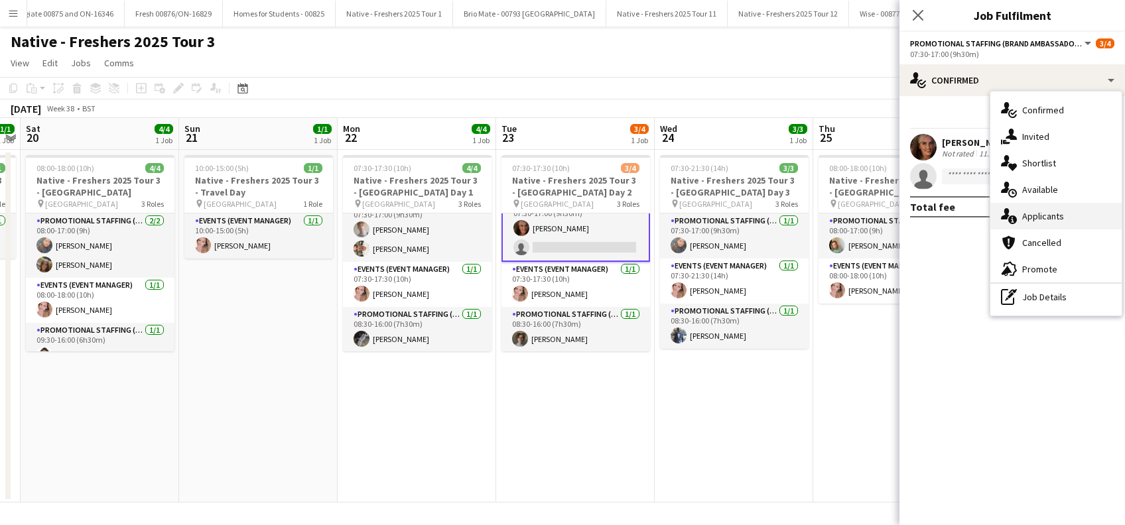
click at [1037, 226] on div "single-neutral-actions-information Applicants" at bounding box center [1055, 216] width 131 height 27
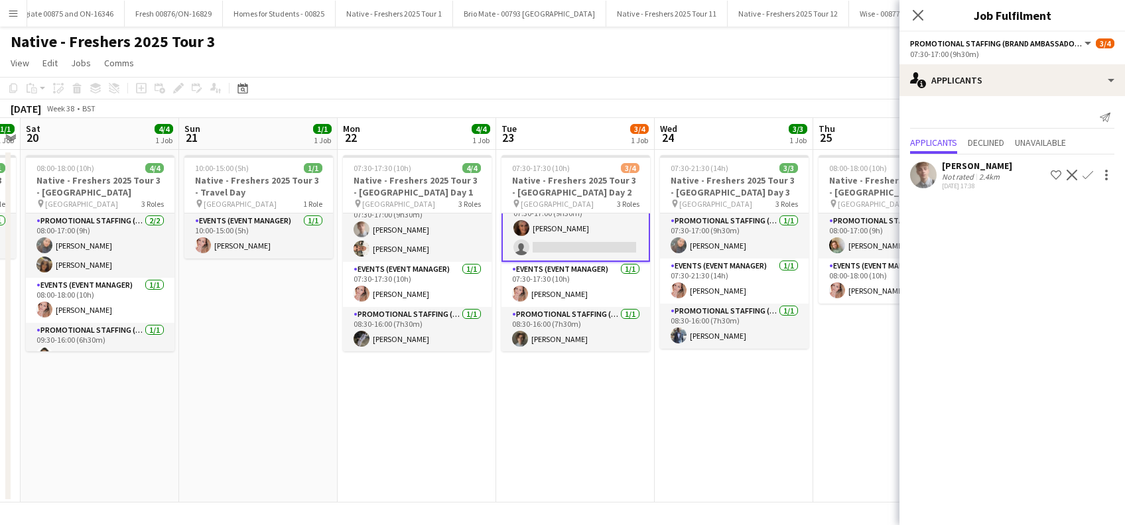
click at [1086, 172] on app-icon "Confirm" at bounding box center [1088, 175] width 11 height 11
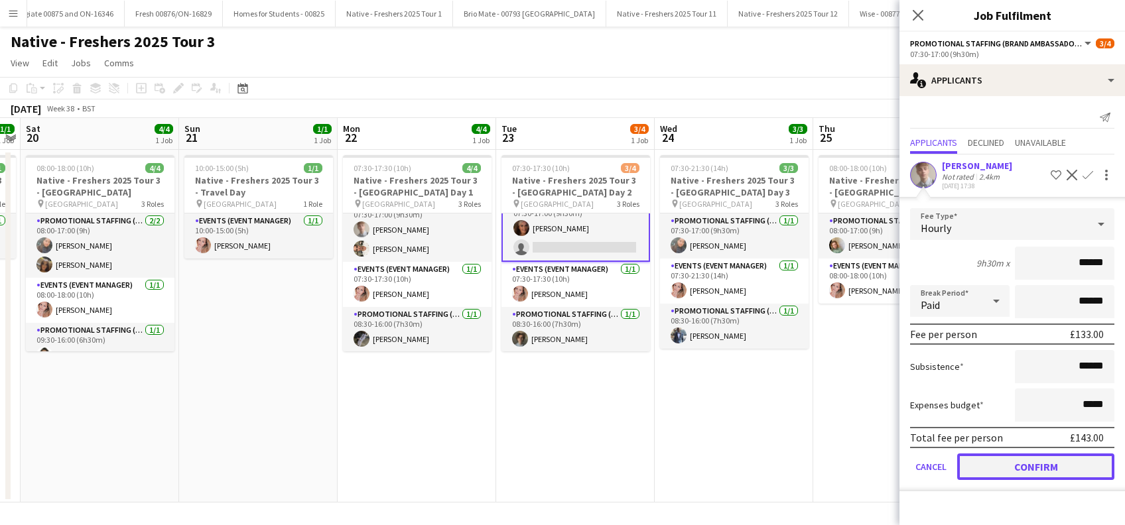
click at [1030, 462] on button "Confirm" at bounding box center [1035, 467] width 157 height 27
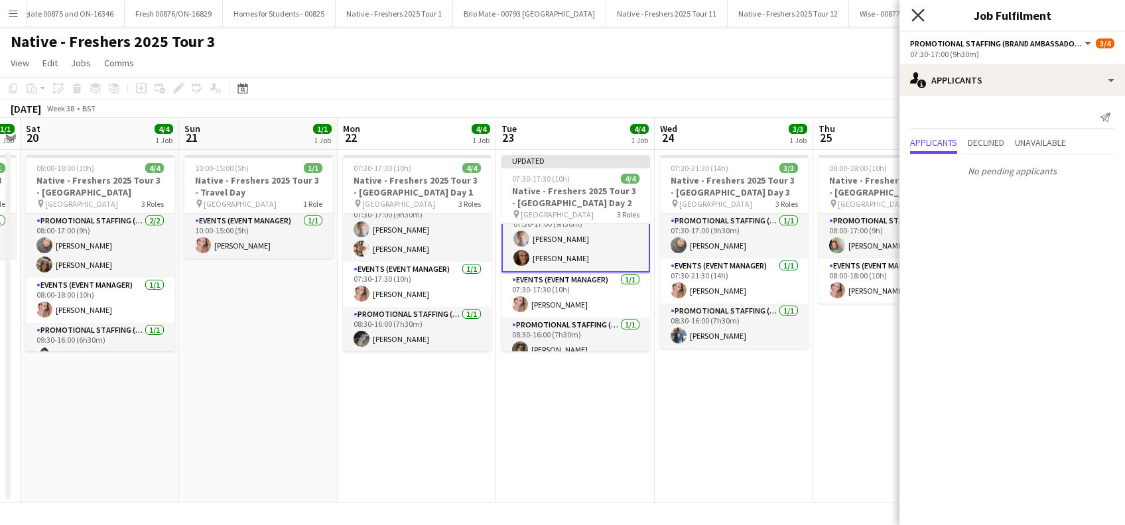
click at [918, 16] on icon at bounding box center [918, 15] width 13 height 13
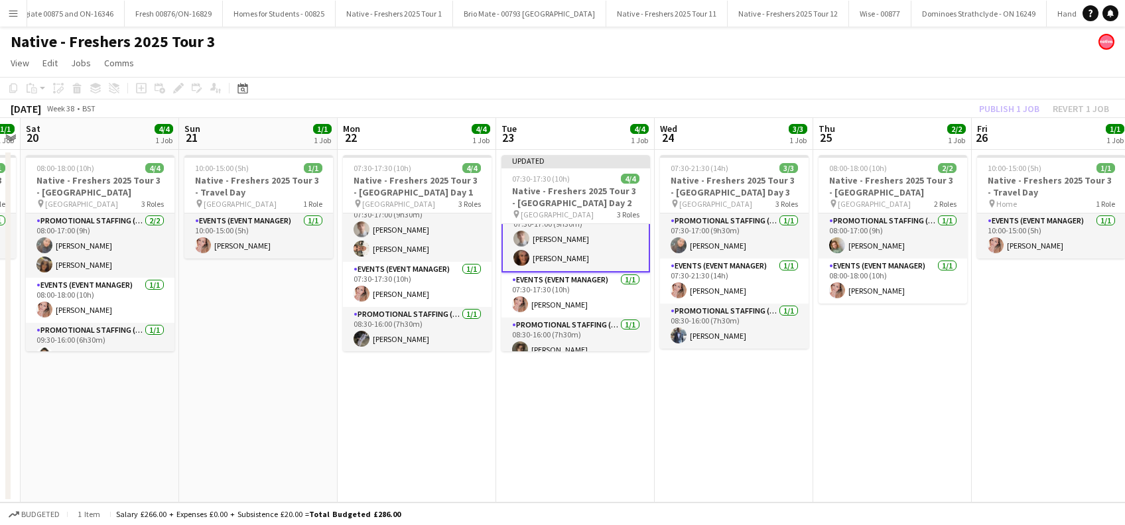
click at [722, 406] on app-date-cell "07:30-21:30 (14h) 3/3 Native - Freshers 2025 Tour 3 - University of Leeds Day 3…" at bounding box center [734, 326] width 159 height 353
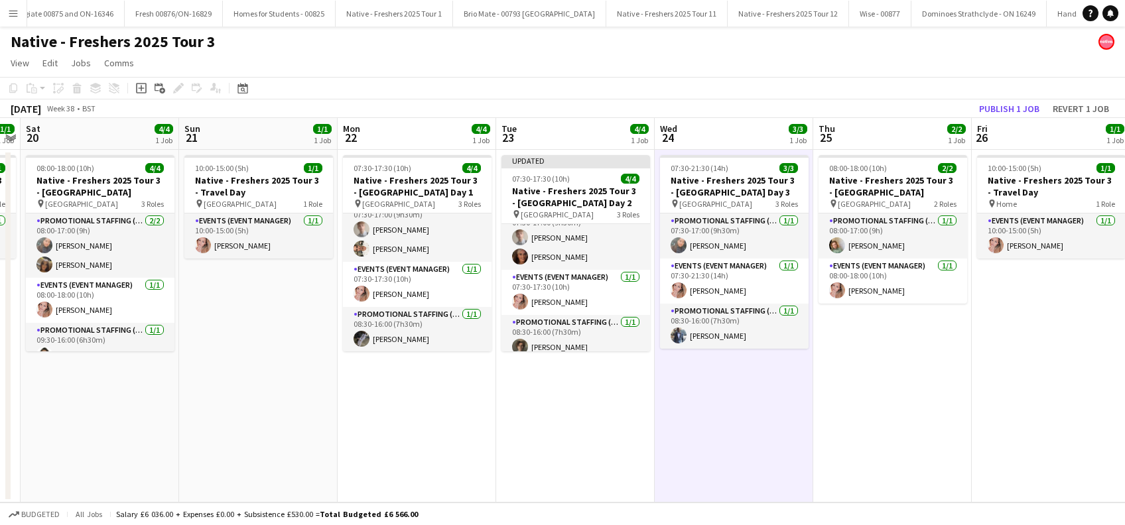
scroll to position [17, 0]
click at [990, 113] on button "Publish 1 job" at bounding box center [1009, 108] width 71 height 17
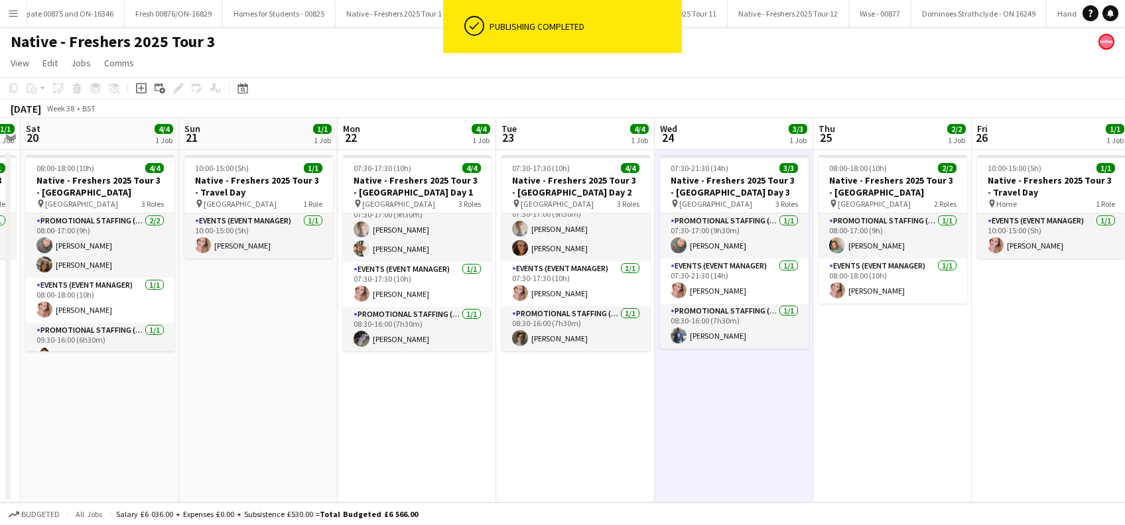
scroll to position [16, 0]
click at [766, 418] on app-date-cell "07:30-21:30 (14h) 3/3 Native - Freshers 2025 Tour 3 - University of Leeds Day 3…" at bounding box center [734, 326] width 159 height 353
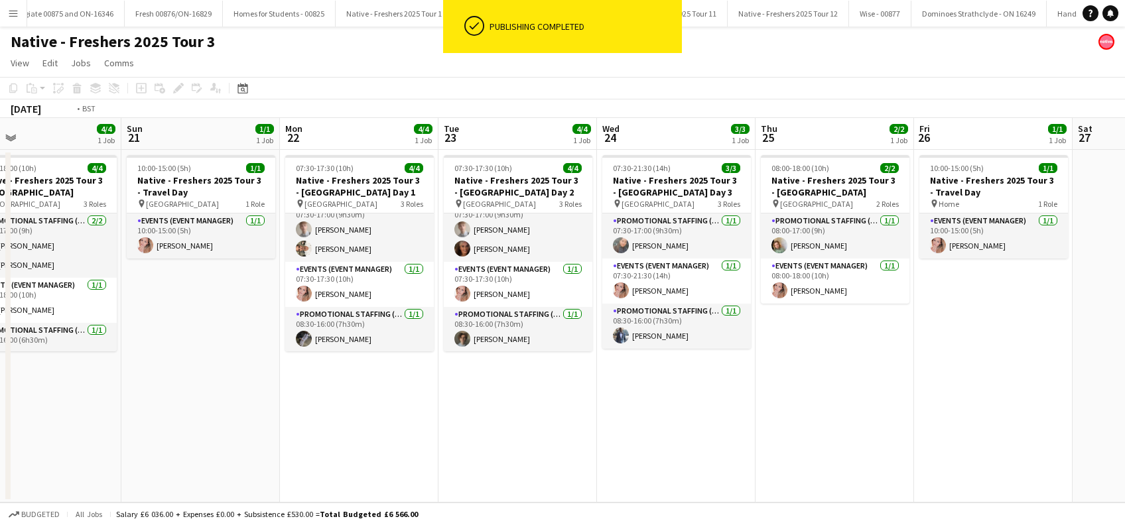
drag, startPoint x: 891, startPoint y: 395, endPoint x: 524, endPoint y: 426, distance: 368.2
click at [524, 426] on app-calendar-viewport "Wed 17 3/3 1 Job Thu 18 1/1 1 Job Fri 19 1/1 1 Job Sat 20 4/4 1 Job Sun 21 1/1 …" at bounding box center [562, 310] width 1125 height 385
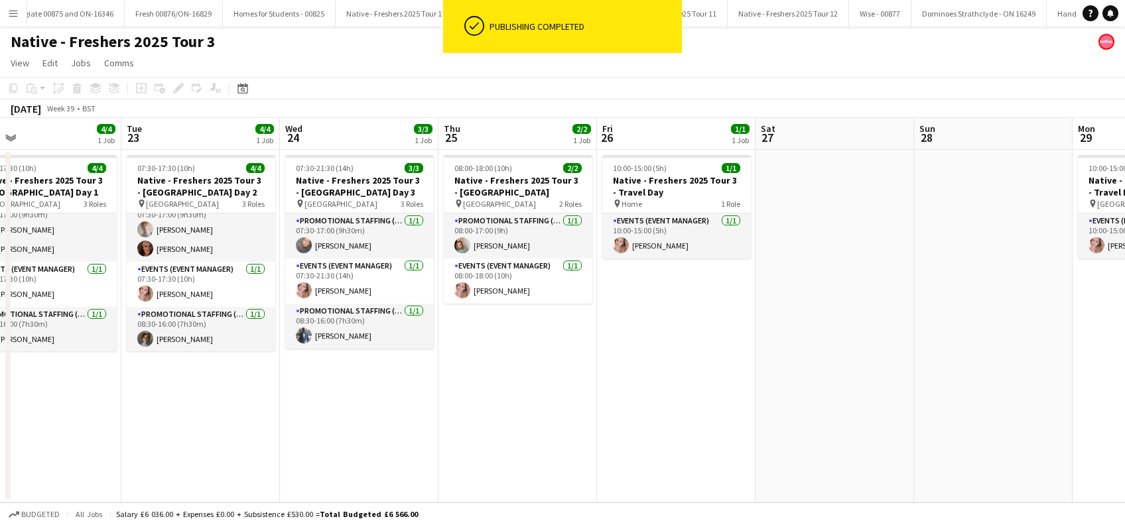
drag, startPoint x: 815, startPoint y: 380, endPoint x: 523, endPoint y: 402, distance: 293.4
click at [519, 409] on app-calendar-viewport "Fri 19 1/1 1 Job Sat 20 4/4 1 Job Sun 21 1/1 1 Job Mon 22 4/4 1 Job Tue 23 4/4 …" at bounding box center [562, 310] width 1125 height 385
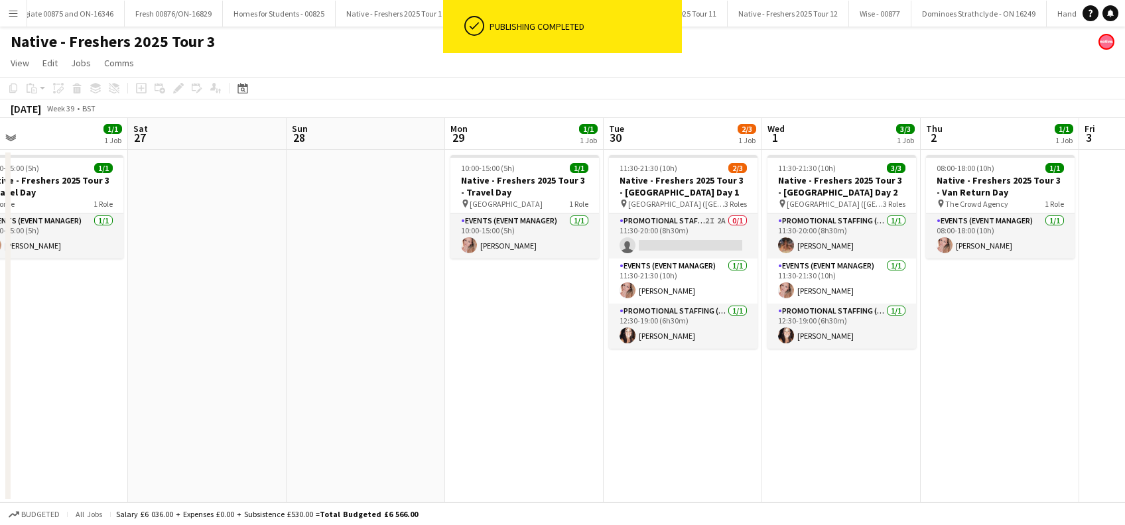
scroll to position [0, 598]
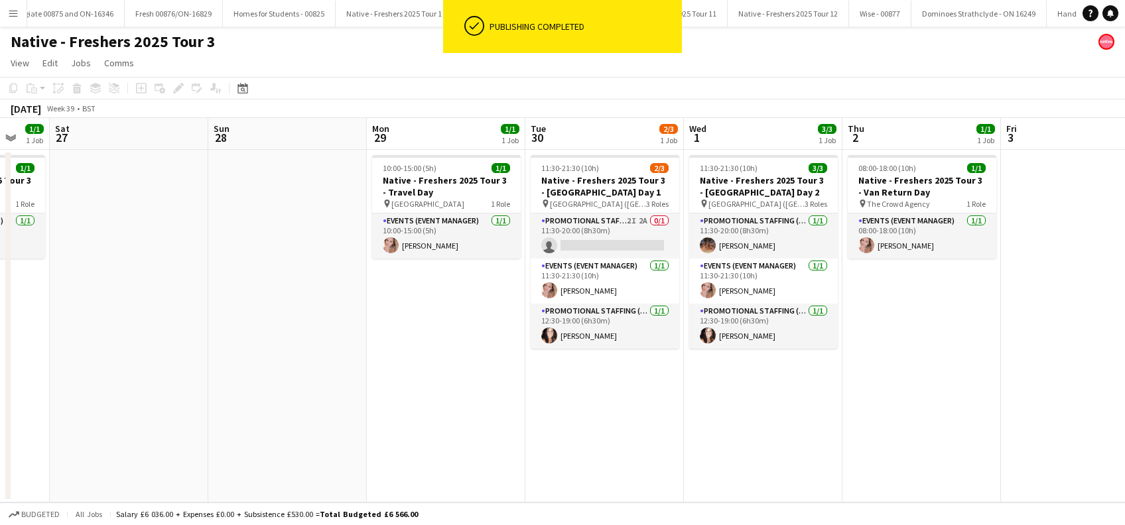
drag, startPoint x: 537, startPoint y: 435, endPoint x: 542, endPoint y: 415, distance: 19.8
click at [479, 437] on app-calendar-viewport "Tue 23 4/4 1 Job Wed 24 3/3 1 Job Thu 25 2/2 1 Job Fri 26 1/1 1 Job Sat 27 Sun …" at bounding box center [562, 310] width 1125 height 385
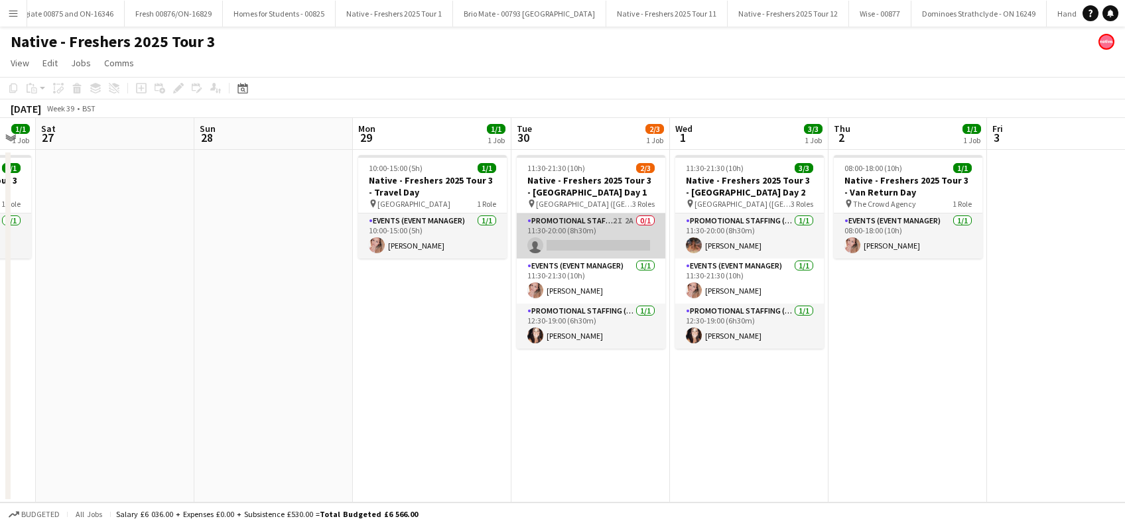
click at [594, 239] on app-card-role "Promotional Staffing (Brand Ambassadors) 2I 2A 0/1 11:30-20:00 (8h30m) single-n…" at bounding box center [591, 236] width 149 height 45
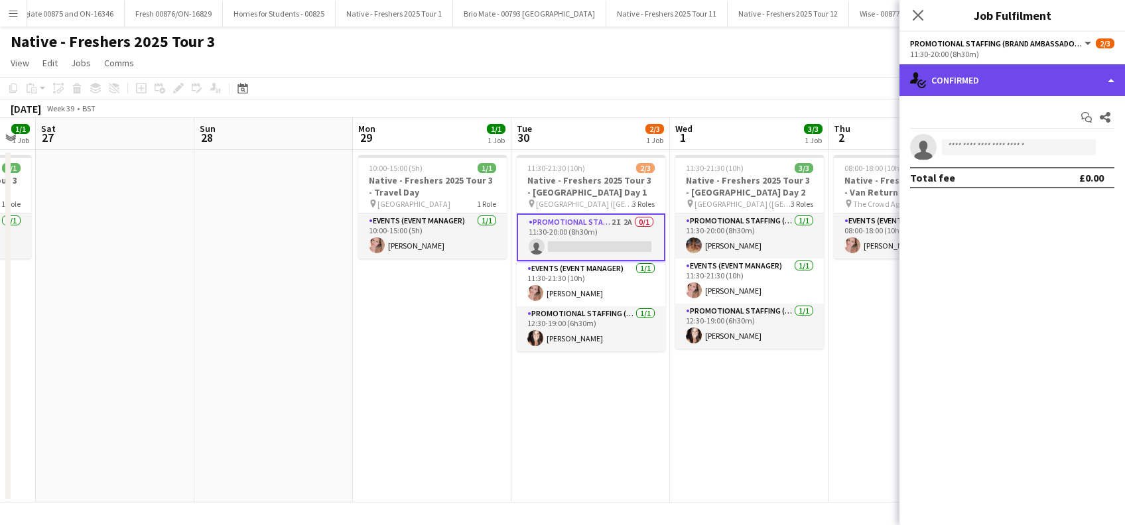
click at [982, 78] on div "single-neutral-actions-check-2 Confirmed" at bounding box center [1013, 80] width 226 height 32
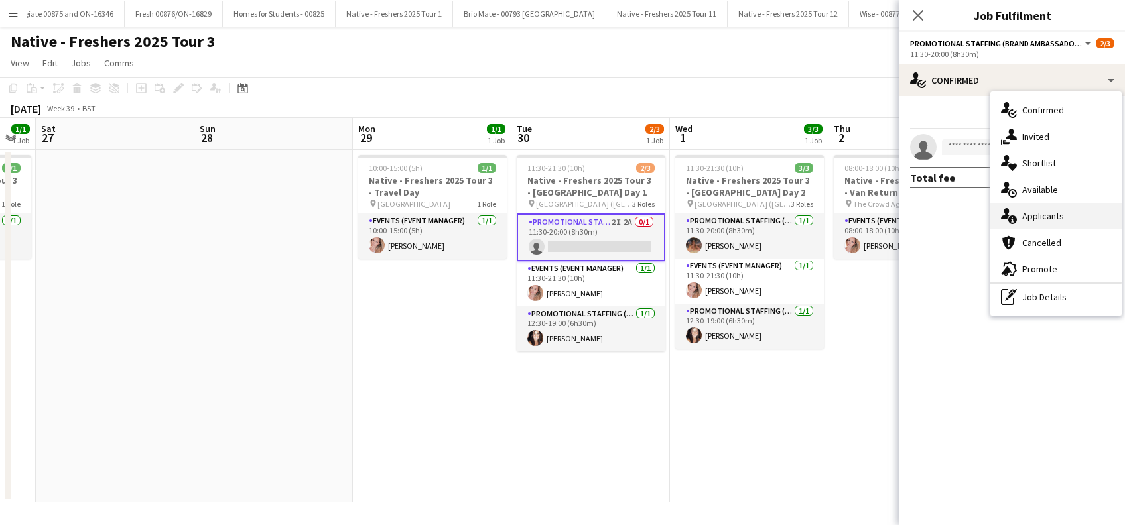
click at [1035, 215] on span "Applicants" at bounding box center [1043, 216] width 42 height 12
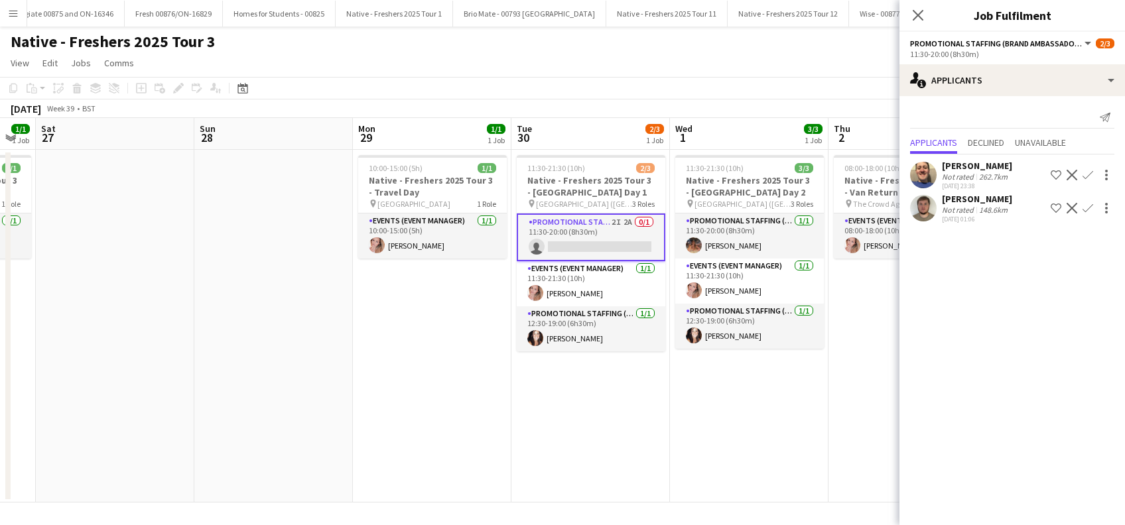
click at [967, 199] on div "Josh Porter" at bounding box center [977, 199] width 70 height 12
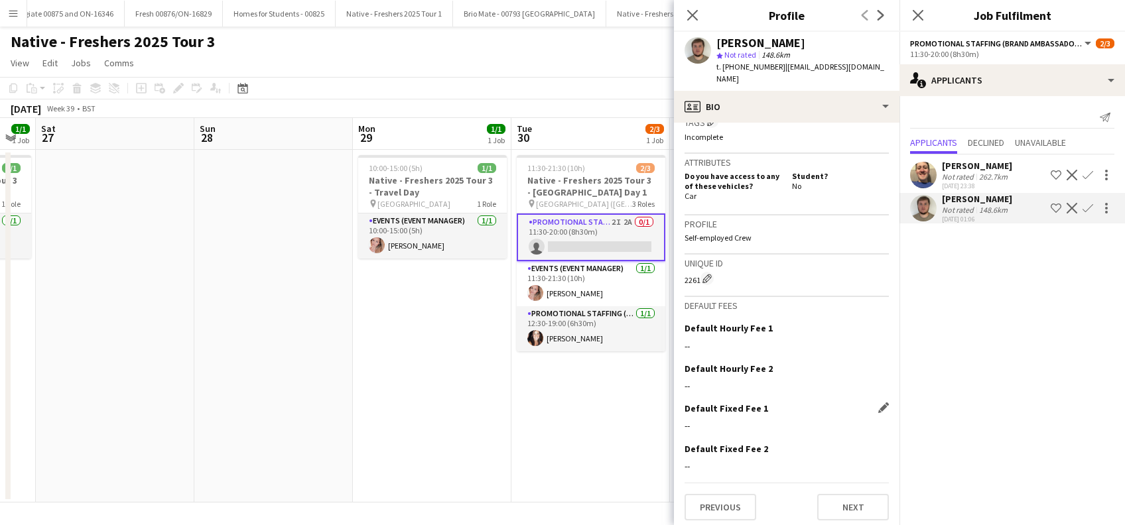
scroll to position [543, 0]
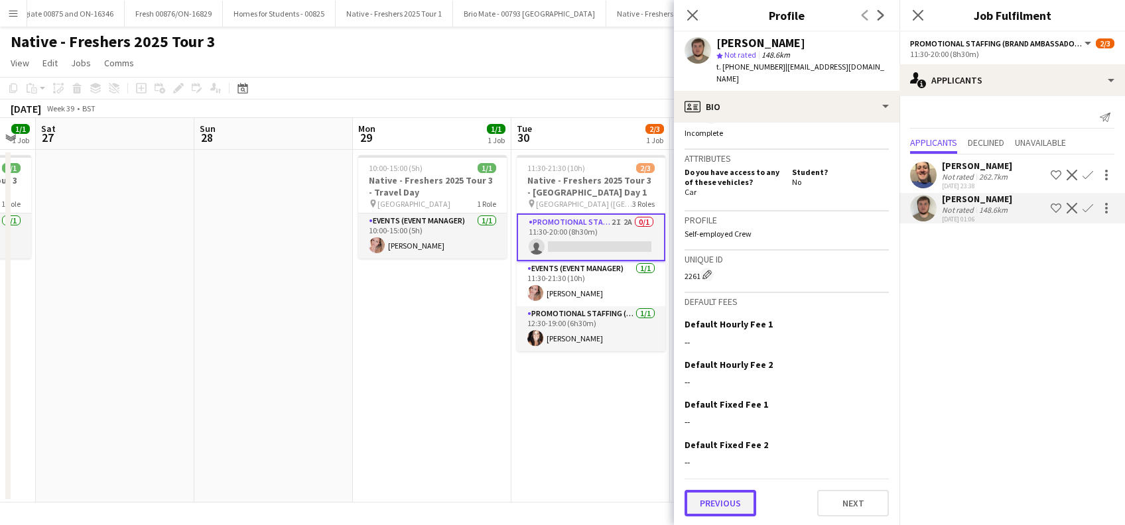
click at [722, 502] on button "Previous" at bounding box center [721, 503] width 72 height 27
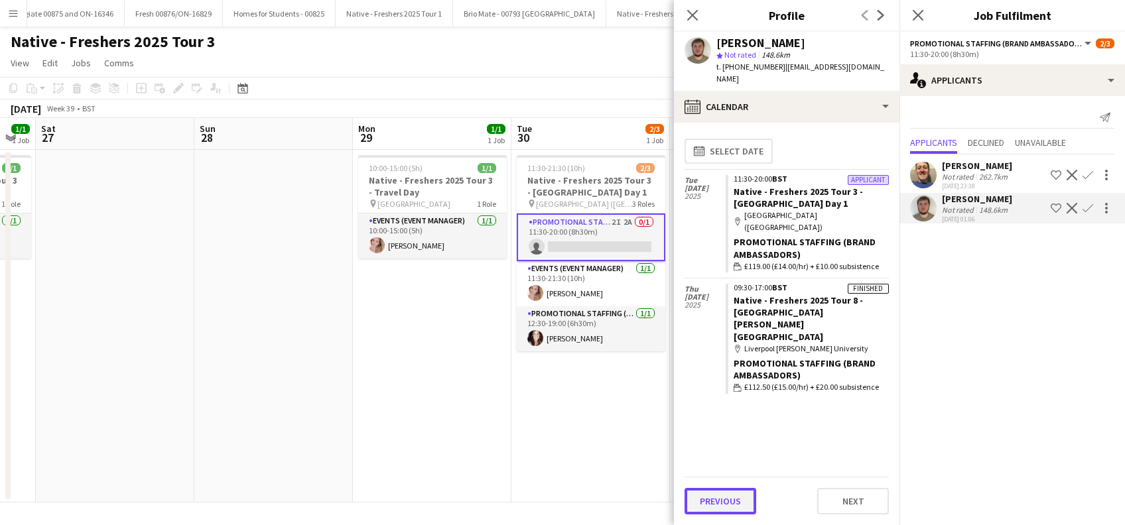
click at [714, 507] on button "Previous" at bounding box center [721, 501] width 72 height 27
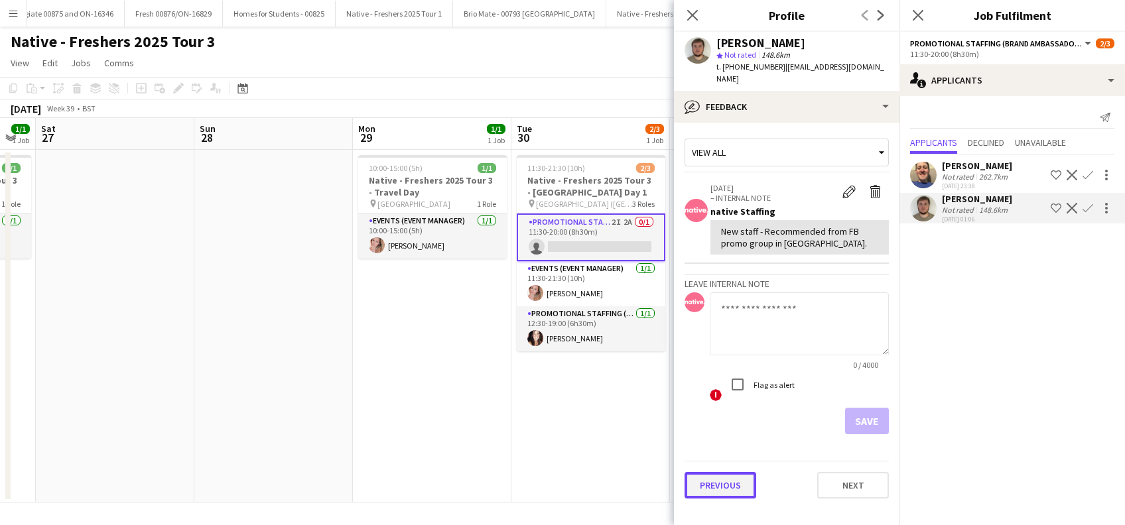
click at [722, 472] on button "Previous" at bounding box center [721, 485] width 72 height 27
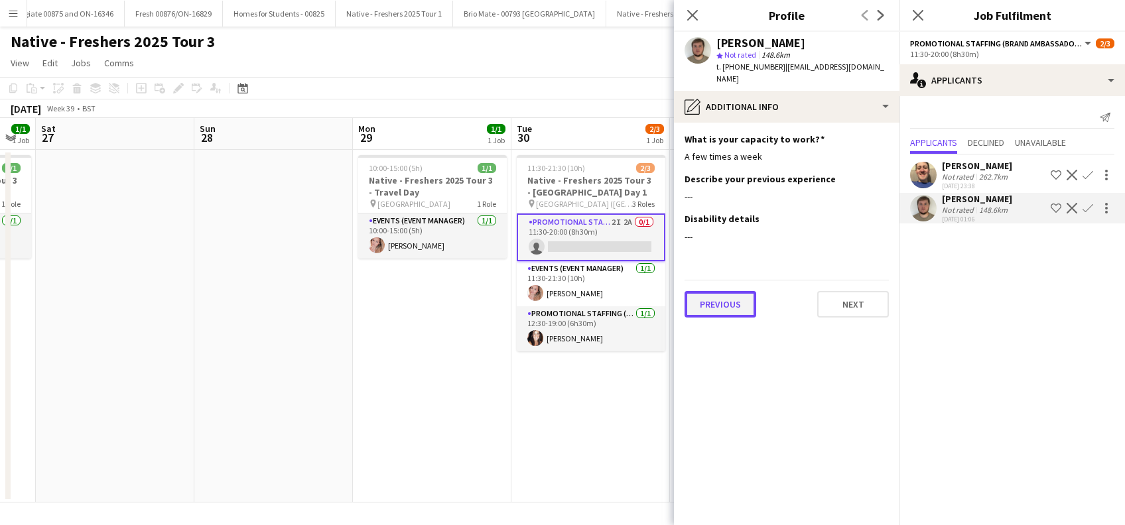
click at [712, 291] on button "Previous" at bounding box center [721, 304] width 72 height 27
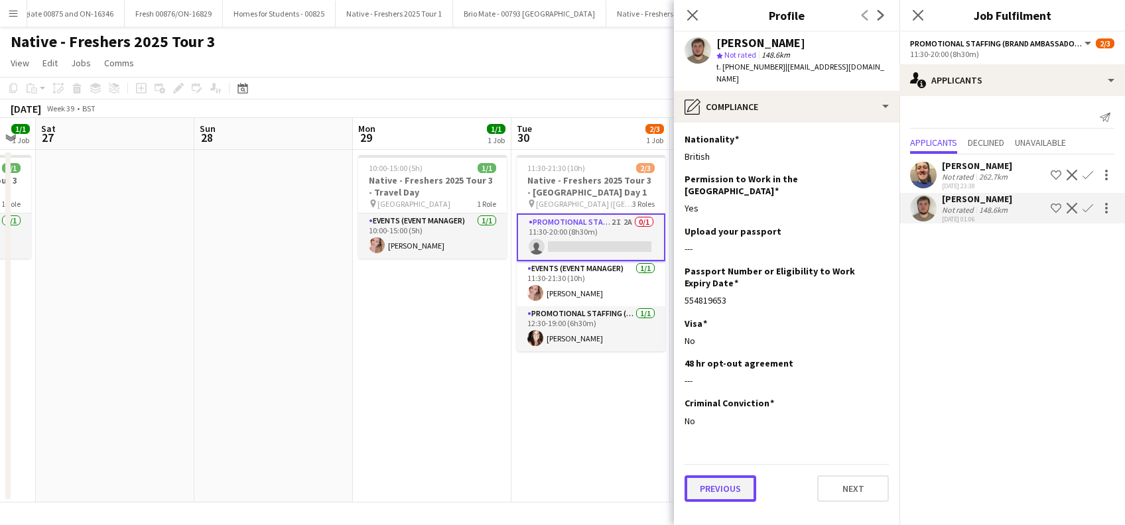
click at [728, 476] on button "Previous" at bounding box center [721, 489] width 72 height 27
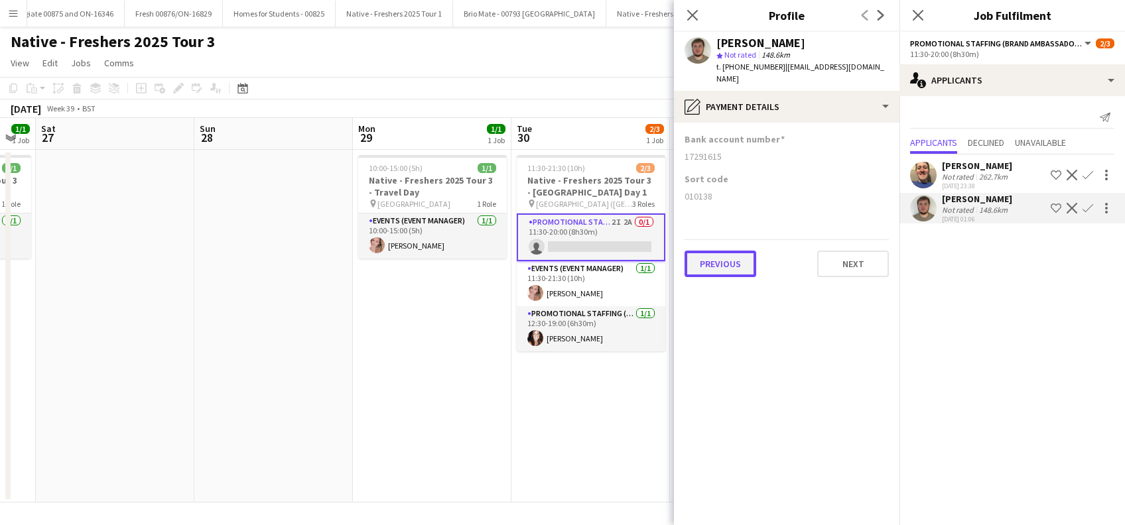
click at [715, 253] on button "Previous" at bounding box center [721, 264] width 72 height 27
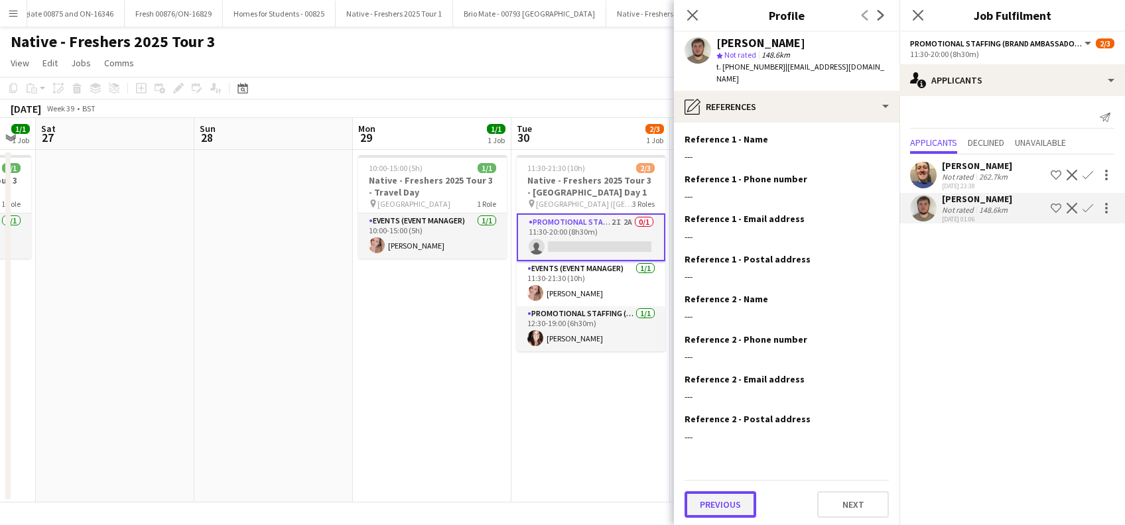
click at [716, 495] on button "Previous" at bounding box center [721, 505] width 72 height 27
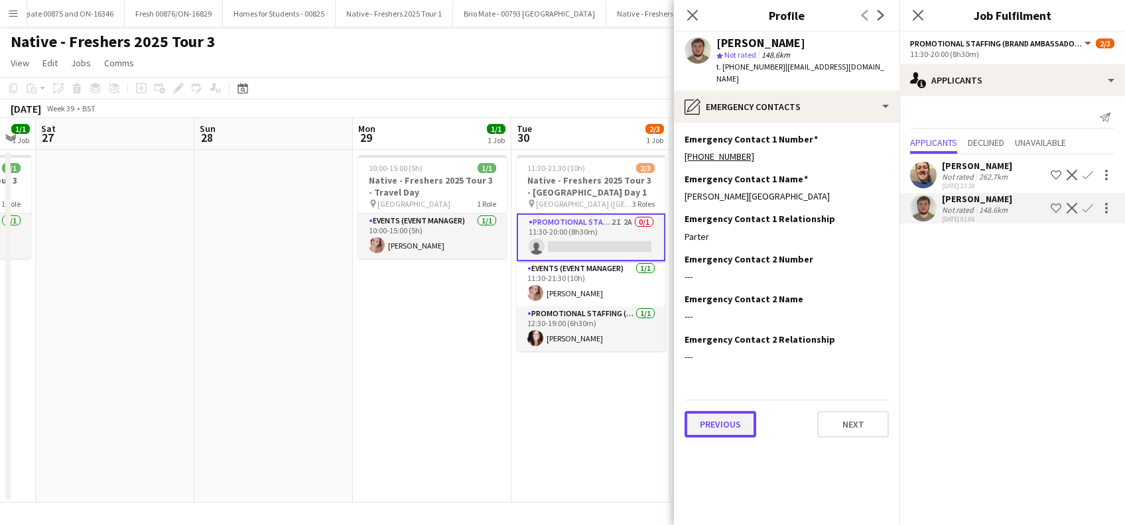
click at [720, 417] on button "Previous" at bounding box center [721, 424] width 72 height 27
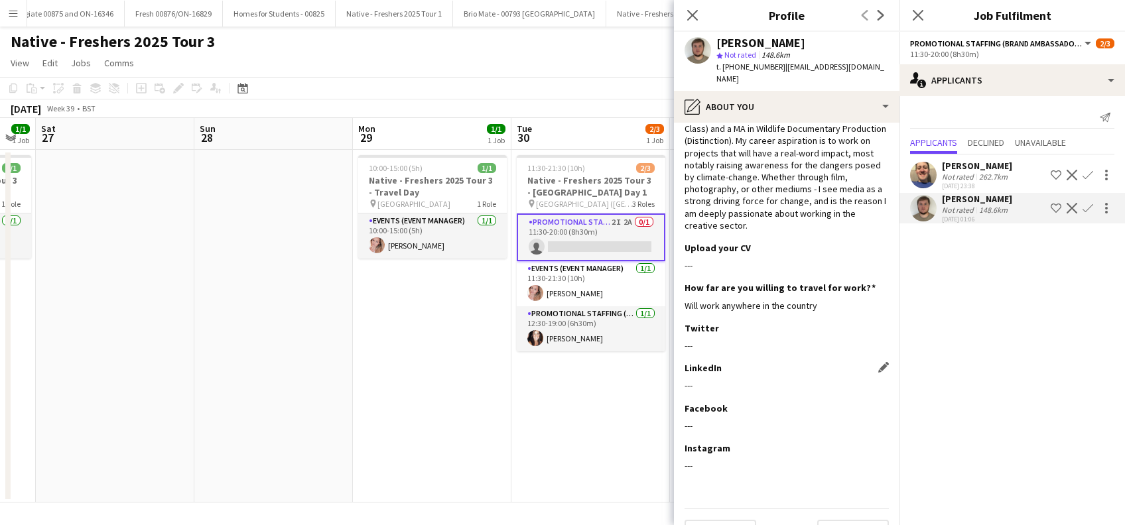
scroll to position [71, 0]
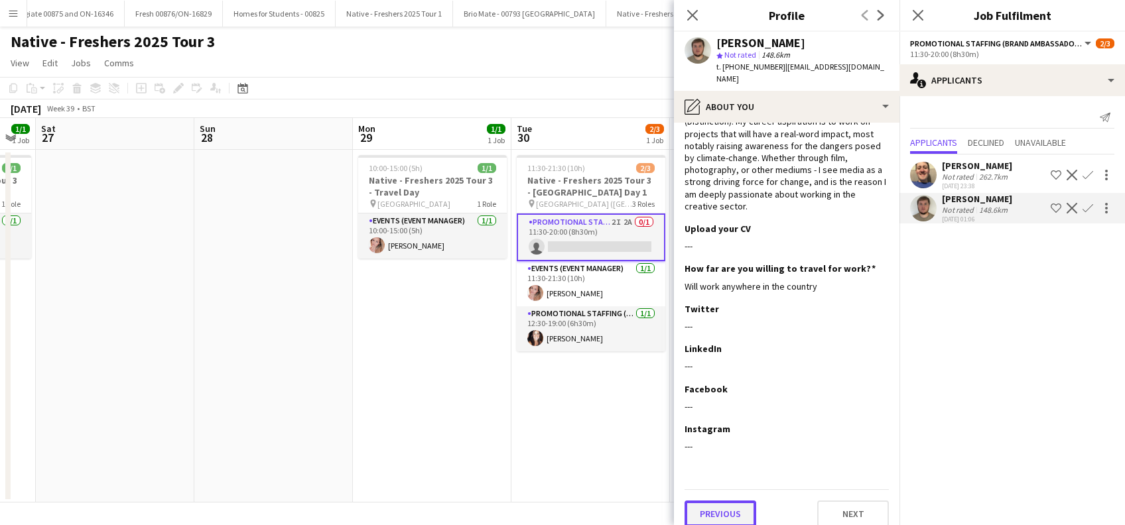
click at [716, 509] on button "Previous" at bounding box center [721, 514] width 72 height 27
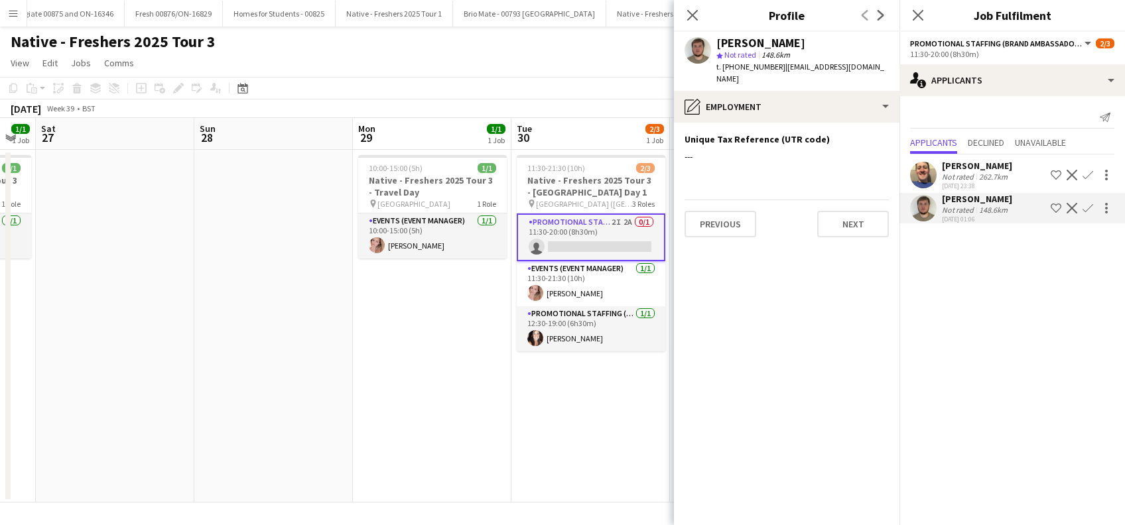
click at [725, 225] on app-section-data-types "Unique Tax Reference (UTR code) Edit this field --- Previous Next" at bounding box center [787, 324] width 226 height 403
click at [725, 214] on button "Previous" at bounding box center [721, 224] width 72 height 27
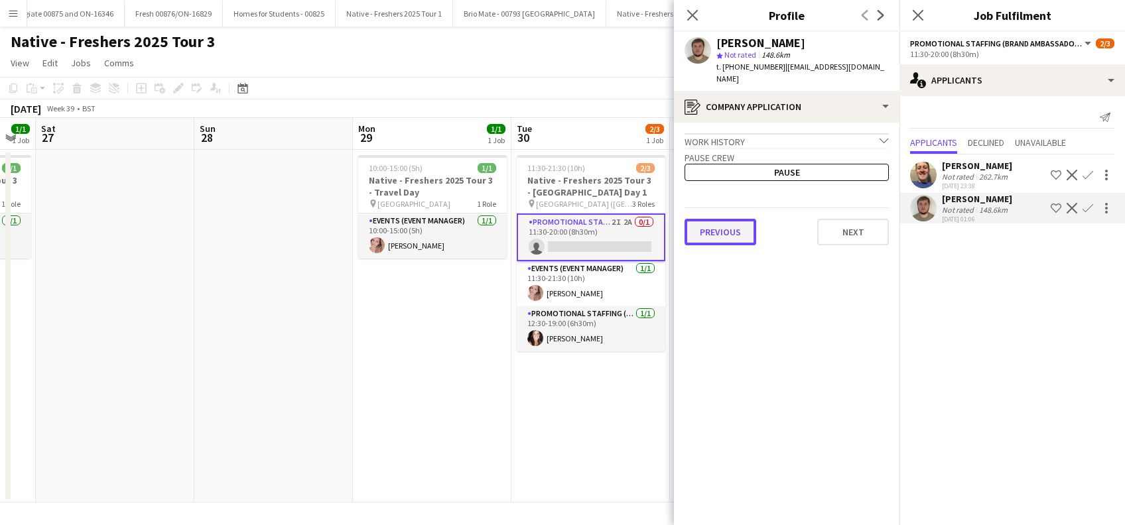
click at [726, 220] on button "Previous" at bounding box center [721, 232] width 72 height 27
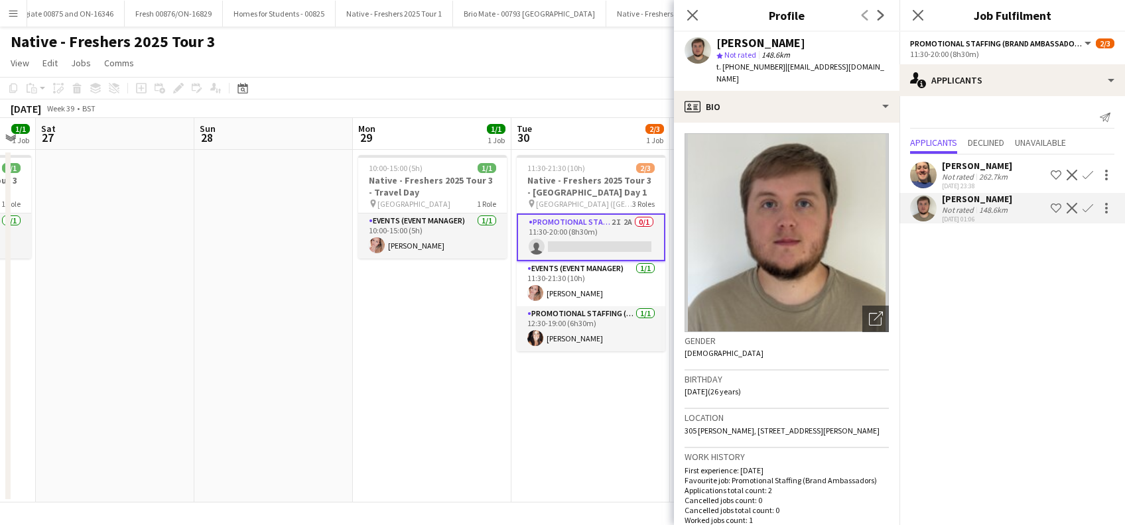
click at [1091, 207] on app-icon "Confirm" at bounding box center [1088, 208] width 11 height 11
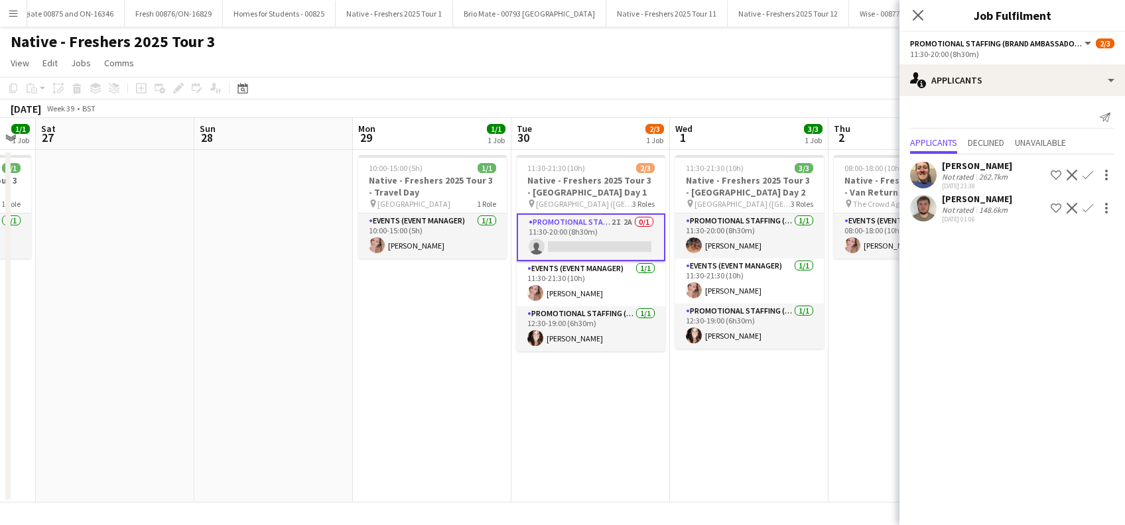
click at [1090, 205] on app-icon "Confirm" at bounding box center [1088, 208] width 11 height 11
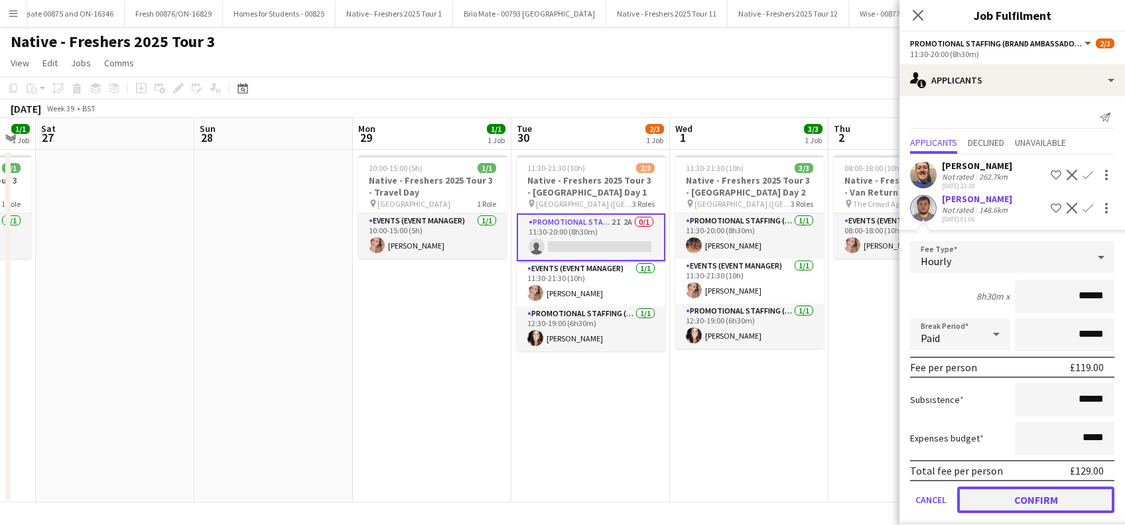
click at [1022, 505] on button "Confirm" at bounding box center [1035, 500] width 157 height 27
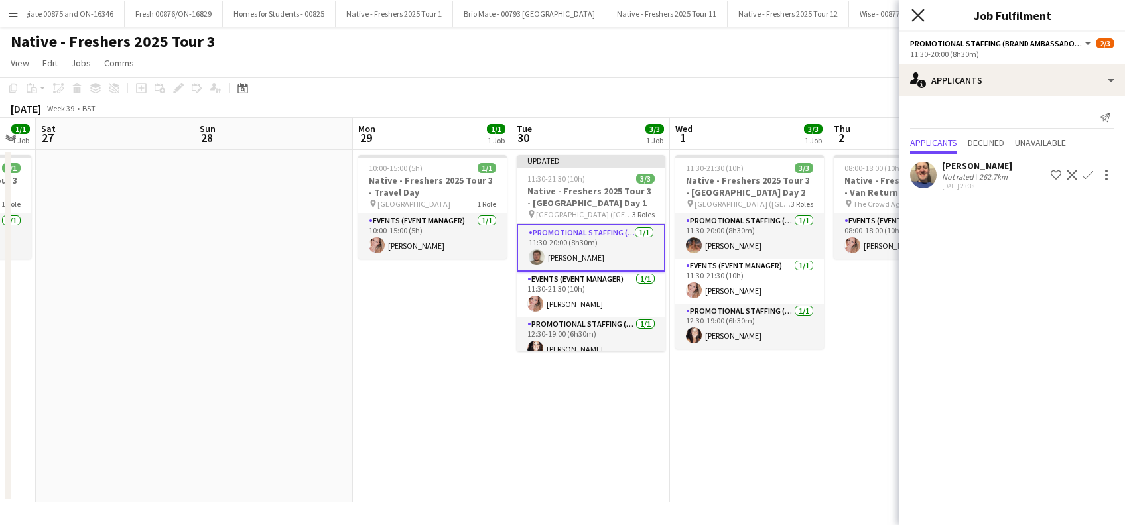
click at [913, 13] on icon "Close pop-in" at bounding box center [918, 15] width 13 height 13
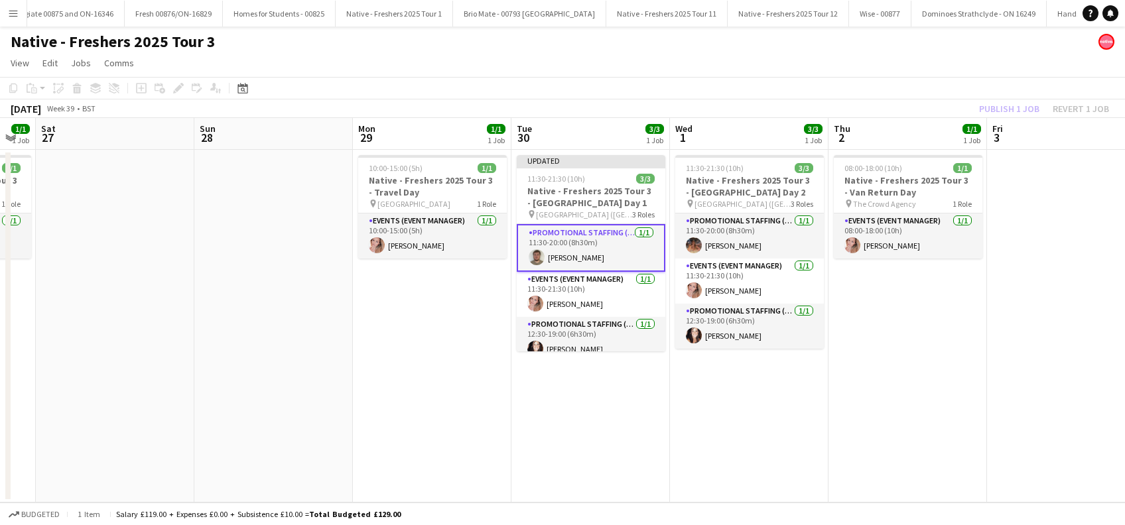
click at [748, 405] on app-date-cell "11:30-21:30 (10h) 3/3 Native - Freshers 2025 Tour 3 - University of Durham Day …" at bounding box center [749, 326] width 159 height 353
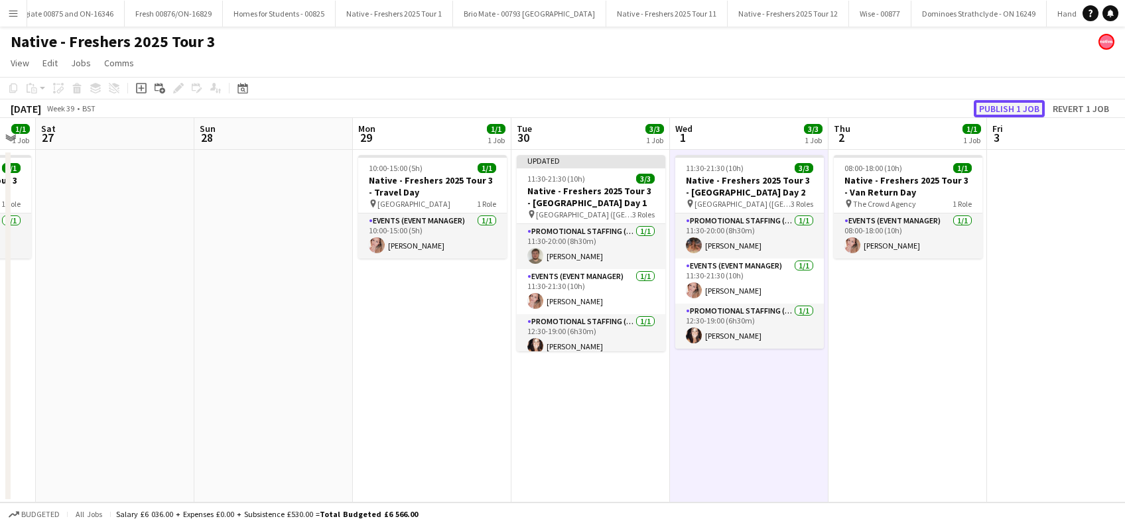
click at [1000, 107] on button "Publish 1 job" at bounding box center [1009, 108] width 71 height 17
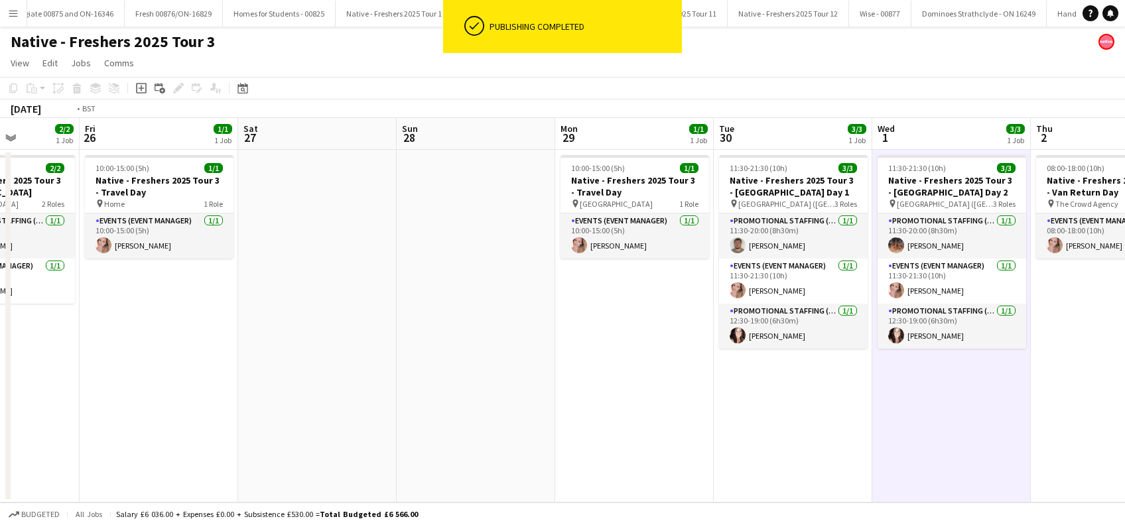
drag, startPoint x: 916, startPoint y: 399, endPoint x: 390, endPoint y: 430, distance: 527.0
click at [390, 430] on app-calendar-viewport "Tue 23 4/4 1 Job Wed 24 3/3 1 Job Thu 25 2/2 1 Job Fri 26 1/1 1 Job Sat 27 Sun …" at bounding box center [562, 310] width 1125 height 385
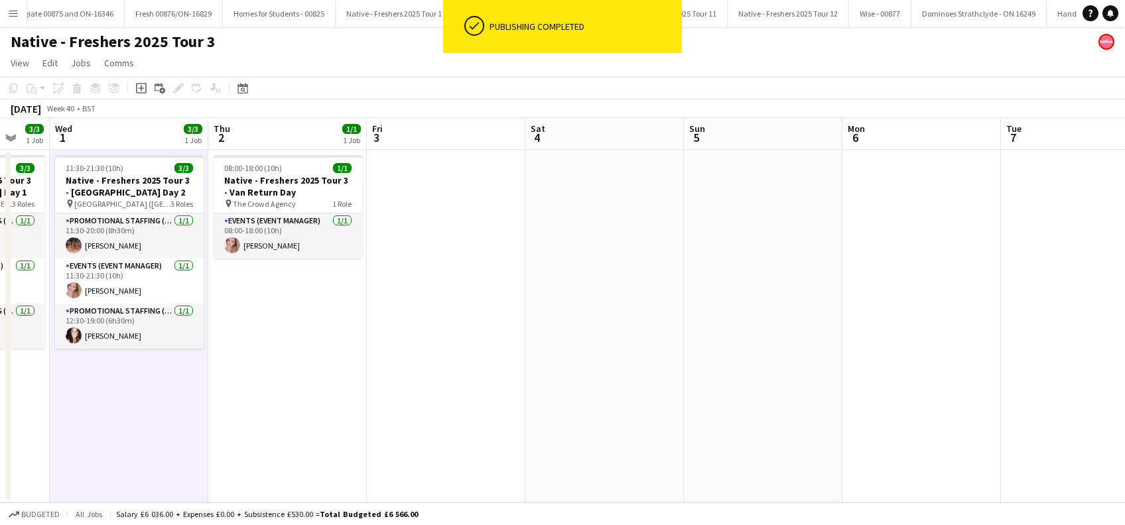
drag, startPoint x: 833, startPoint y: 394, endPoint x: 414, endPoint y: 413, distance: 419.7
click at [414, 413] on app-calendar-viewport "Sat 27 Sun 28 Mon 29 1/1 1 Job Tue 30 3/3 1 Job Wed 1 3/3 1 Job Thu 2 1/1 1 Job…" at bounding box center [562, 310] width 1125 height 385
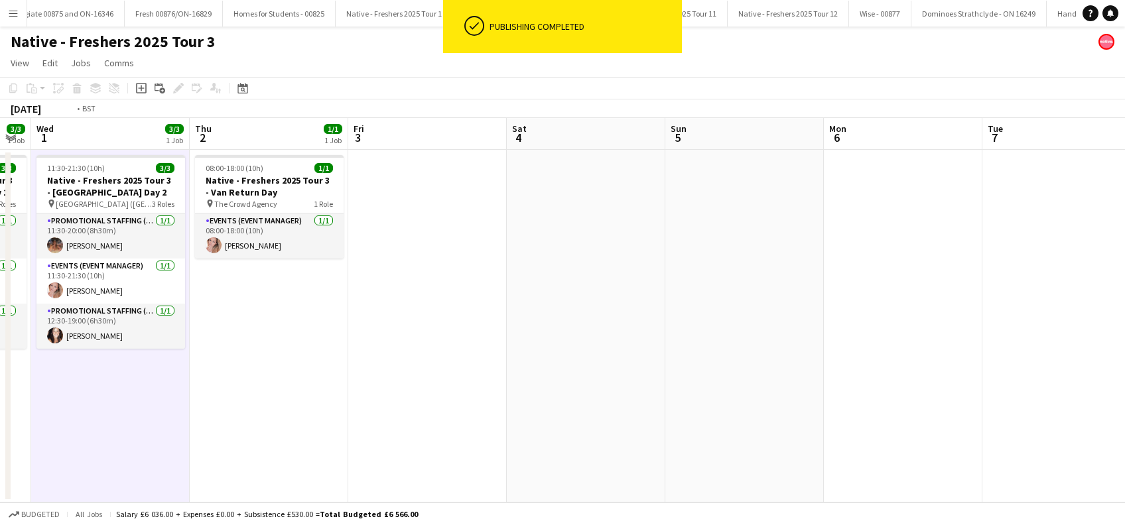
drag, startPoint x: 782, startPoint y: 401, endPoint x: 734, endPoint y: 407, distance: 48.9
click at [916, 401] on app-calendar-viewport "Mon 29 1/1 1 Job Tue 30 3/3 1 Job Wed 1 3/3 1 Job Thu 2 1/1 1 Job Fri 3 Sat 4 S…" at bounding box center [562, 310] width 1125 height 385
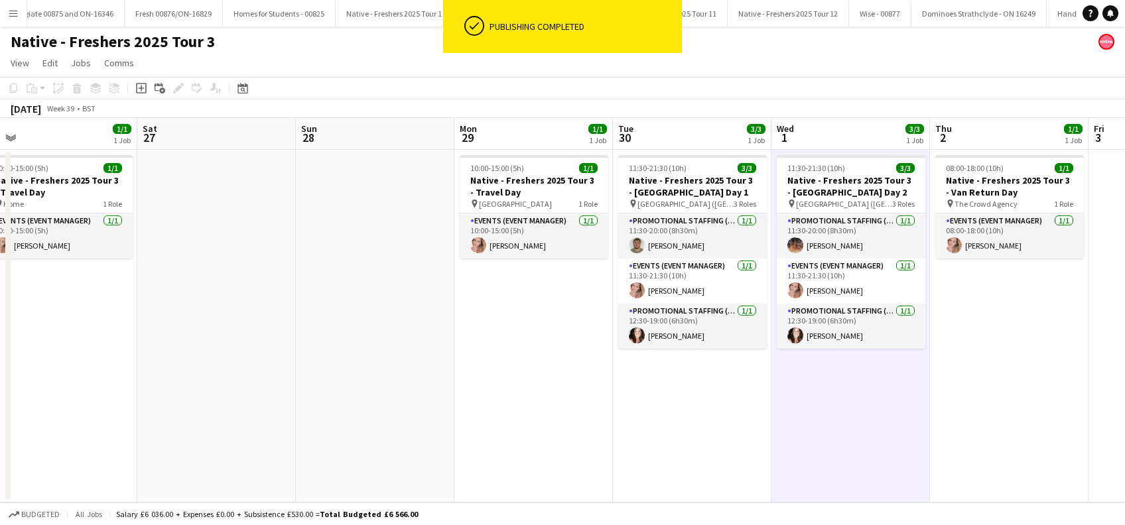
drag, startPoint x: 802, startPoint y: 423, endPoint x: 247, endPoint y: 361, distance: 558.1
click at [961, 424] on app-calendar-viewport "Wed 24 3/3 1 Job Thu 25 2/2 1 Job Fri 26 1/1 1 Job Sat 27 Sun 28 Mon 29 1/1 1 J…" at bounding box center [562, 310] width 1125 height 385
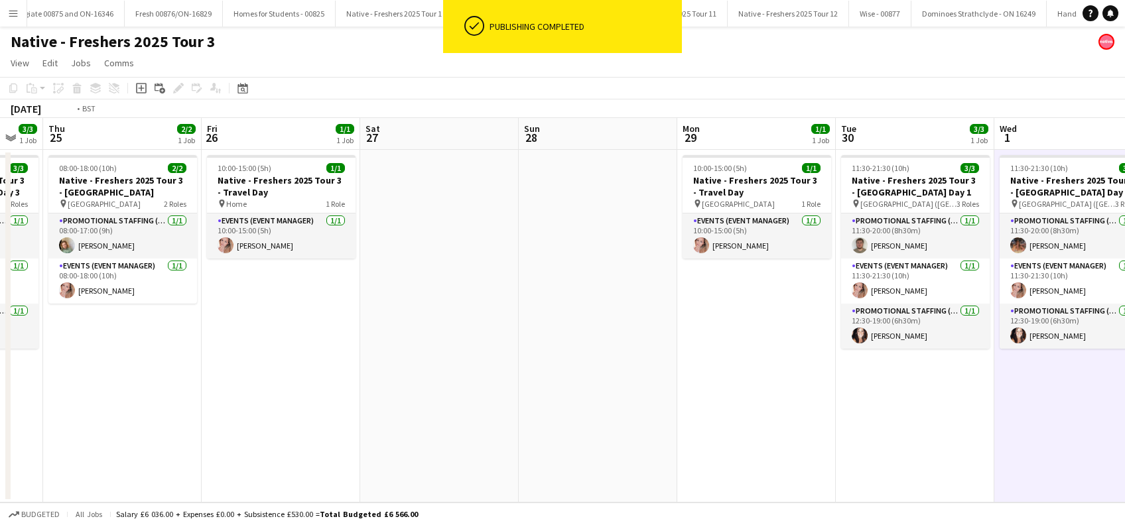
drag, startPoint x: 565, startPoint y: 383, endPoint x: 722, endPoint y: 391, distance: 157.4
click at [764, 387] on app-calendar-viewport "Tue 23 4/4 1 Job Wed 24 3/3 1 Job Thu 25 2/2 1 Job Fri 26 1/1 1 Job Sat 27 Sun …" at bounding box center [562, 310] width 1125 height 385
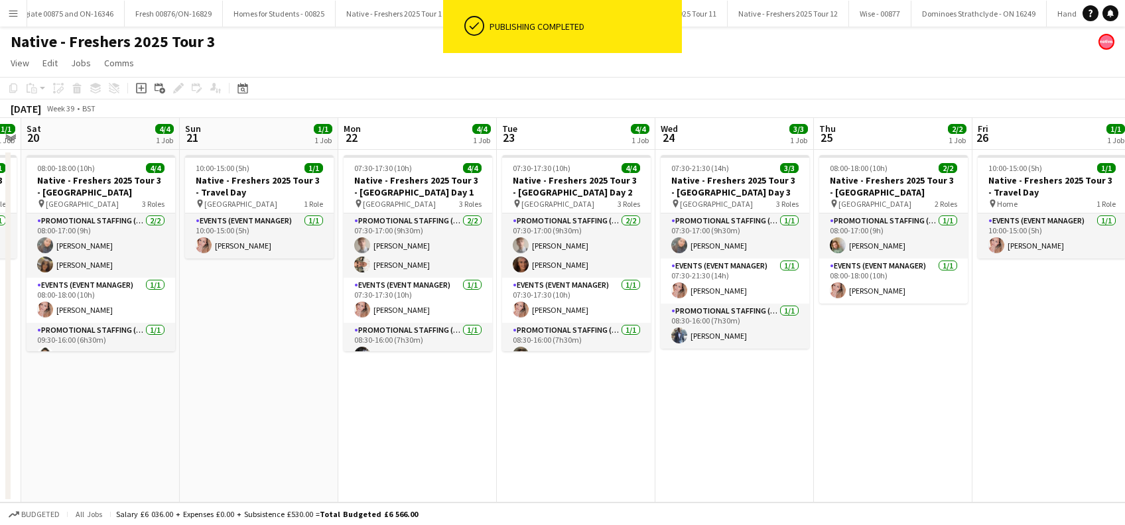
drag, startPoint x: 573, startPoint y: 429, endPoint x: 721, endPoint y: 440, distance: 149.0
click at [885, 440] on app-calendar-viewport "Wed 17 3/3 1 Job Thu 18 1/1 1 Job Fri 19 1/1 1 Job Sat 20 4/4 1 Job Sun 21 1/1 …" at bounding box center [562, 310] width 1125 height 385
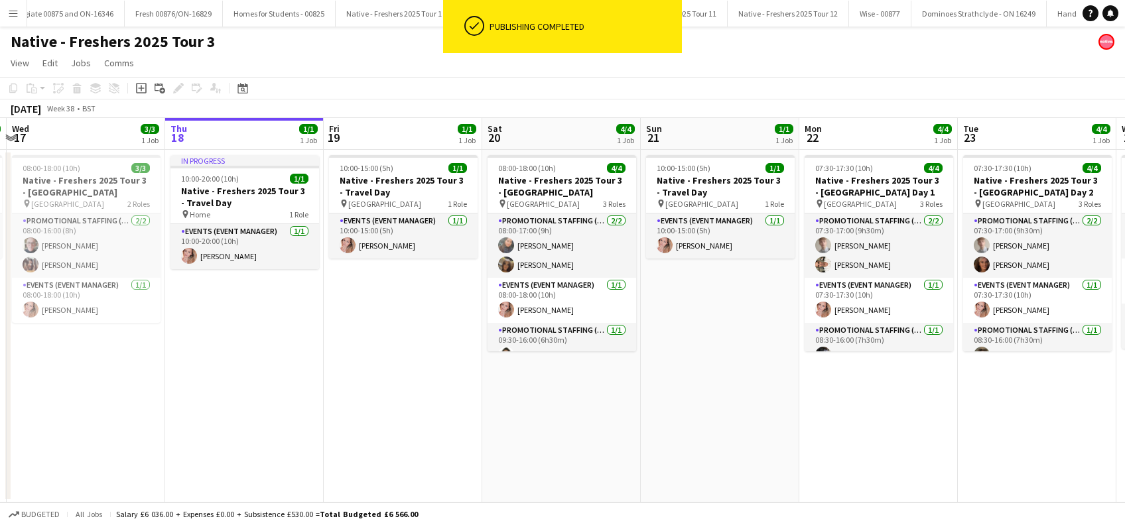
drag, startPoint x: 380, startPoint y: 433, endPoint x: 666, endPoint y: 431, distance: 285.9
click at [665, 433] on app-calendar-viewport "Mon 15 Tue 16 1/1 1 Job Wed 17 3/3 1 Job Thu 18 1/1 1 Job Fri 19 1/1 1 Job Sat …" at bounding box center [562, 310] width 1125 height 385
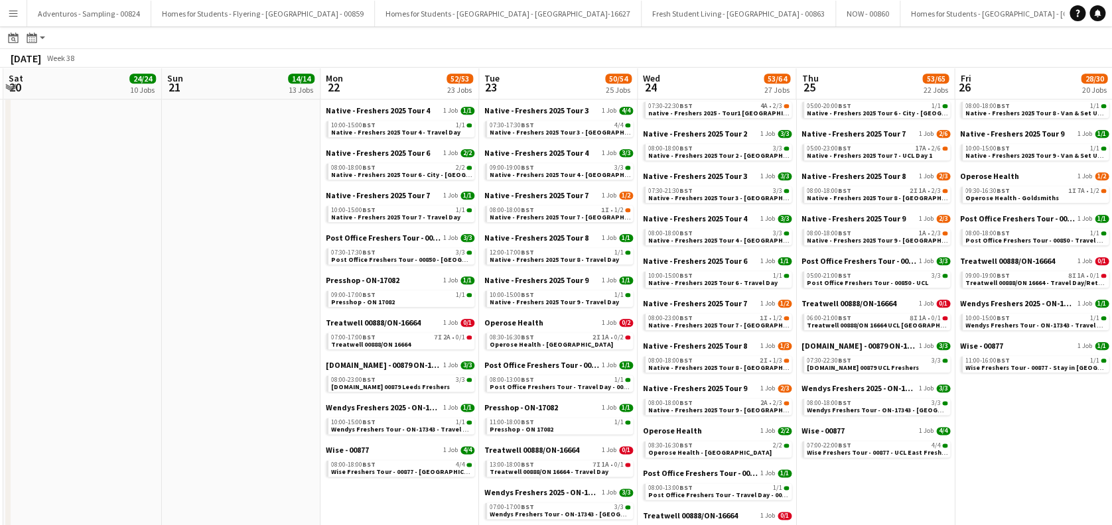
scroll to position [0, 478]
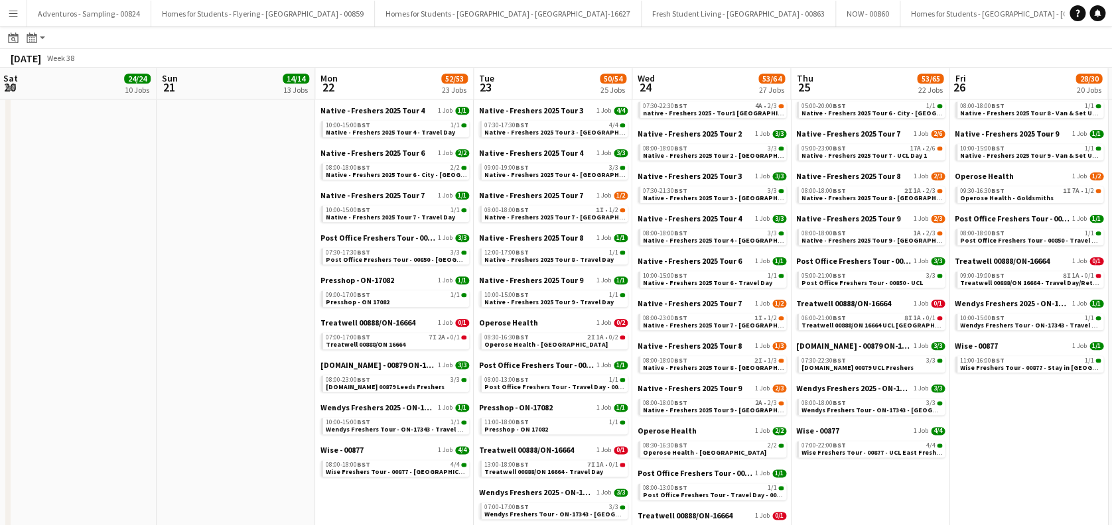
drag, startPoint x: 884, startPoint y: 366, endPoint x: 406, endPoint y: 403, distance: 479.7
click at [406, 403] on app-calendar-viewport "Wed 17 53/54 25 Jobs Thu 18 61/64 29 Jobs Fri 19 29/29 18 Jobs Sat 20 24/24 10 …" at bounding box center [556, 123] width 1112 height 1333
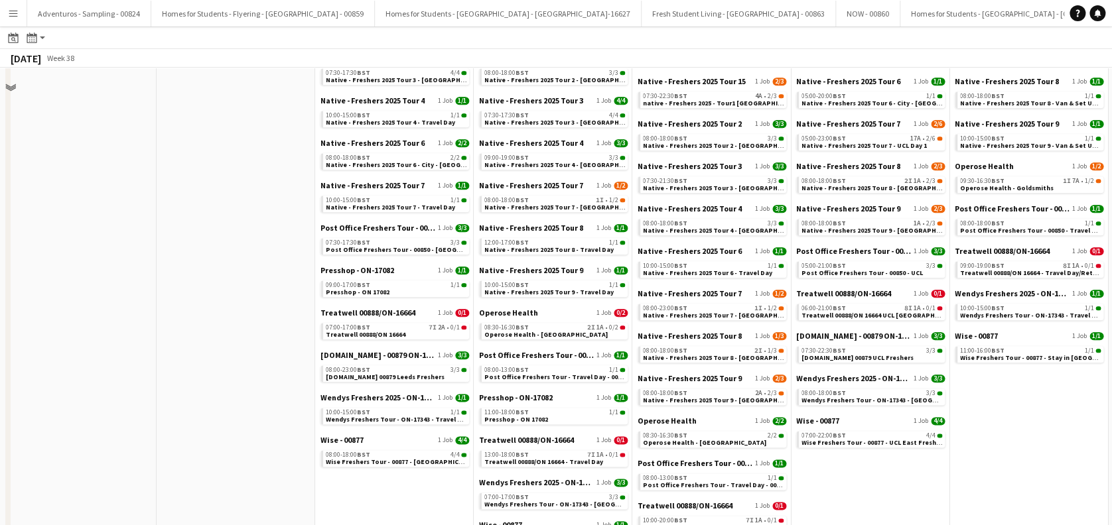
scroll to position [619, 0]
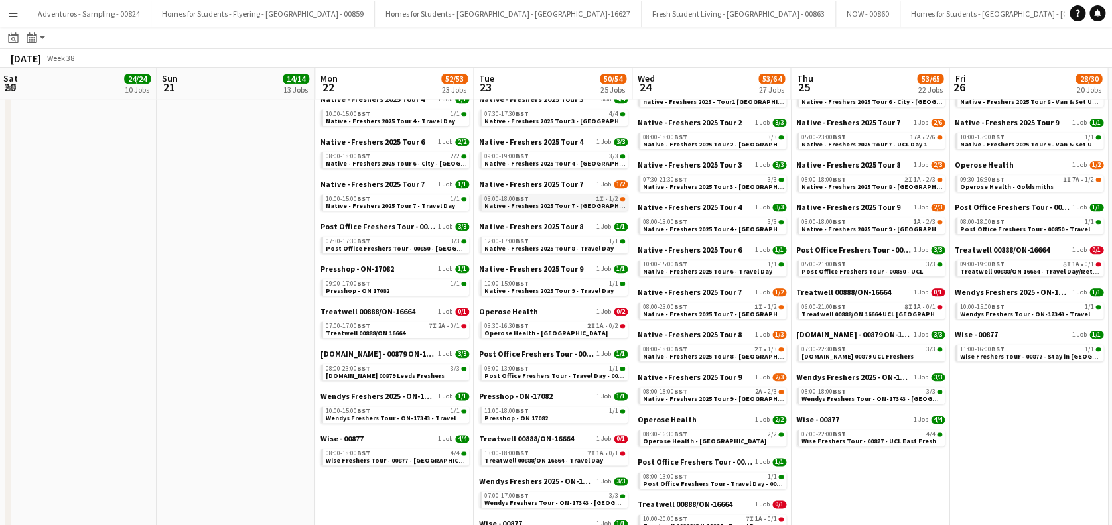
click at [571, 203] on span "Native - Freshers 2025 Tour 7 - [GEOGRAPHIC_DATA] Day 1" at bounding box center [574, 206] width 180 height 9
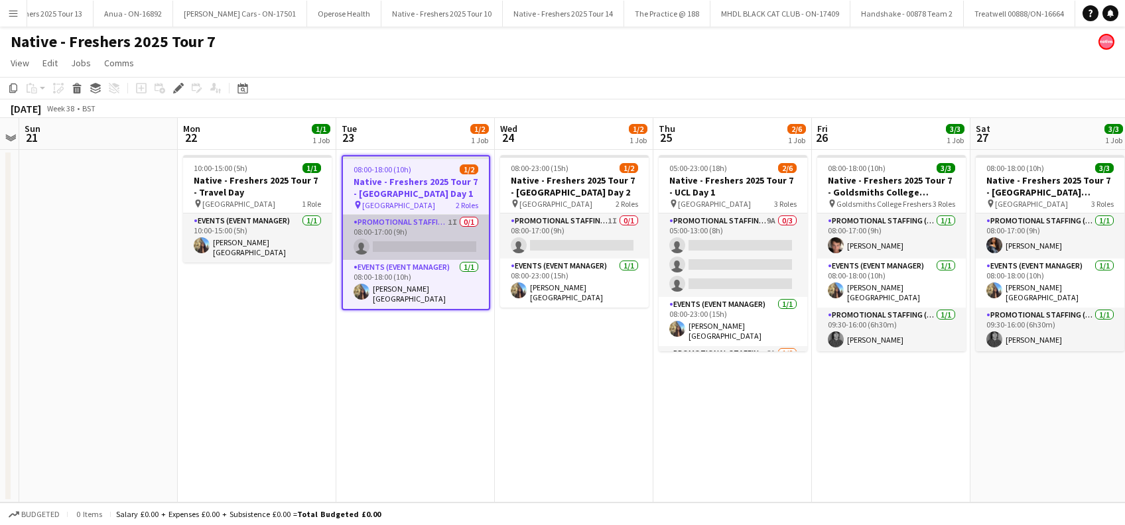
click at [426, 254] on app-card-role "Promotional Staffing (Brand Ambassadors) 1I 0/1 08:00-17:00 (9h) single-neutral…" at bounding box center [416, 237] width 146 height 45
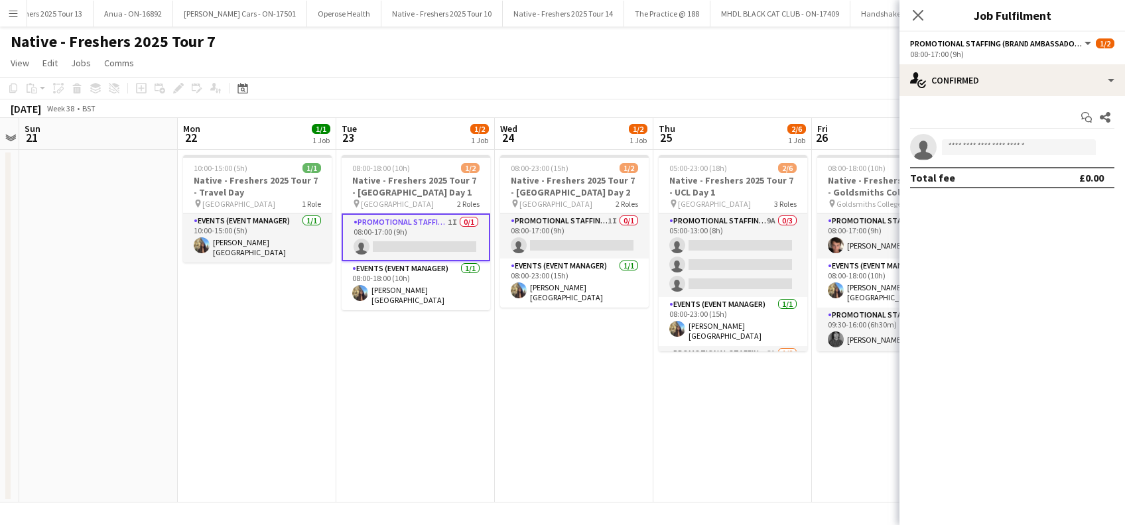
click at [1024, 63] on app-options-switcher "Promotional Staffing (Brand Ambassadors) All roles Promotional Staffing (Brand …" at bounding box center [1013, 48] width 226 height 33
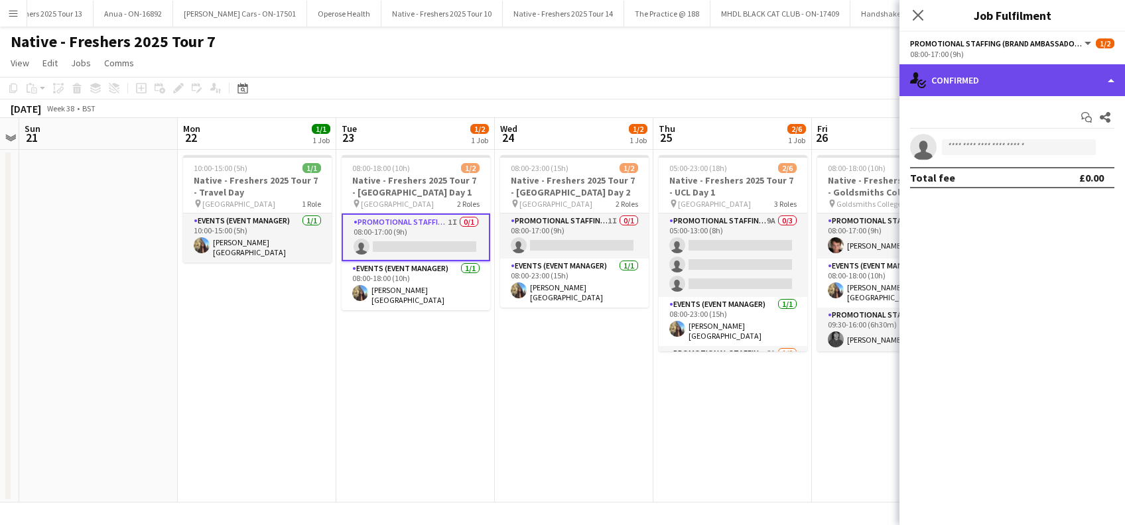
click at [1008, 81] on div "single-neutral-actions-check-2 Confirmed" at bounding box center [1013, 80] width 226 height 32
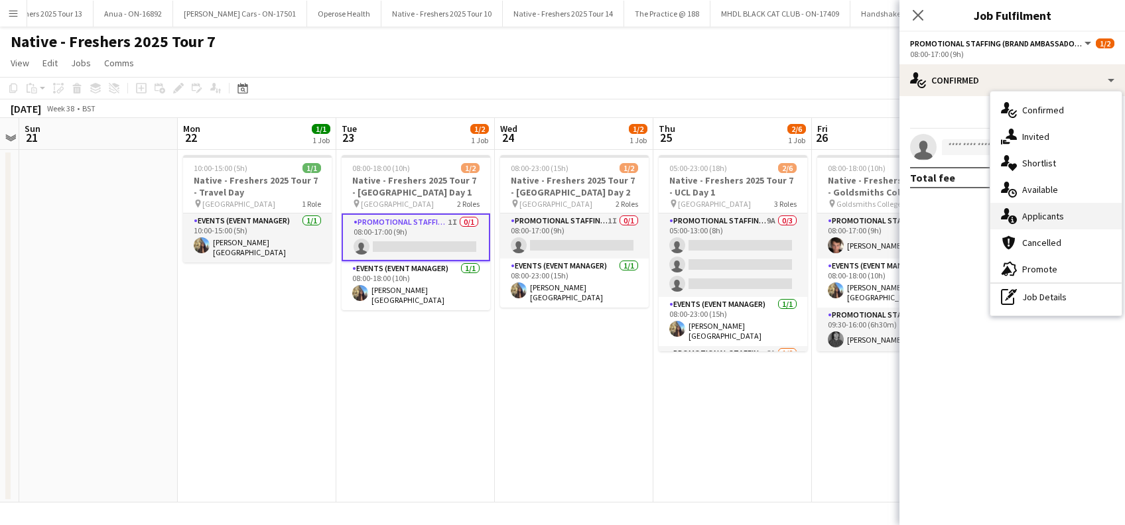
click at [1040, 209] on div "single-neutral-actions-information Applicants" at bounding box center [1055, 216] width 131 height 27
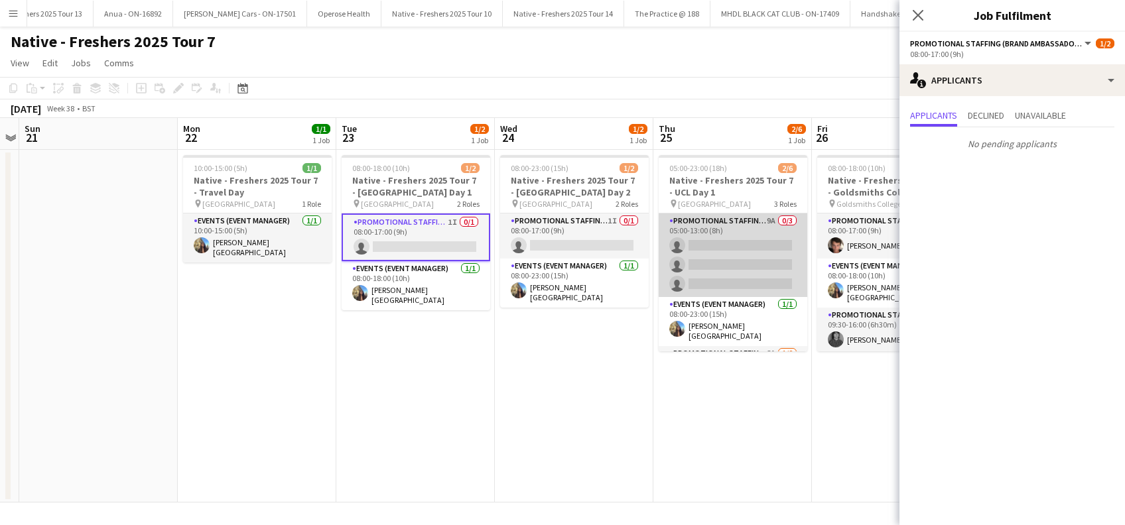
click at [750, 248] on app-card-role "Promotional Staffing (Brand Ambassadors) 9A 0/3 05:00-13:00 (8h) single-neutral…" at bounding box center [733, 256] width 149 height 84
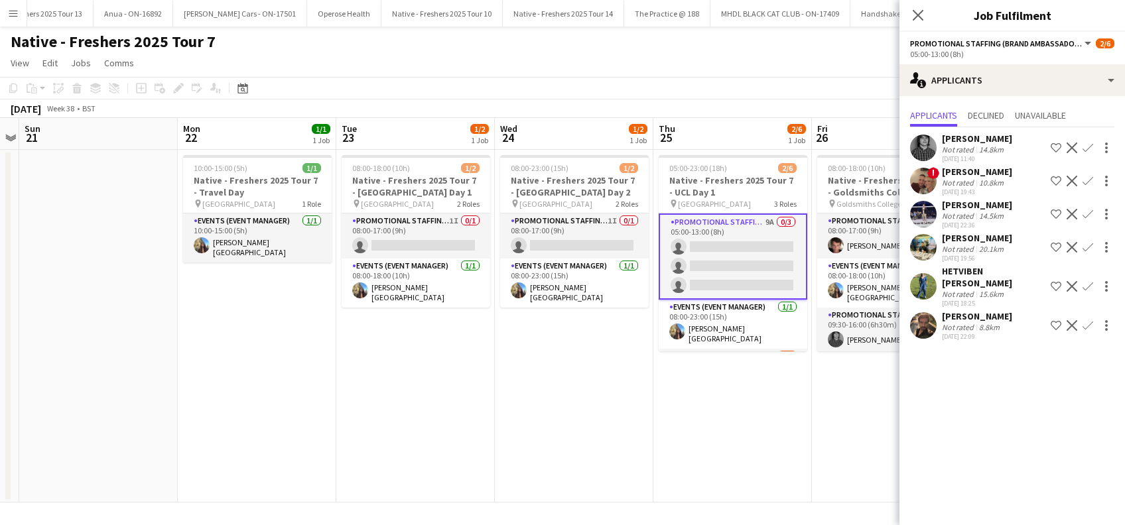
click at [1086, 146] on app-icon "Confirm" at bounding box center [1088, 148] width 11 height 11
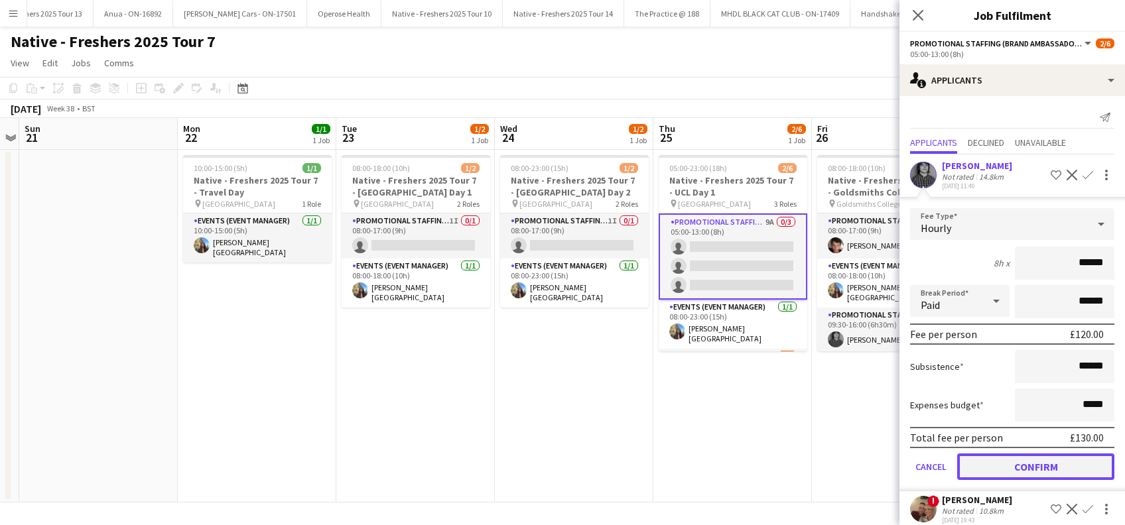
click at [1026, 455] on button "Confirm" at bounding box center [1035, 467] width 157 height 27
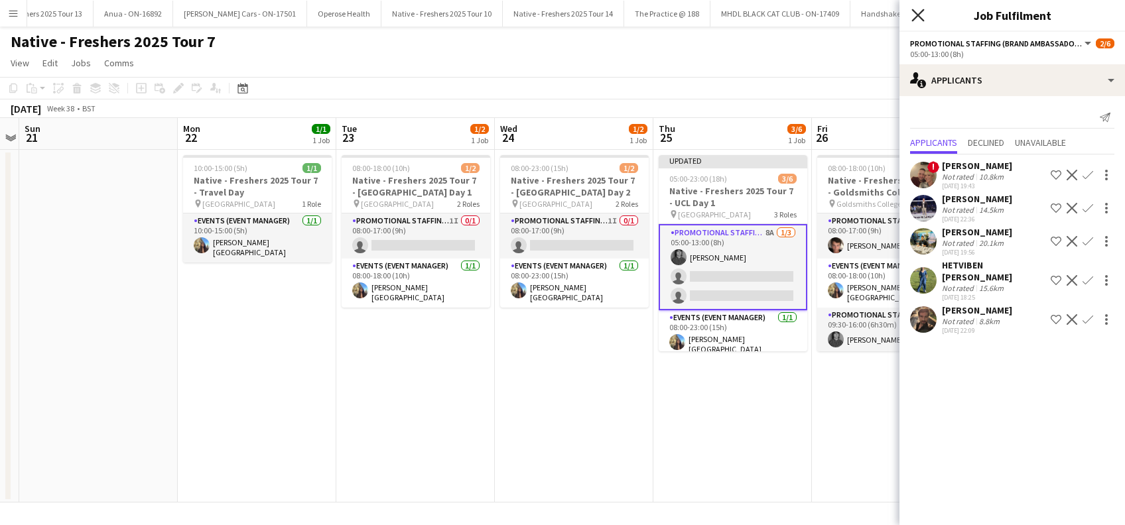
click at [917, 13] on icon "Close pop-in" at bounding box center [918, 15] width 13 height 13
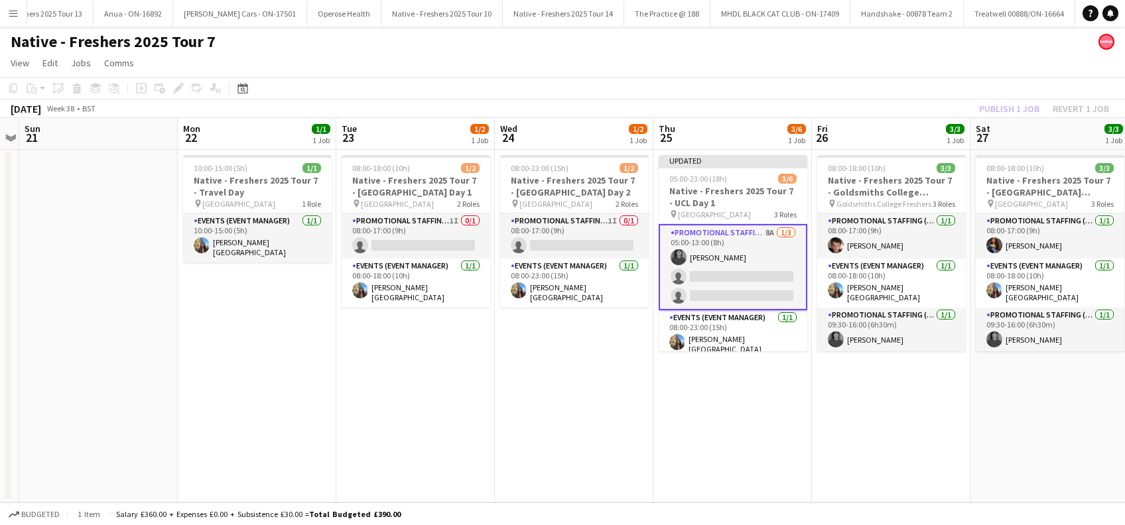
click at [692, 378] on app-date-cell "Updated 05:00-23:00 (18h) 3/6 Native - Freshers 2025 Tour 7 - UCL Day 1 pin UCL…" at bounding box center [732, 326] width 159 height 353
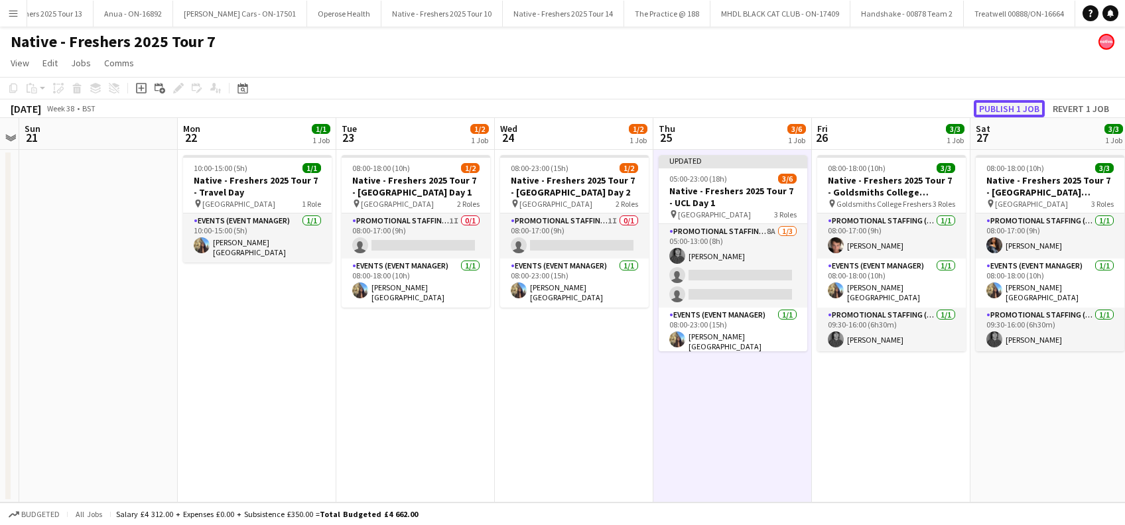
click at [1013, 108] on button "Publish 1 job" at bounding box center [1009, 108] width 71 height 17
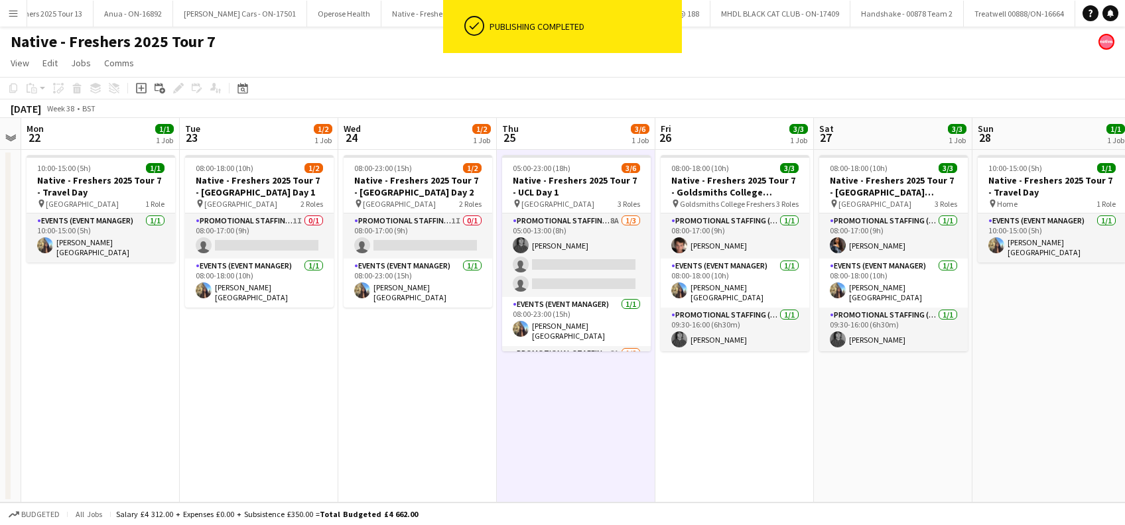
scroll to position [0, 635]
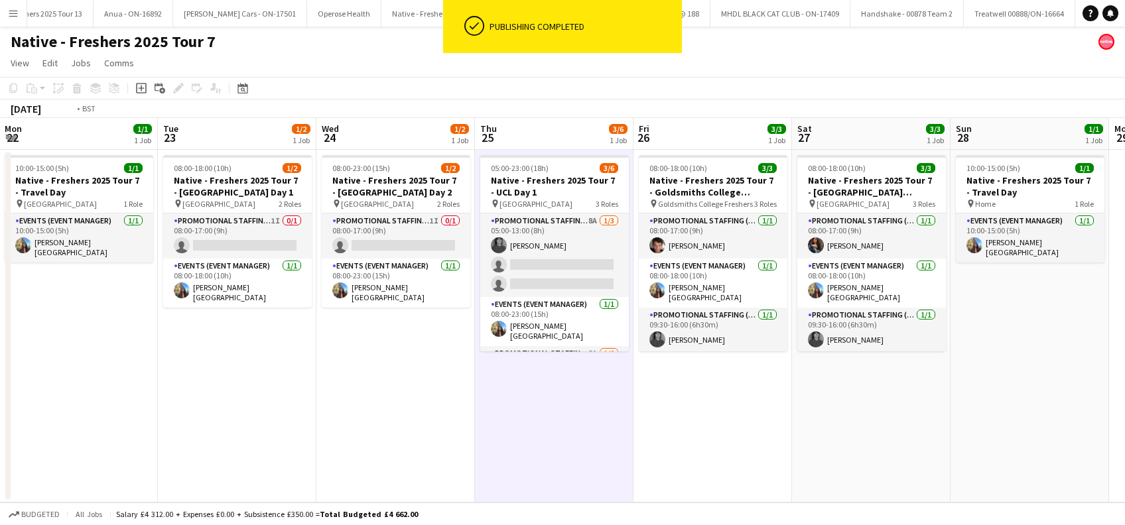
drag, startPoint x: 821, startPoint y: 463, endPoint x: 735, endPoint y: 469, distance: 85.8
click at [736, 470] on app-calendar-viewport "Thu 18 Fri 19 Sat 20 Sun 21 Mon 22 1/1 1 Job Tue 23 1/2 1 Job Wed 24 1/2 1 Job …" at bounding box center [562, 310] width 1125 height 385
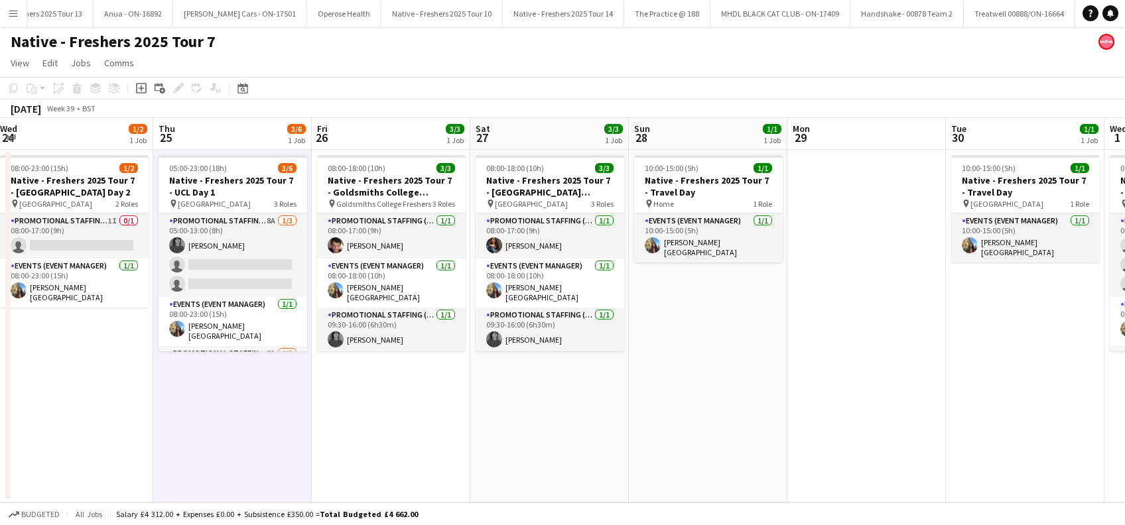
drag, startPoint x: 705, startPoint y: 442, endPoint x: 557, endPoint y: 465, distance: 149.1
click at [557, 466] on app-calendar-viewport "Sat 20 Sun 21 Mon 22 1/1 1 Job Tue 23 1/2 1 Job Wed 24 1/2 1 Job Thu 25 3/6 1 J…" at bounding box center [562, 310] width 1125 height 385
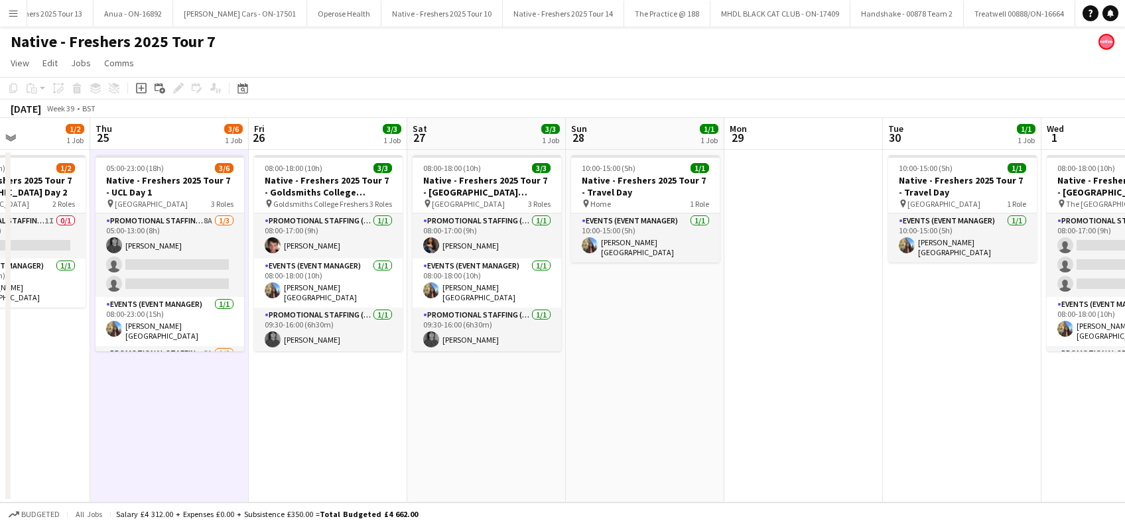
drag, startPoint x: 751, startPoint y: 418, endPoint x: 273, endPoint y: 492, distance: 483.4
click at [273, 492] on app-calendar-viewport "Mon 22 1/1 1 Job Tue 23 1/2 1 Job Wed 24 1/2 1 Job Thu 25 3/6 1 Job Fri 26 3/3 …" at bounding box center [562, 310] width 1125 height 385
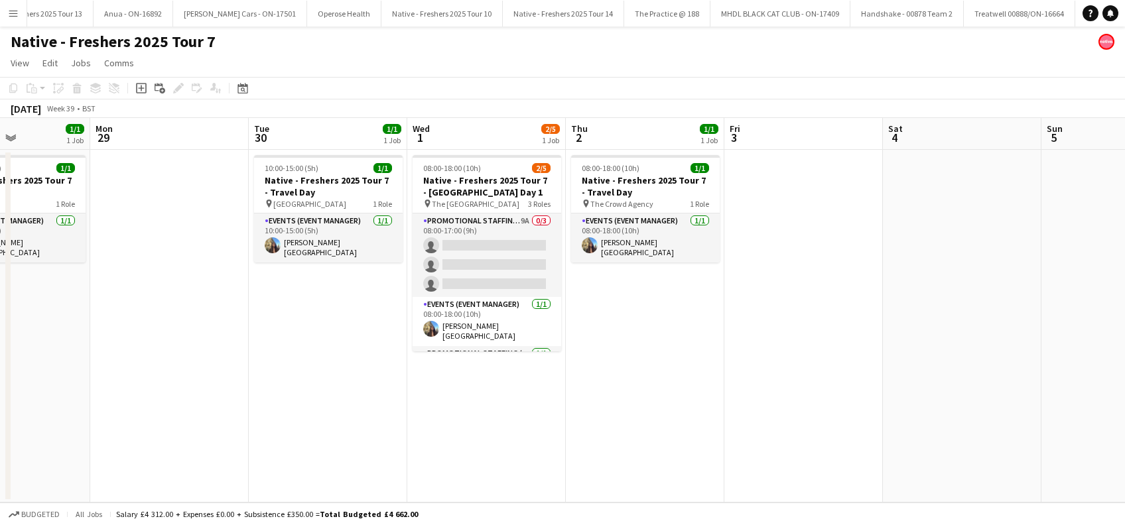
scroll to position [0, 386]
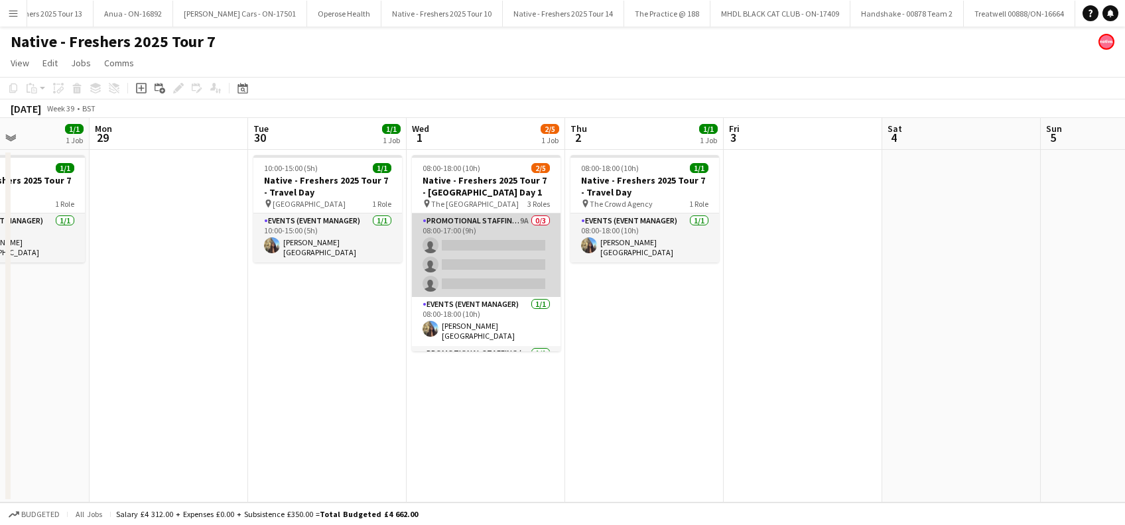
click at [462, 249] on app-card-role "Promotional Staffing (Brand Ambassadors) 9A 0/3 08:00-17:00 (9h) single-neutral…" at bounding box center [486, 256] width 149 height 84
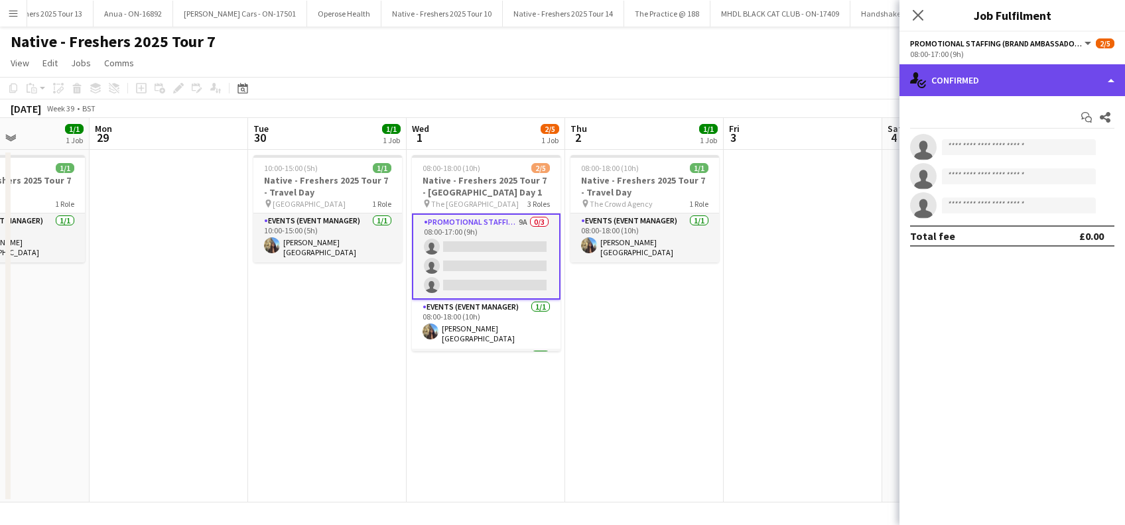
click at [1014, 67] on div "single-neutral-actions-check-2 Confirmed" at bounding box center [1013, 80] width 226 height 32
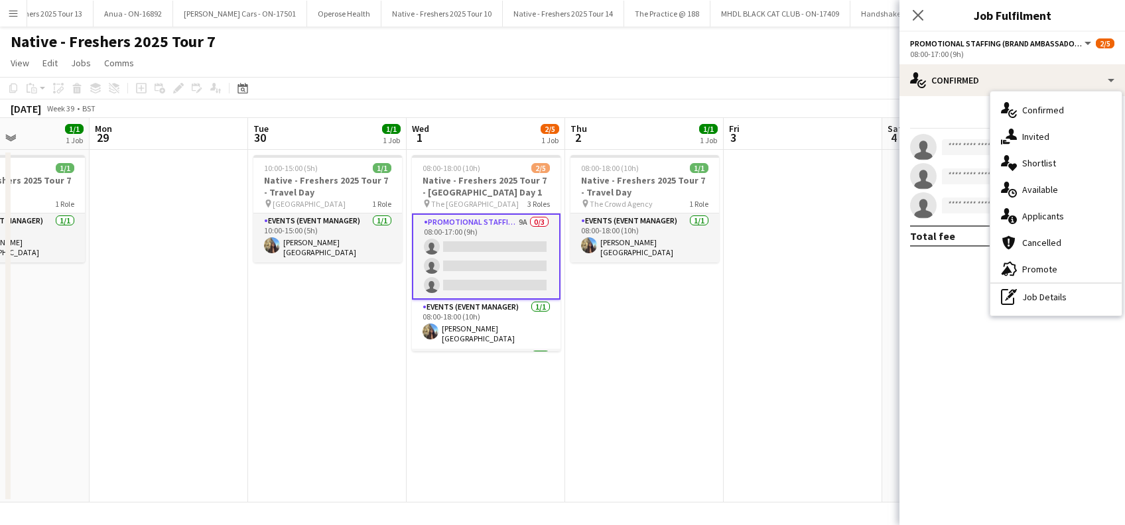
click at [1045, 215] on span "Applicants" at bounding box center [1043, 216] width 42 height 12
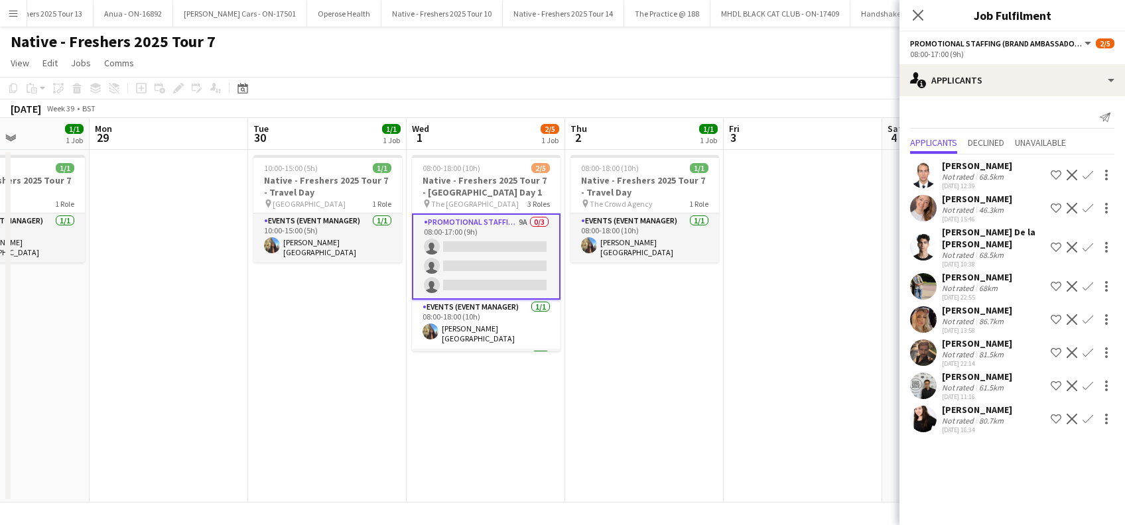
click at [1087, 246] on app-icon "Confirm" at bounding box center [1088, 247] width 11 height 11
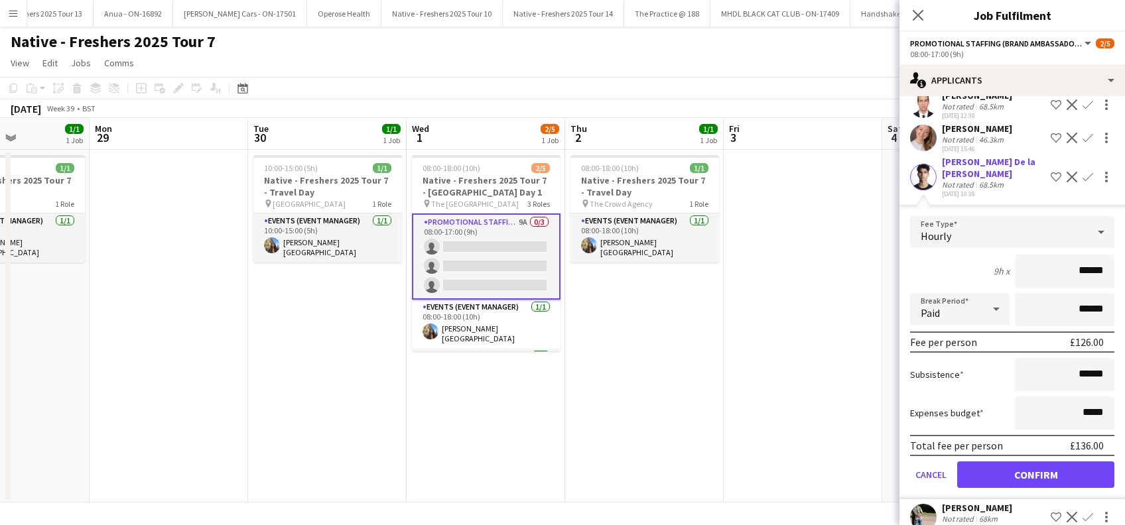
scroll to position [222, 0]
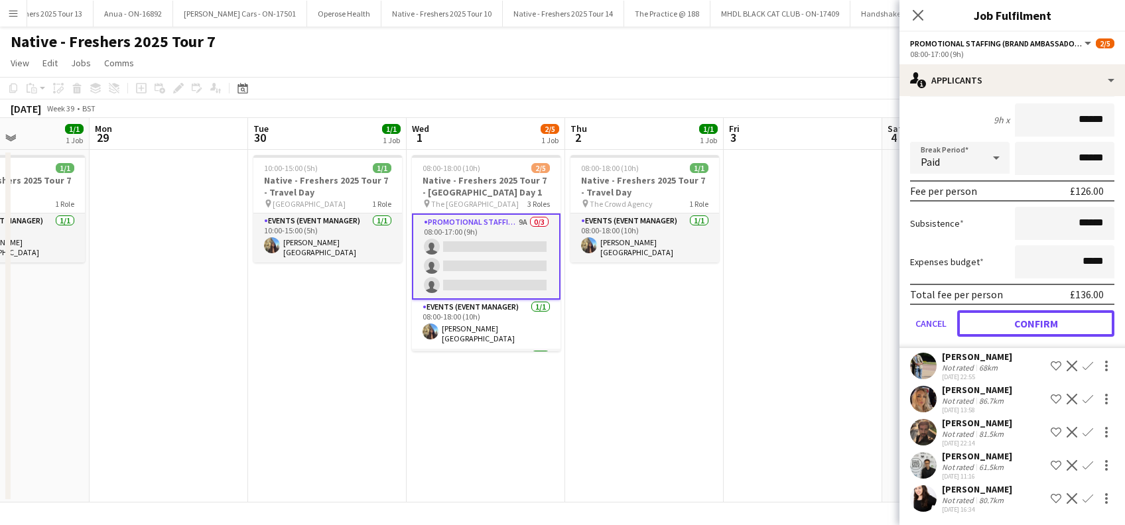
click at [1030, 324] on button "Confirm" at bounding box center [1035, 323] width 157 height 27
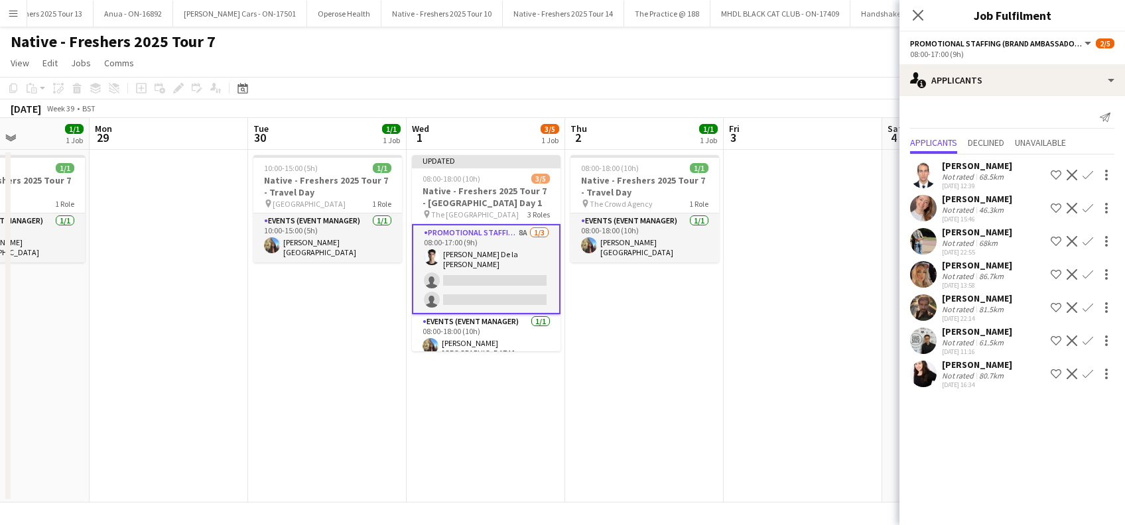
scroll to position [0, 0]
click at [957, 194] on div "Emma True" at bounding box center [977, 199] width 70 height 12
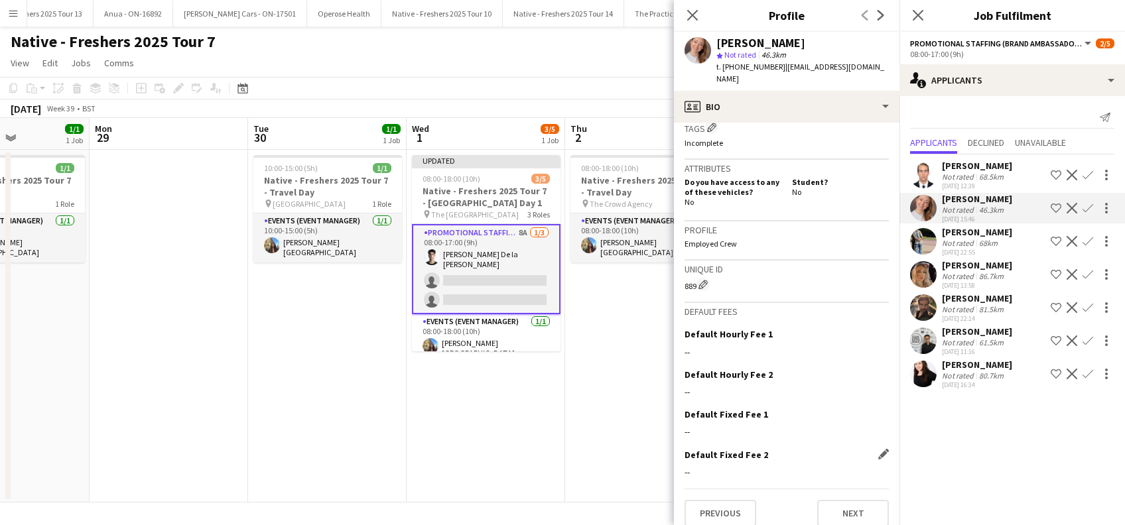
scroll to position [523, 0]
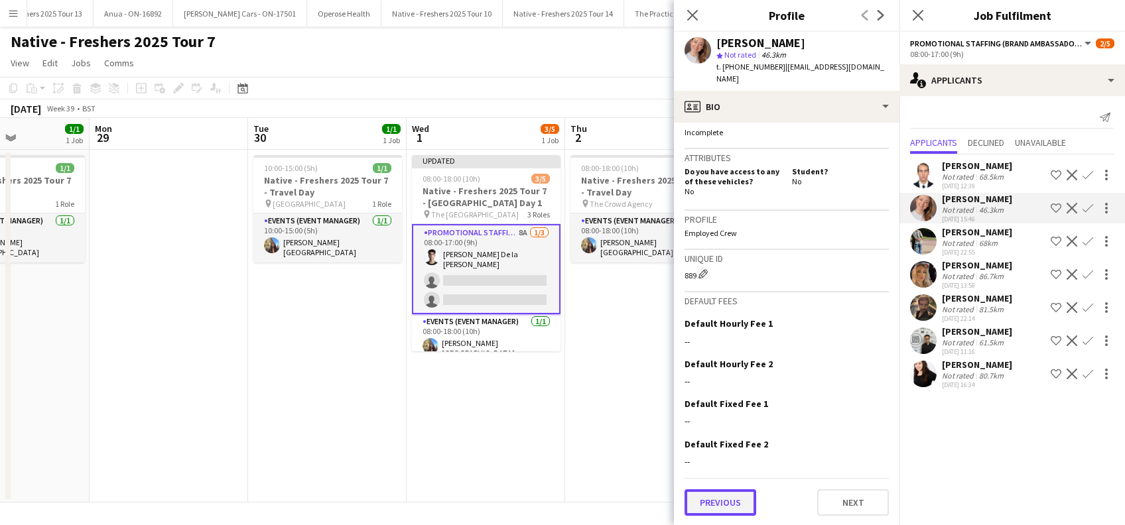
click at [740, 503] on button "Previous" at bounding box center [721, 503] width 72 height 27
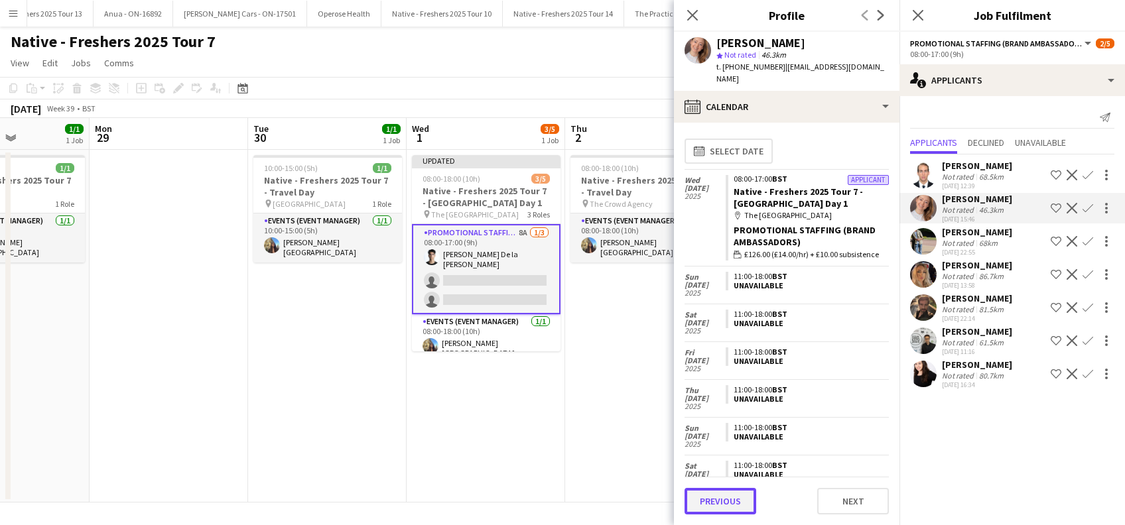
click at [730, 509] on button "Previous" at bounding box center [721, 501] width 72 height 27
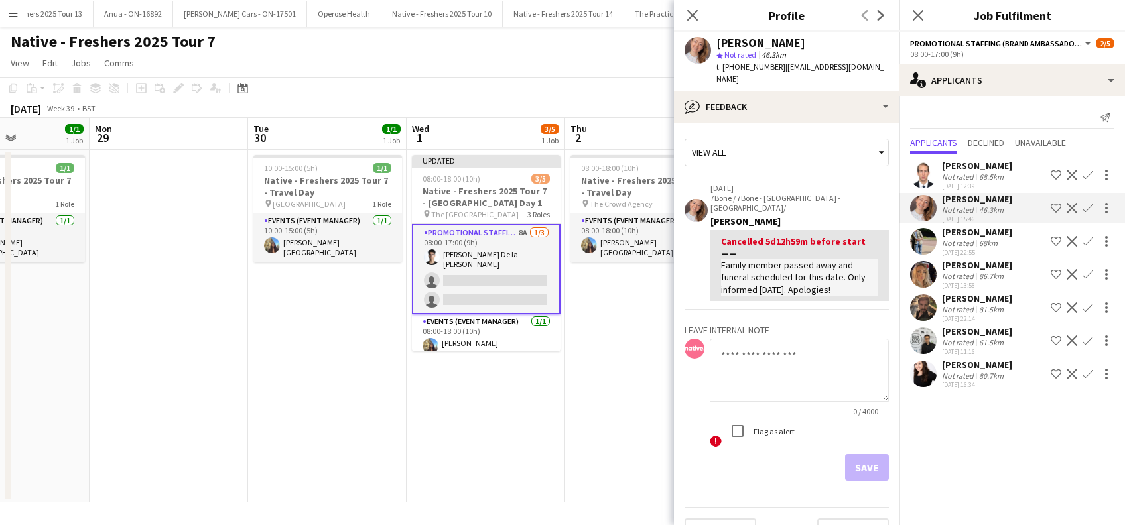
click at [1090, 206] on app-icon "Confirm" at bounding box center [1088, 208] width 11 height 11
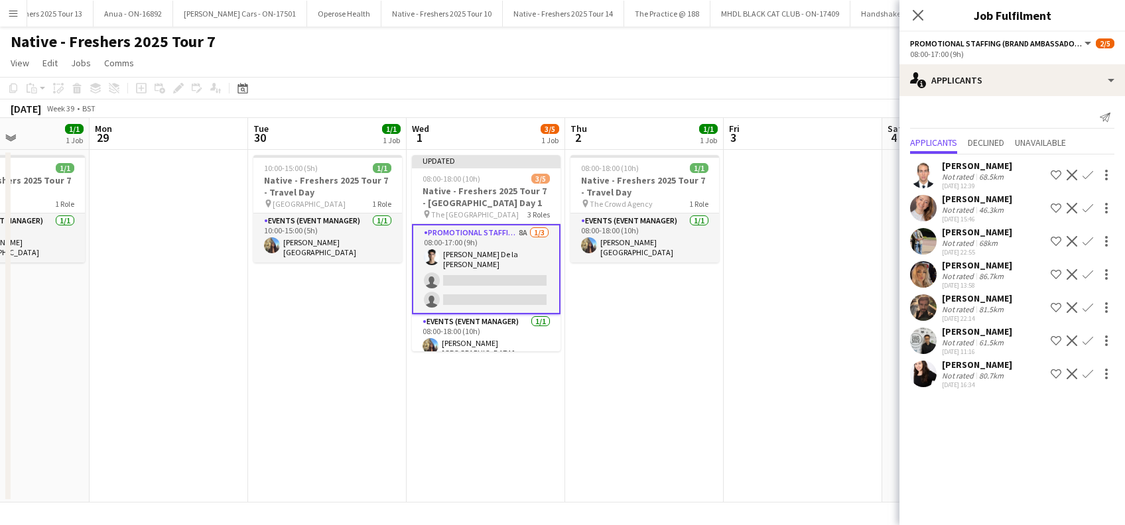
click at [1090, 207] on app-icon "Confirm" at bounding box center [1088, 208] width 11 height 11
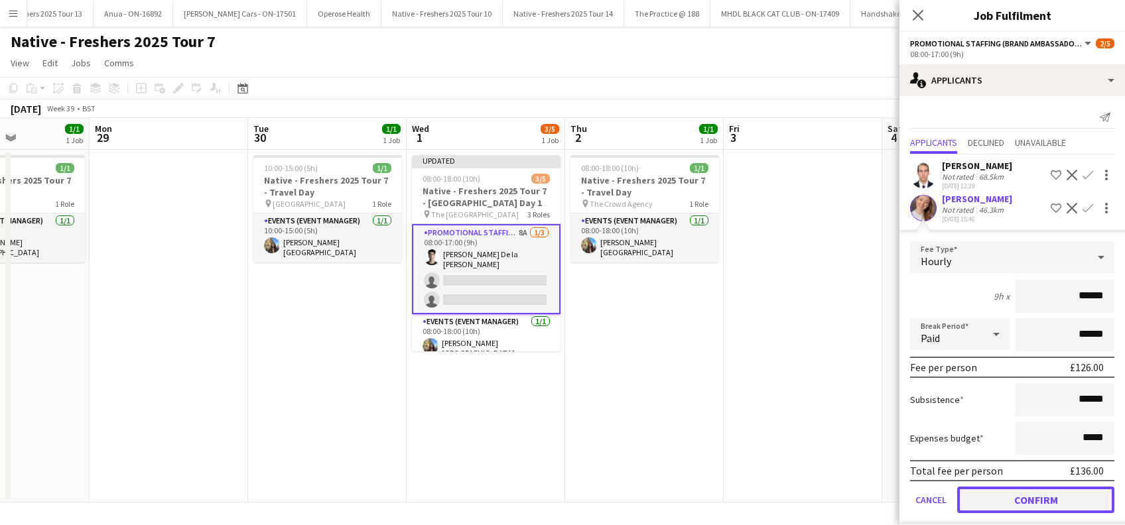
click at [1048, 502] on button "Confirm" at bounding box center [1035, 500] width 157 height 27
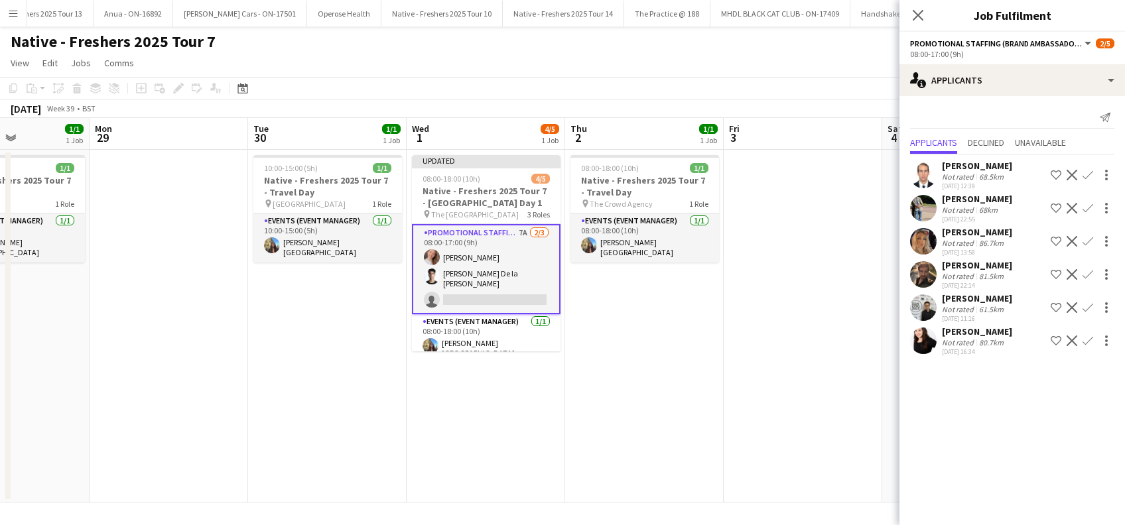
click at [961, 228] on div "Bethany Mccall" at bounding box center [977, 232] width 70 height 12
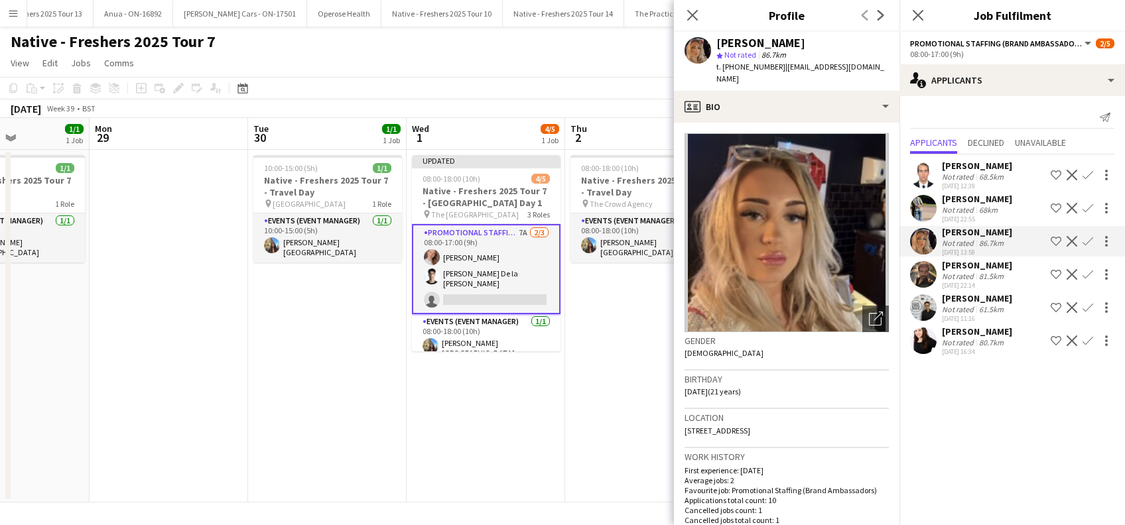
click at [1087, 173] on app-icon "Confirm" at bounding box center [1088, 175] width 11 height 11
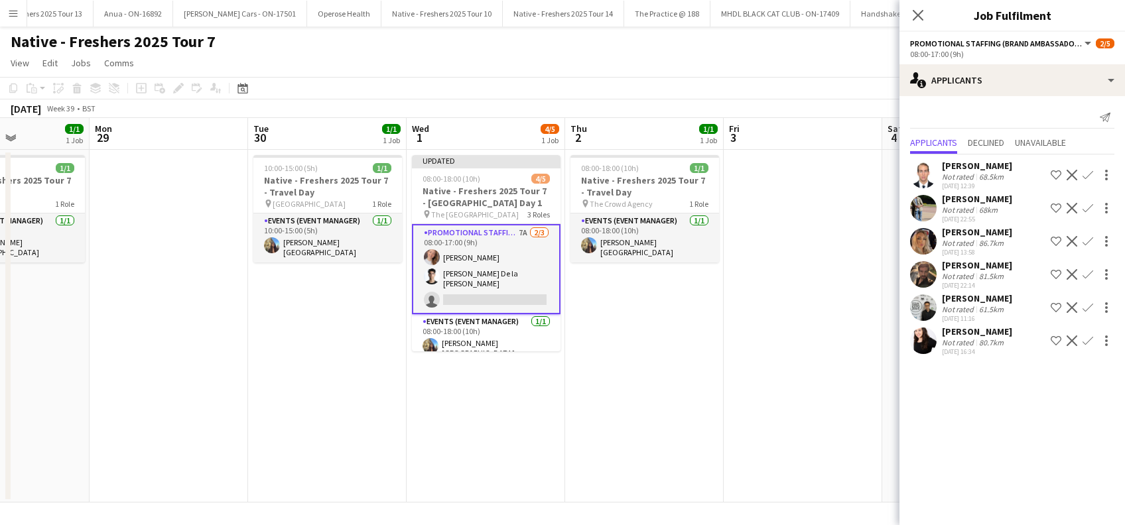
click at [1087, 174] on app-icon "Confirm" at bounding box center [1088, 175] width 11 height 11
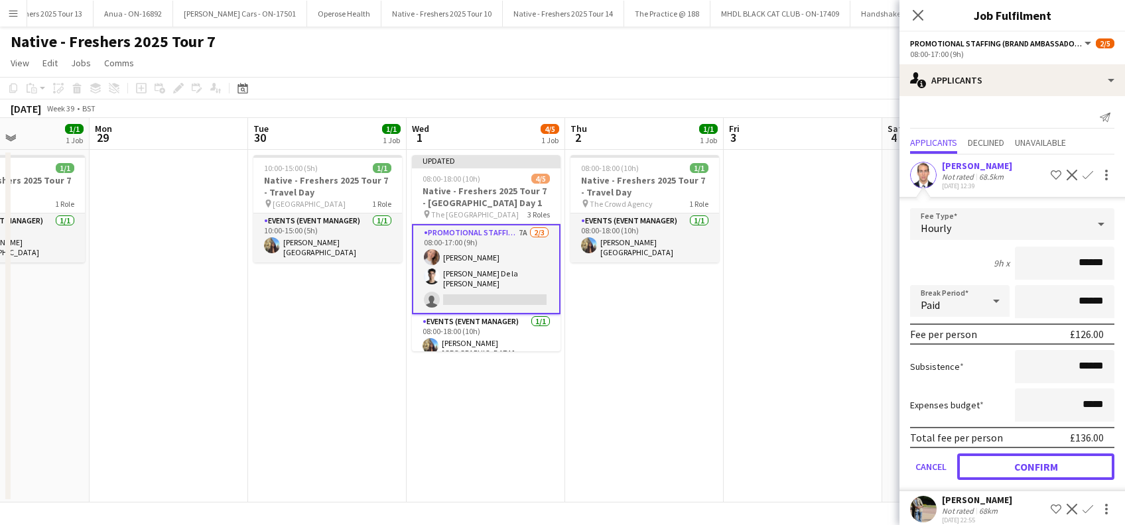
click at [1008, 465] on button "Confirm" at bounding box center [1035, 467] width 157 height 27
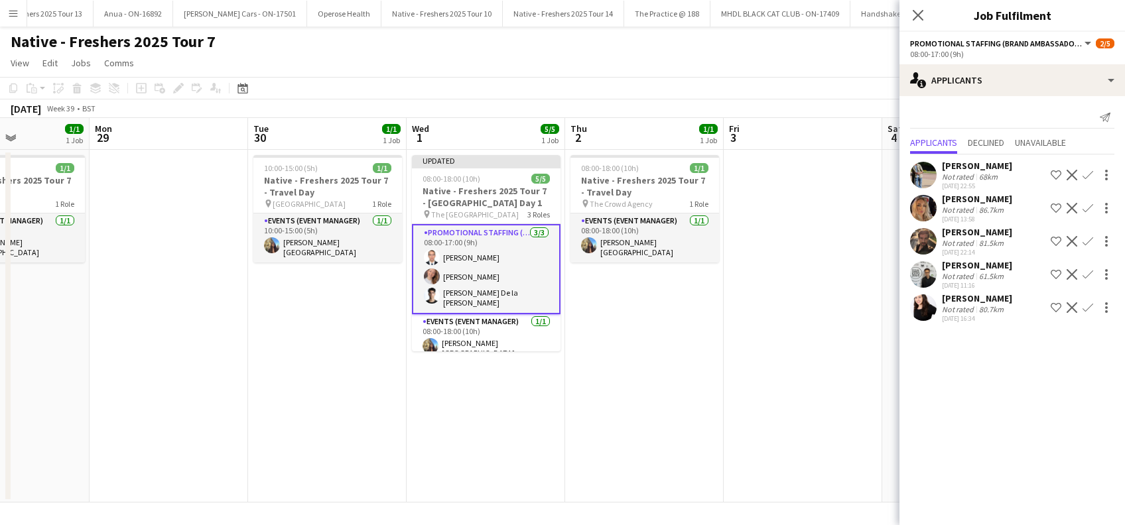
click at [770, 379] on app-date-cell at bounding box center [803, 326] width 159 height 353
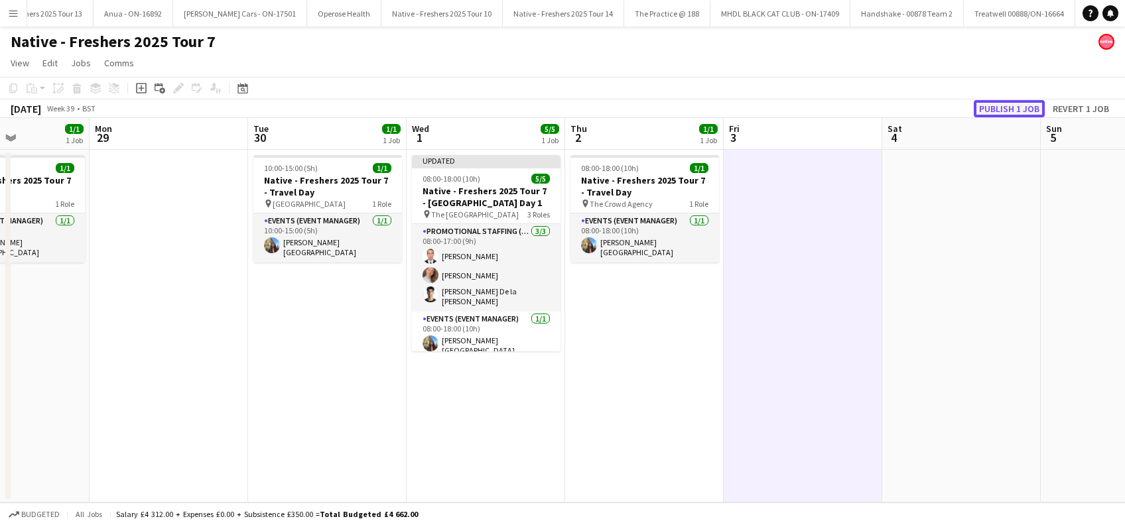
click at [1001, 113] on button "Publish 1 job" at bounding box center [1009, 108] width 71 height 17
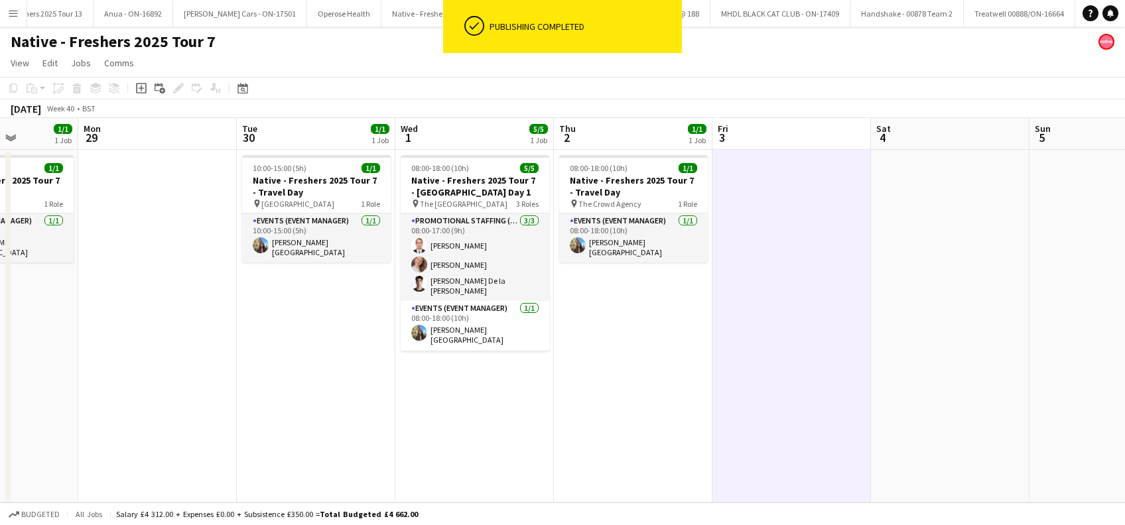
drag, startPoint x: 738, startPoint y: 387, endPoint x: 539, endPoint y: 377, distance: 199.3
click at [494, 395] on app-calendar-viewport "Fri 26 3/3 1 Job Sat 27 3/3 1 Job Sun 28 1/1 1 Job Mon 29 Tue 30 1/1 1 Job Wed …" at bounding box center [562, 310] width 1125 height 385
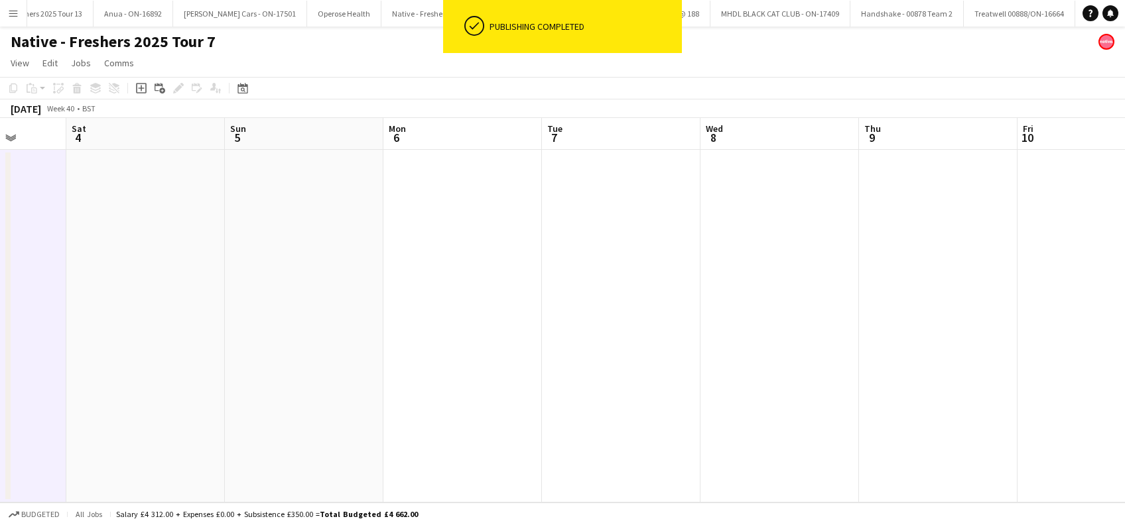
drag, startPoint x: 443, startPoint y: 382, endPoint x: 1025, endPoint y: 361, distance: 582.2
click at [444, 382] on app-calendar-viewport "Tue 30 1/1 1 Job Wed 1 5/5 1 Job Thu 2 1/1 1 Job Fri 3 Sat 4 Sun 5 Mon 6 Tue 7 …" at bounding box center [562, 310] width 1125 height 385
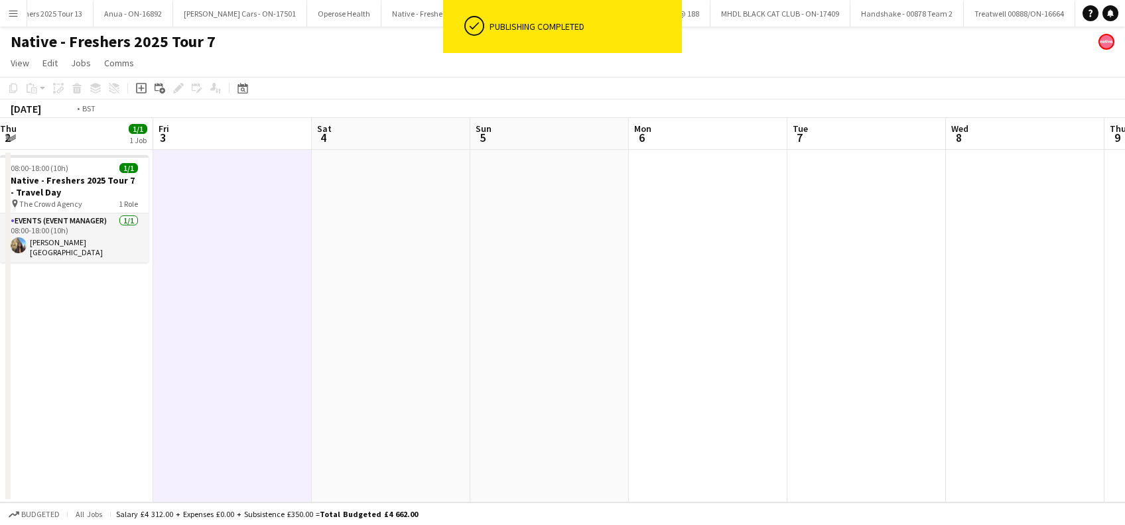
drag, startPoint x: 1006, startPoint y: 373, endPoint x: 812, endPoint y: 372, distance: 194.4
click at [473, 373] on app-calendar-viewport "Tue 30 1/1 1 Job Wed 1 5/5 1 Job Thu 2 1/1 1 Job Fri 3 Sat 4 Sun 5 Mon 6 Tue 7 …" at bounding box center [562, 310] width 1125 height 385
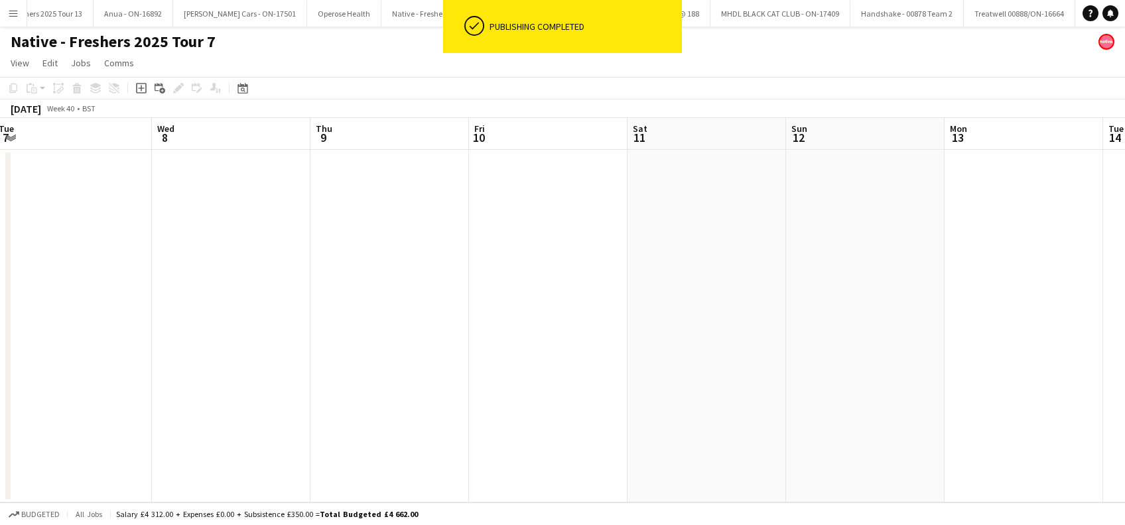
drag, startPoint x: 762, startPoint y: 375, endPoint x: 496, endPoint y: 375, distance: 266.0
click at [498, 375] on app-calendar-viewport "Sun 5 Mon 6 Tue 7 Wed 8 Thu 9 Fri 10 Sat 11 Sun 12 Mon 13 Tue 14 Wed 15 Thu 16 …" at bounding box center [562, 310] width 1125 height 385
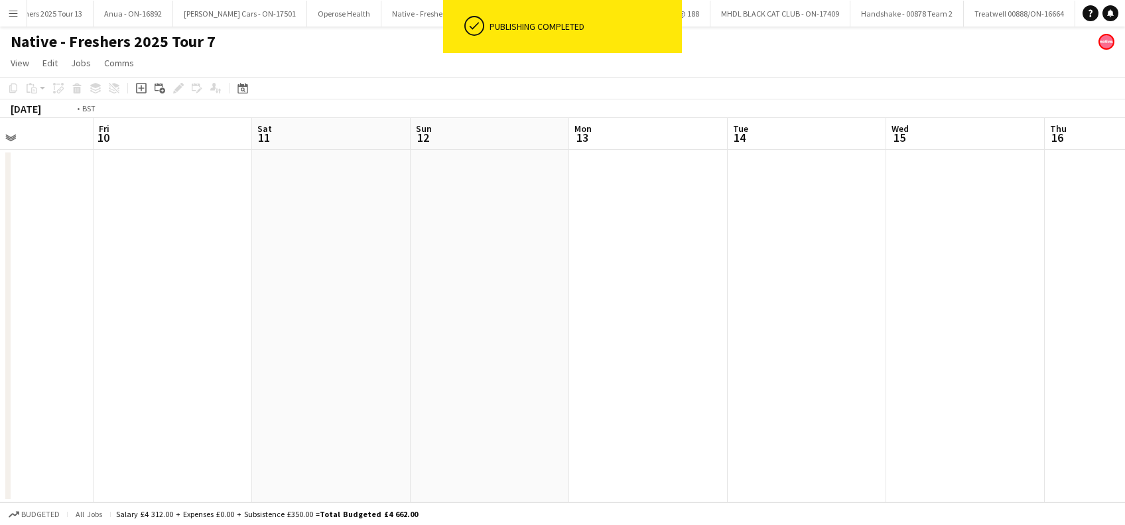
drag, startPoint x: 19, startPoint y: 361, endPoint x: 647, endPoint y: 391, distance: 629.6
click at [653, 390] on app-calendar-viewport "Tue 7 Wed 8 Thu 9 Fri 10 Sat 11 Sun 12 Mon 13 Tue 14 Wed 15 Thu 16 Fri 17 Sat 1…" at bounding box center [562, 310] width 1125 height 385
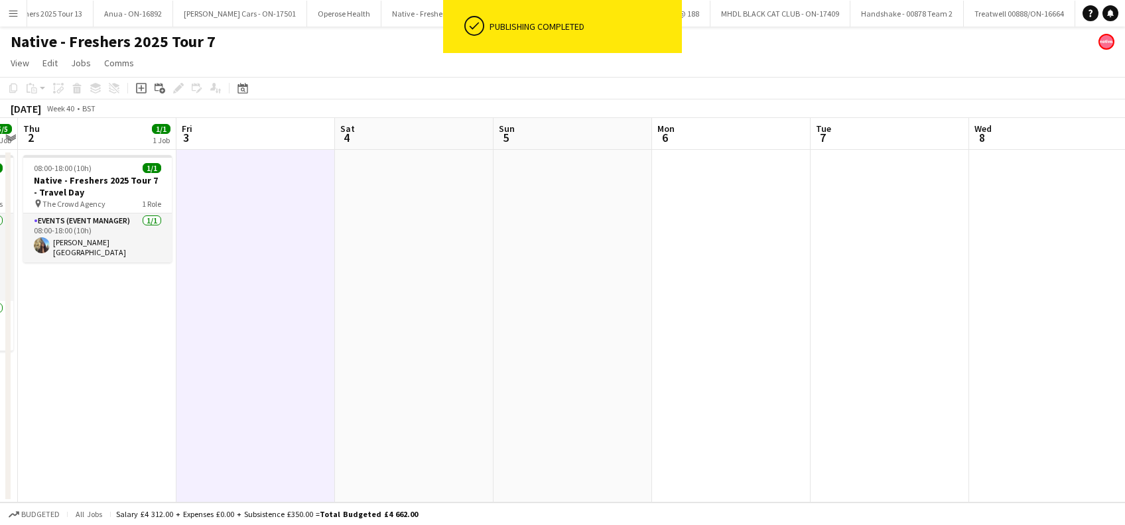
click at [638, 408] on app-calendar-viewport "Tue 30 1/1 1 Job Wed 1 5/5 1 Job Thu 2 1/1 1 Job Fri 3 Sat 4 Sun 5 Mon 6 Tue 7 …" at bounding box center [562, 310] width 1125 height 385
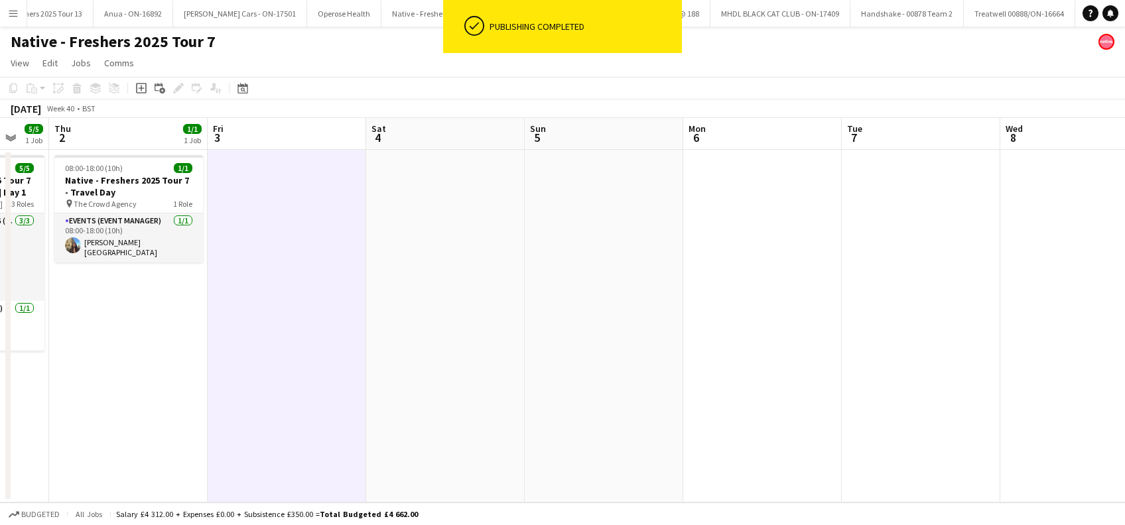
drag, startPoint x: 452, startPoint y: 405, endPoint x: 668, endPoint y: 412, distance: 215.7
click at [668, 411] on app-calendar-viewport "Tue 30 1/1 1 Job Wed 1 5/5 1 Job Thu 2 1/1 1 Job Fri 3 Sat 4 Sun 5 Mon 6 Tue 7 …" at bounding box center [562, 310] width 1125 height 385
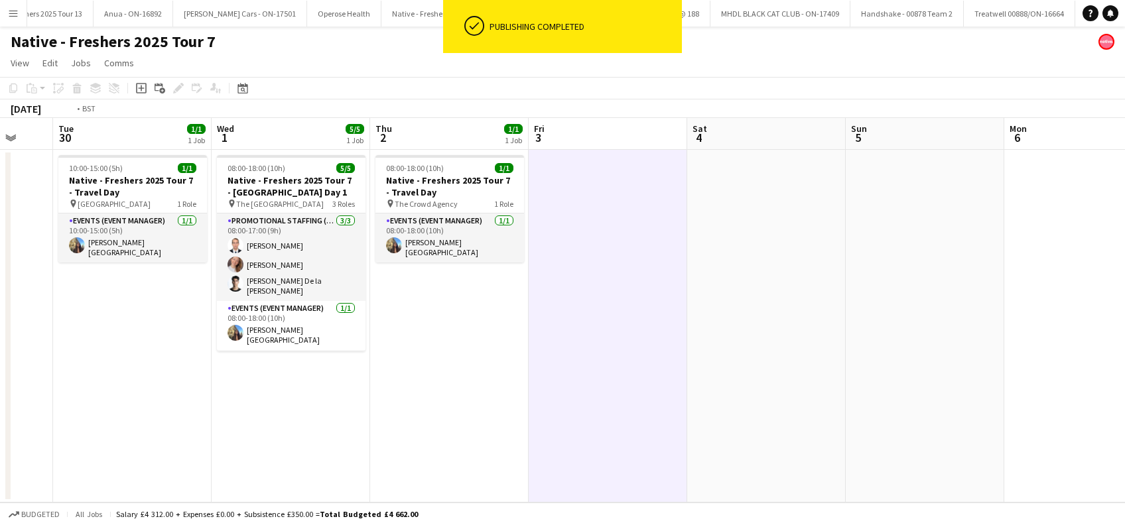
click at [520, 395] on app-calendar-viewport "Sat 27 3/3 1 Job Sun 28 1/1 1 Job Mon 29 Tue 30 1/1 1 Job Wed 1 5/5 1 Job Thu 2…" at bounding box center [562, 310] width 1125 height 385
